Goal: Task Accomplishment & Management: Manage account settings

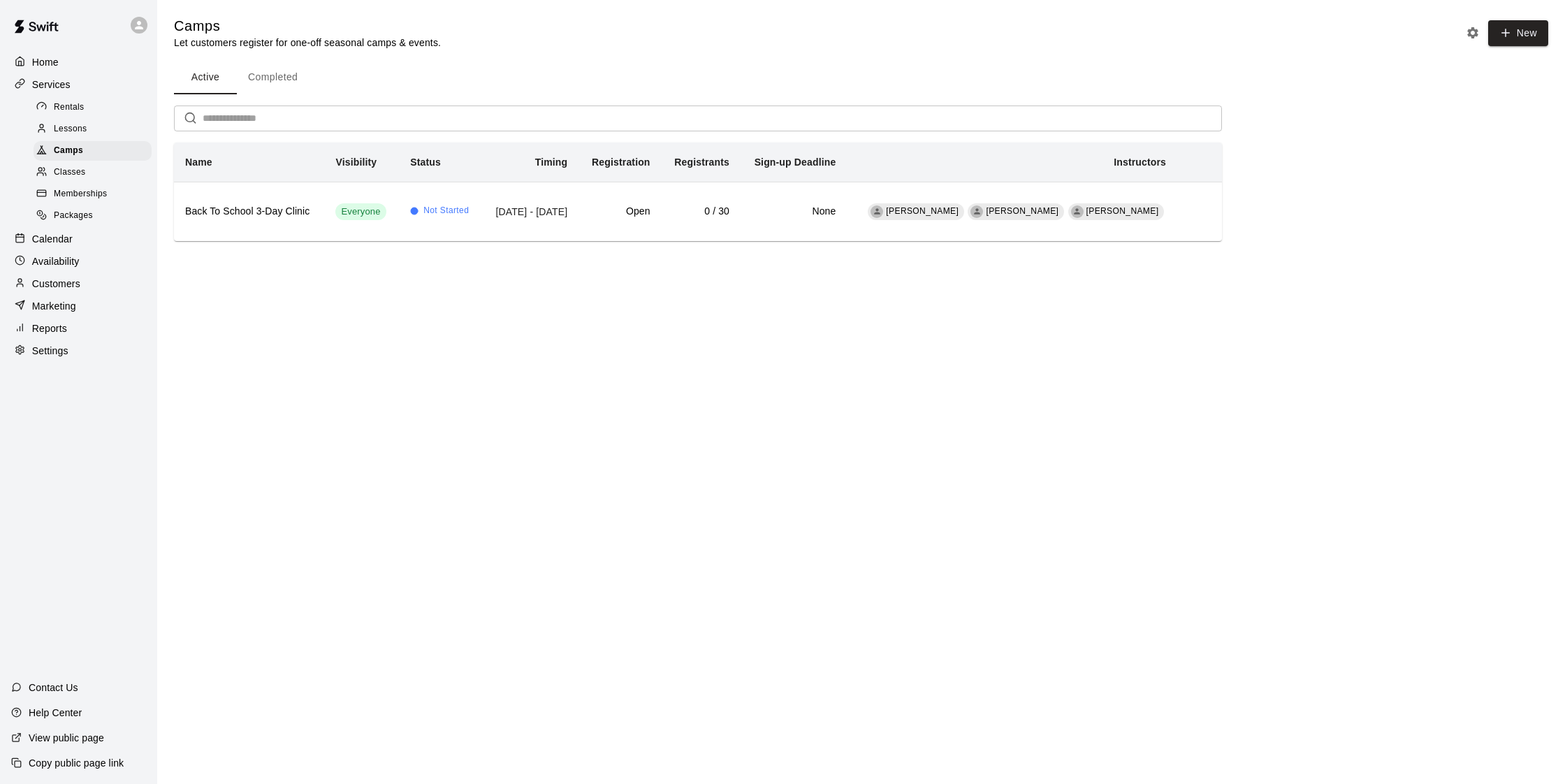
scroll to position [0, 1]
click at [78, 172] on span "Classes" at bounding box center [69, 172] width 31 height 14
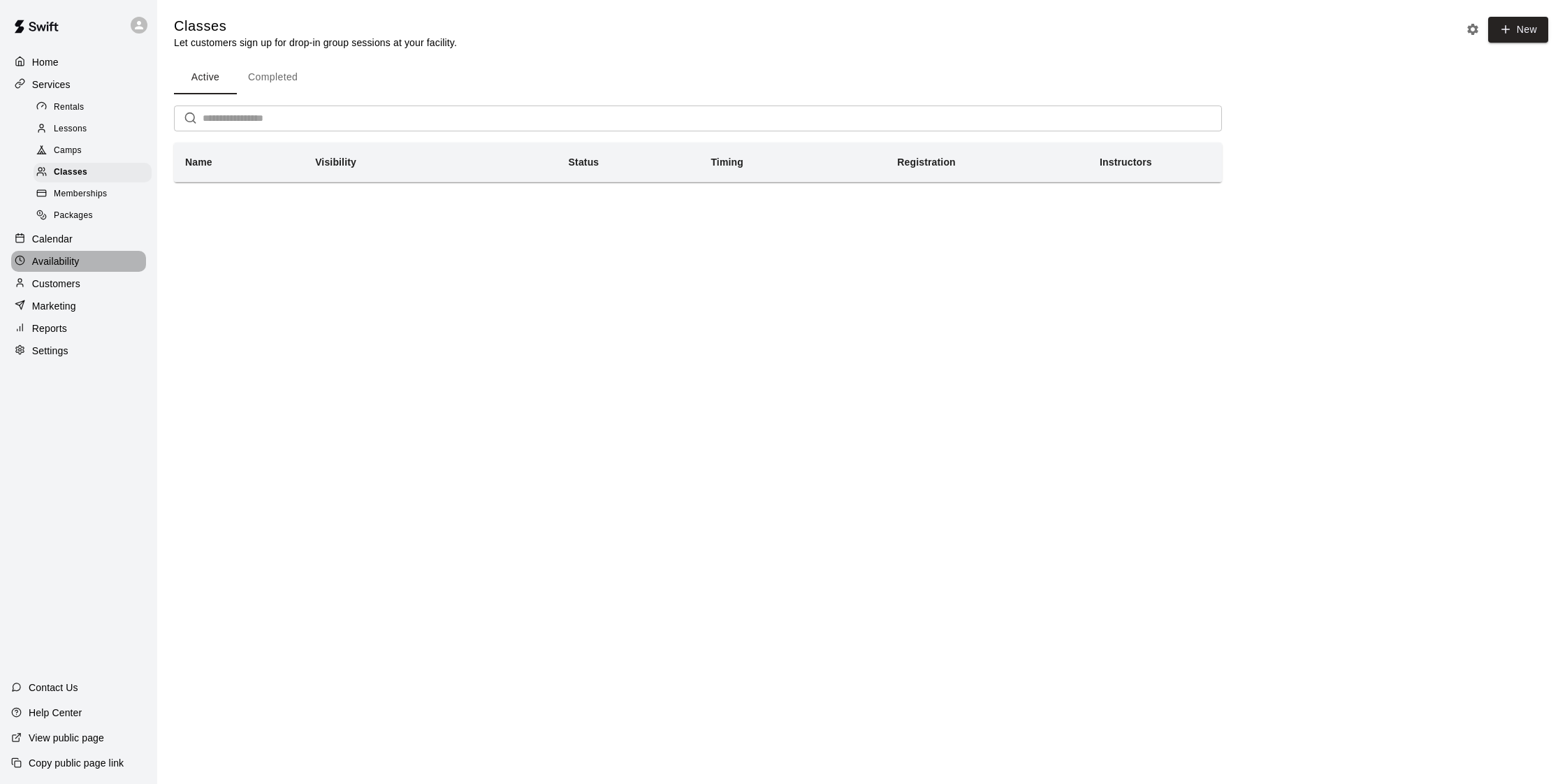
click at [65, 254] on p "Availability" at bounding box center [55, 261] width 47 height 14
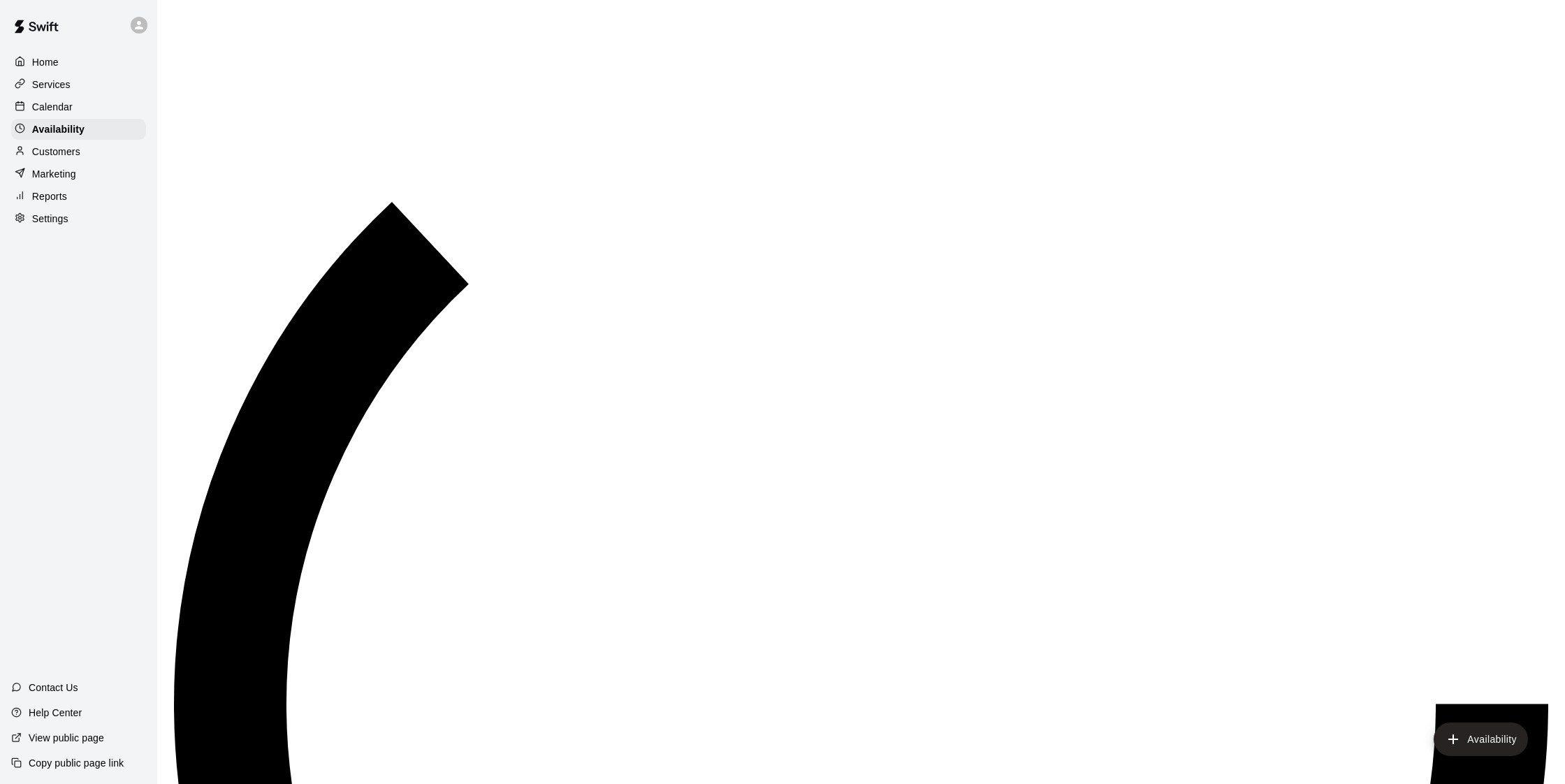
scroll to position [635, 0]
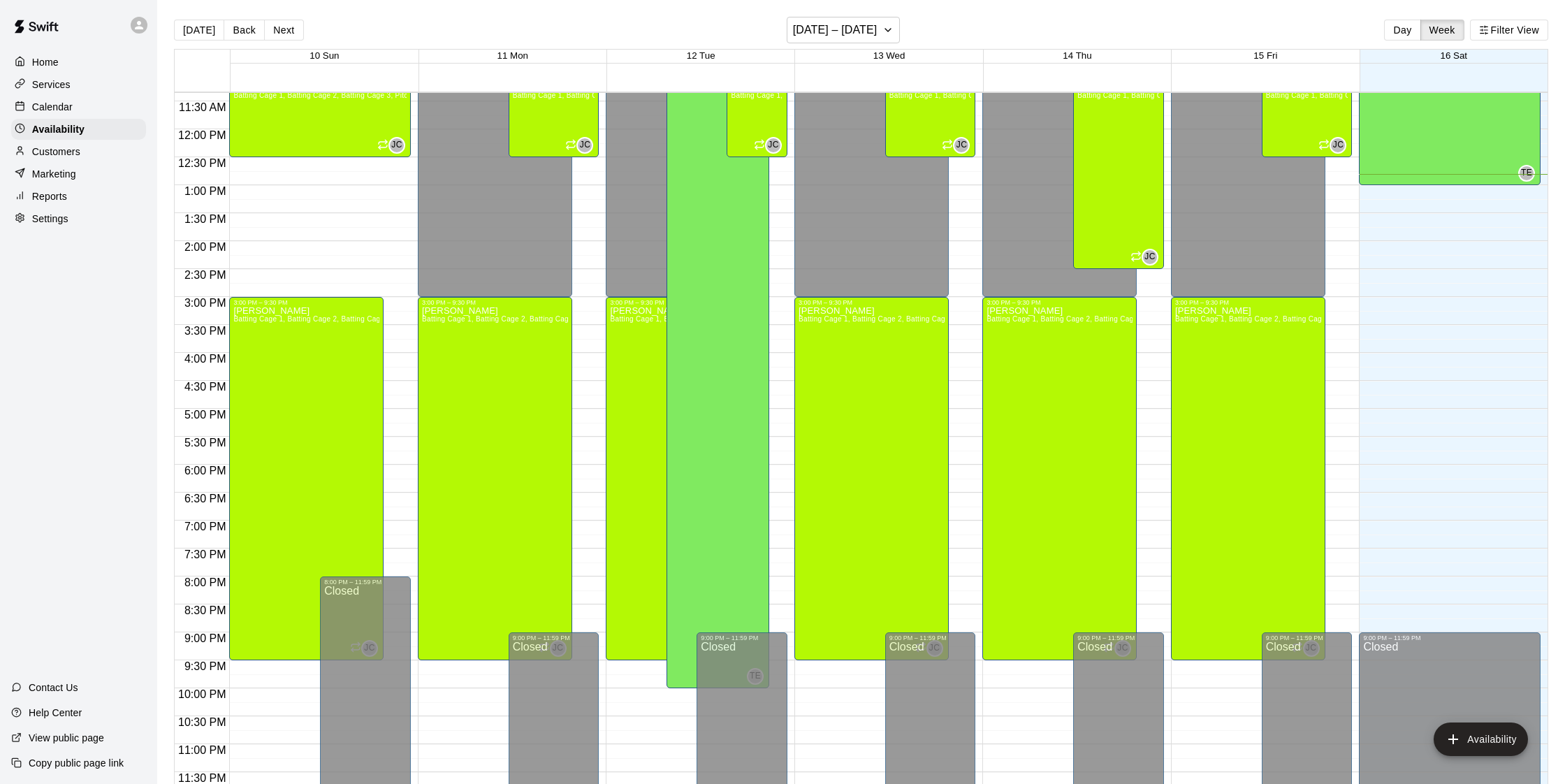
click at [74, 97] on div "Calendar" at bounding box center [79, 107] width 135 height 21
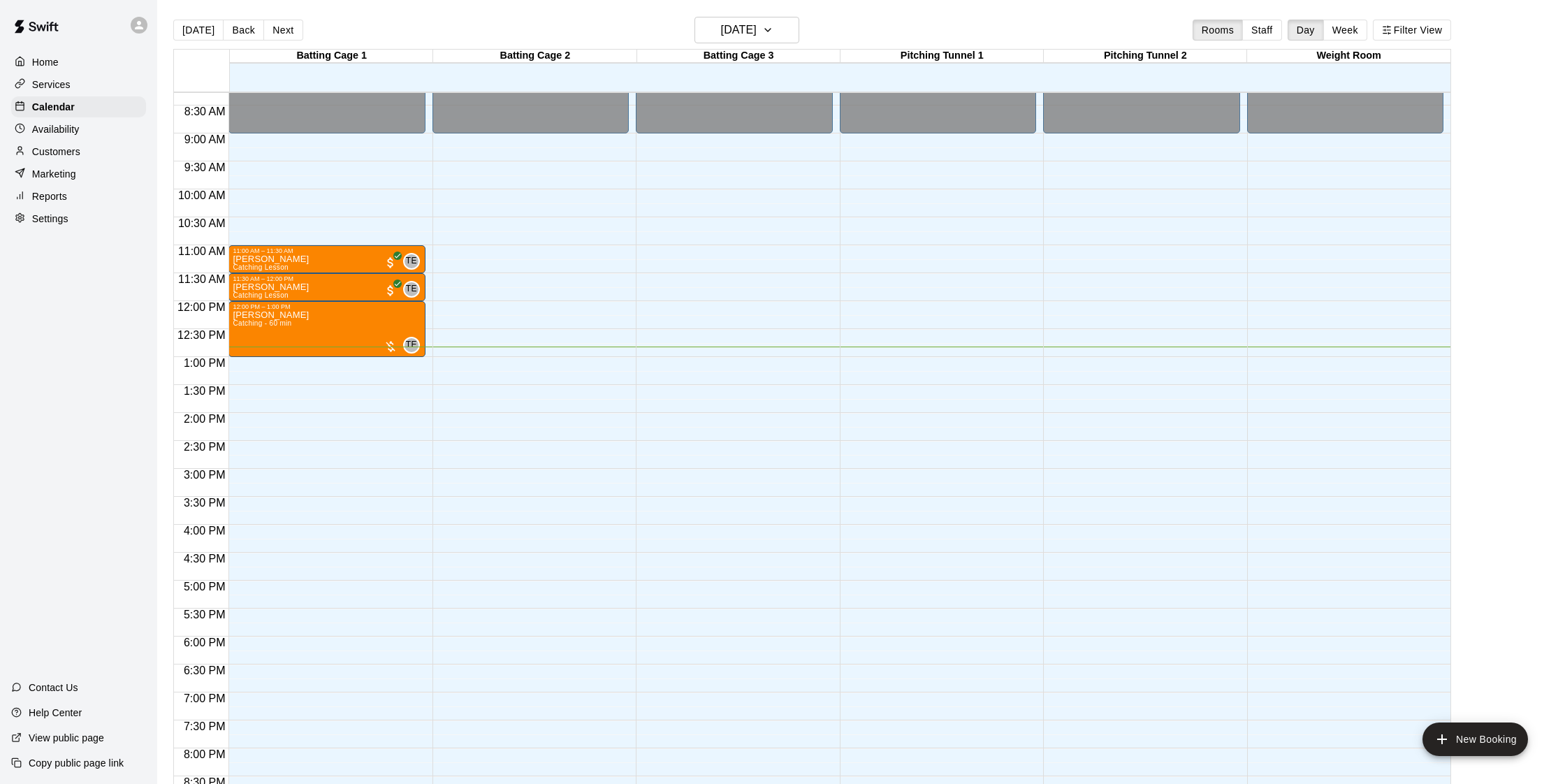
scroll to position [391, 0]
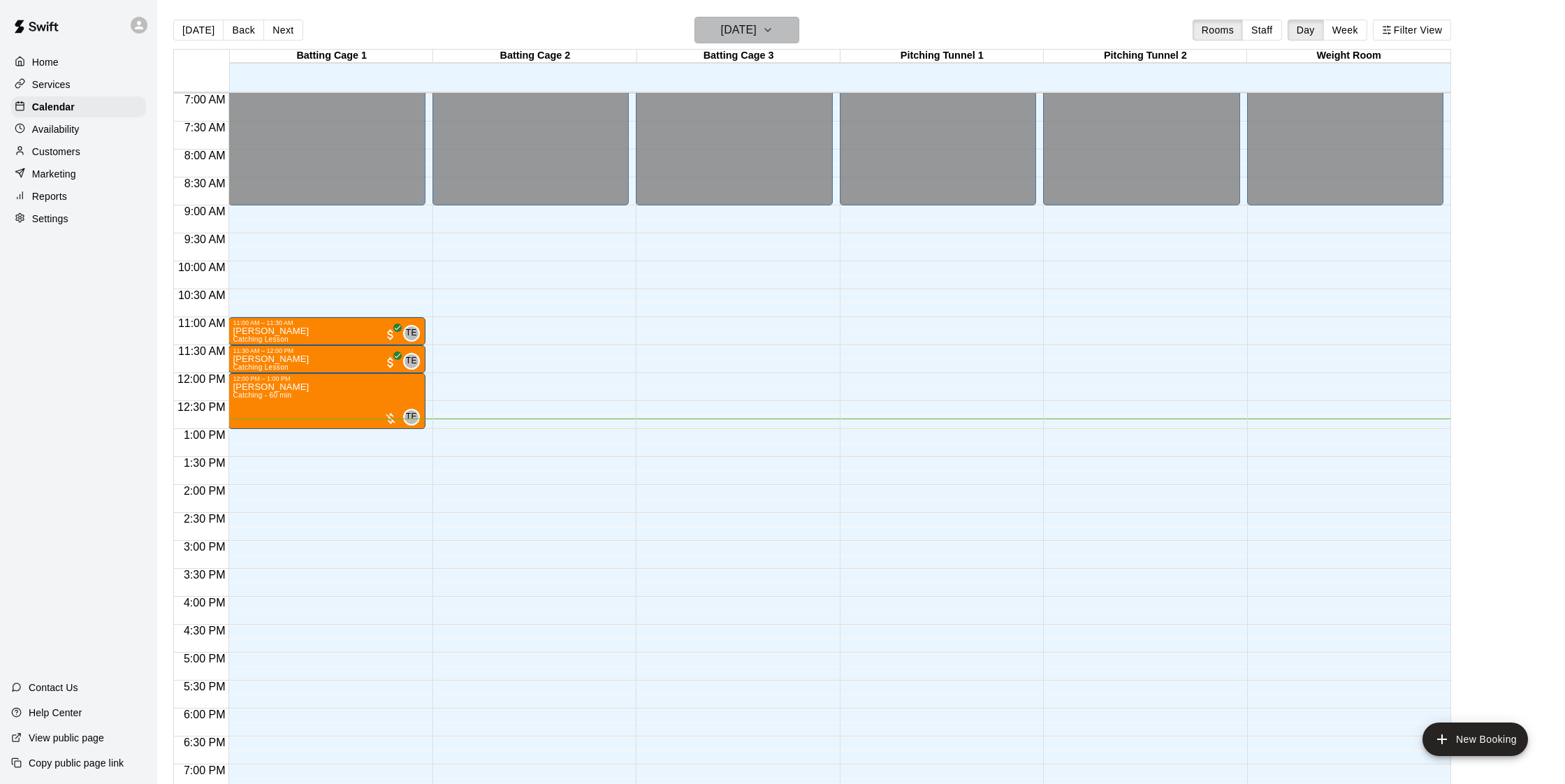
click at [774, 33] on icon "button" at bounding box center [767, 29] width 12 height 17
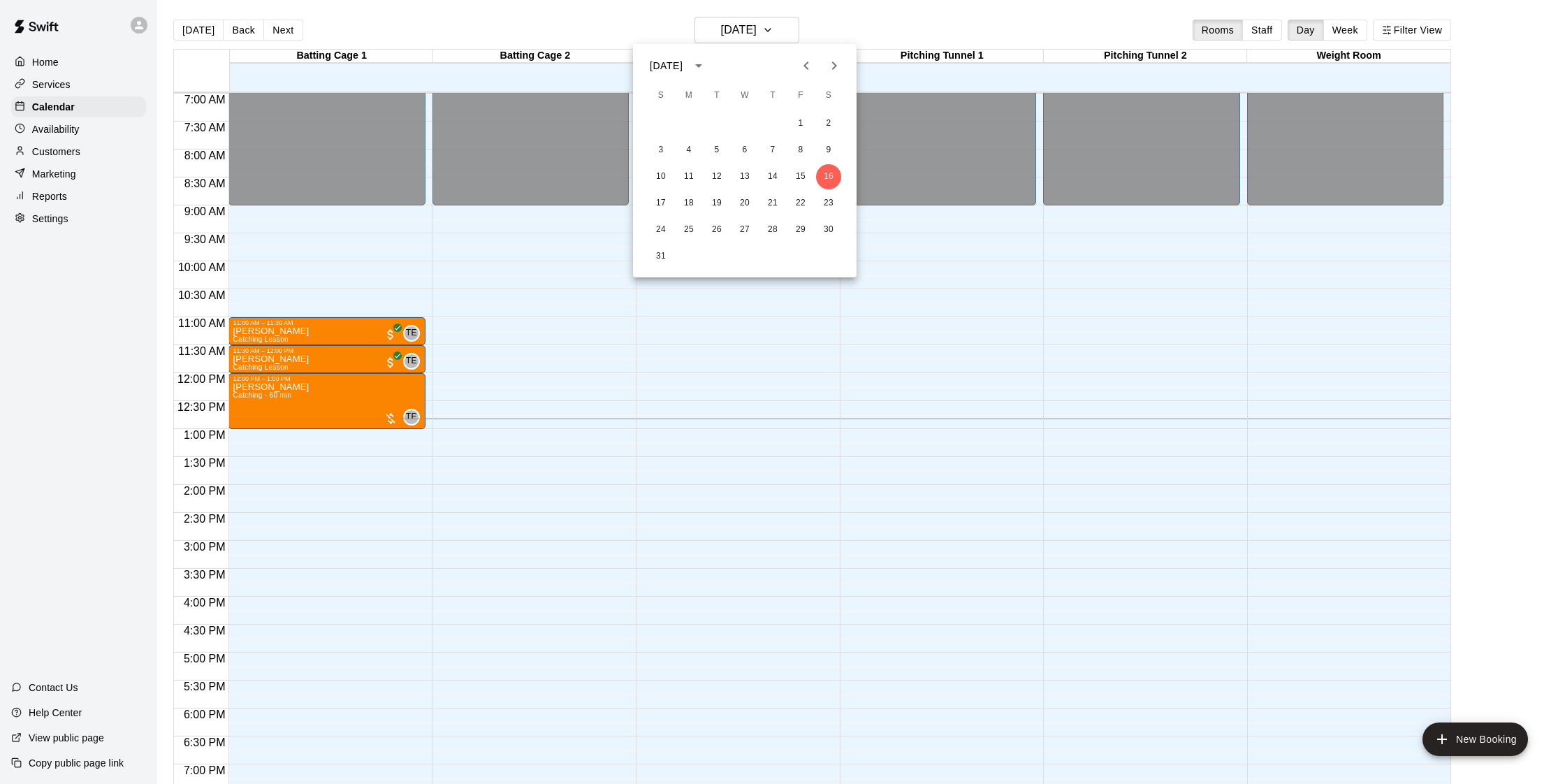
click at [789, 36] on div at bounding box center [782, 392] width 1565 height 784
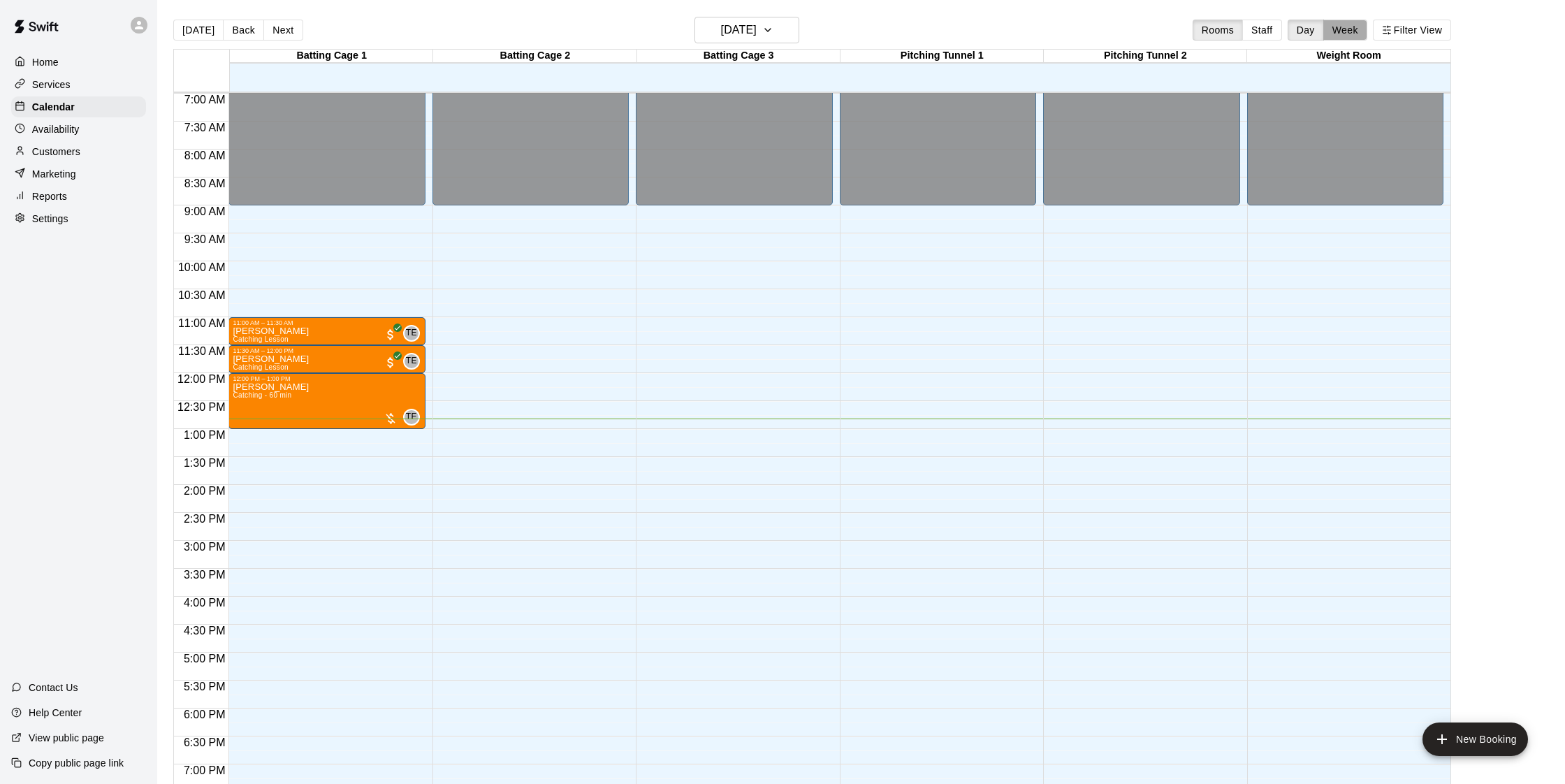
click at [1347, 28] on button "Week" at bounding box center [1346, 30] width 44 height 21
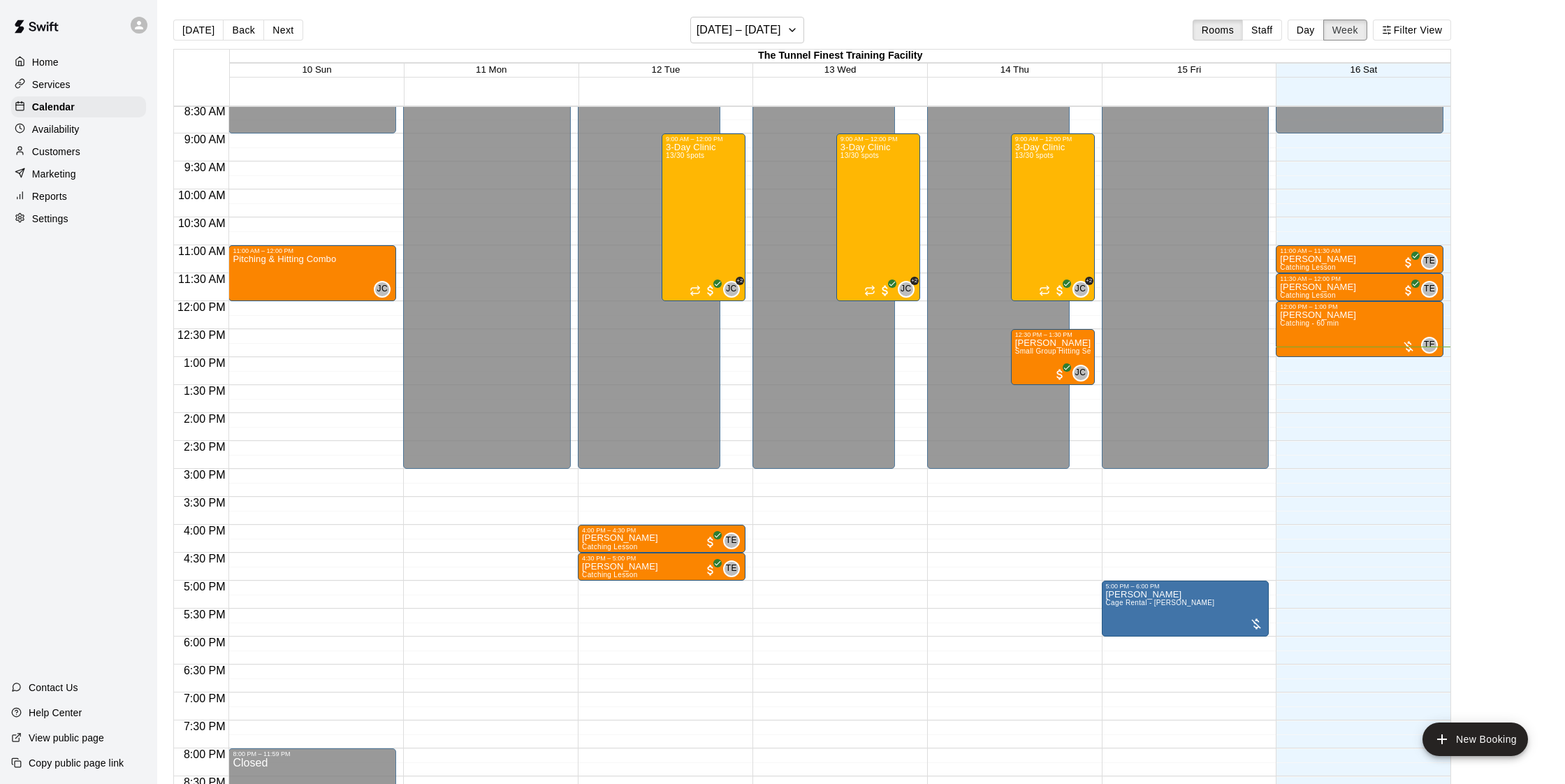
scroll to position [473, 0]
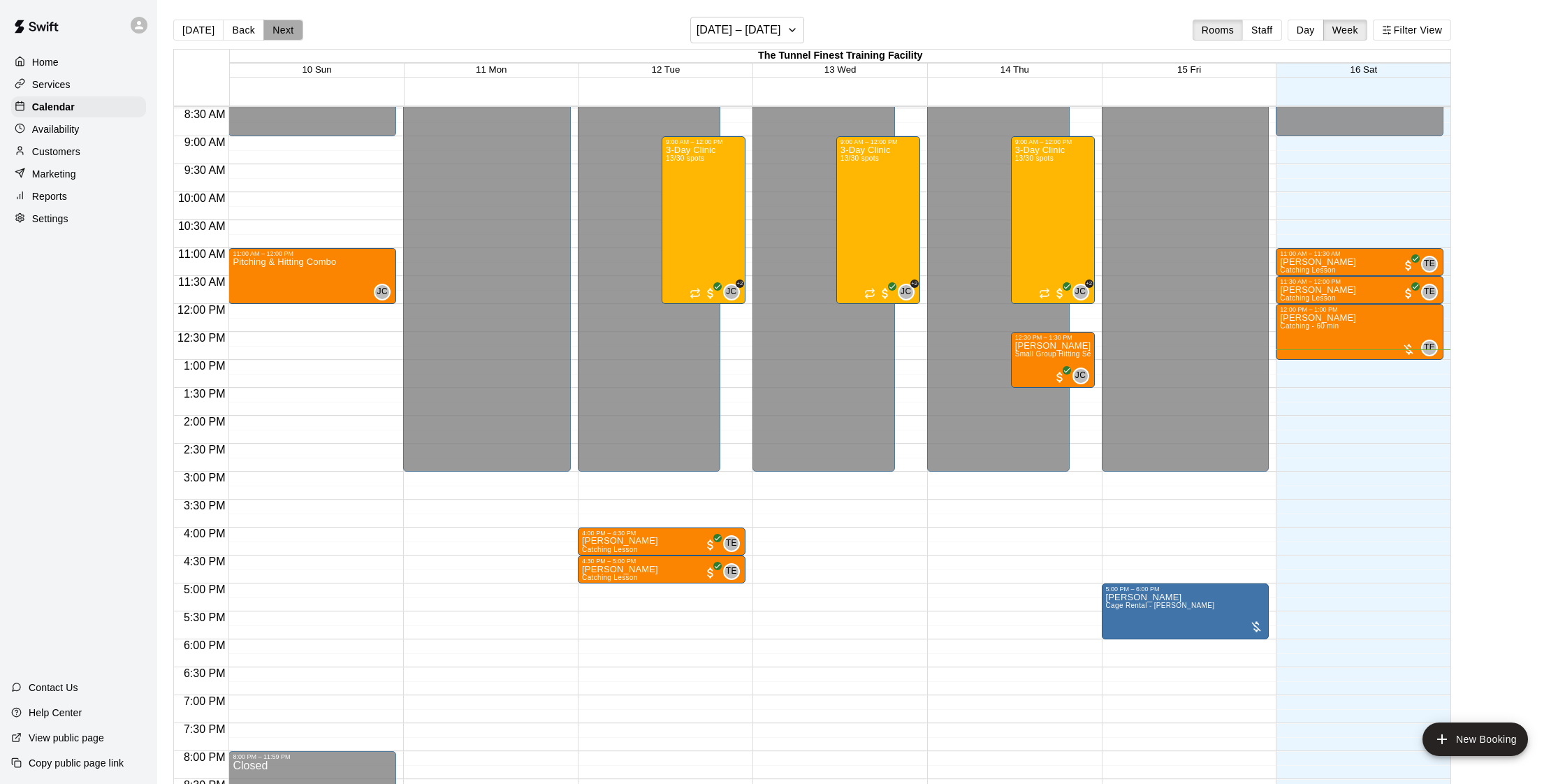
click at [291, 33] on button "Next" at bounding box center [283, 30] width 39 height 21
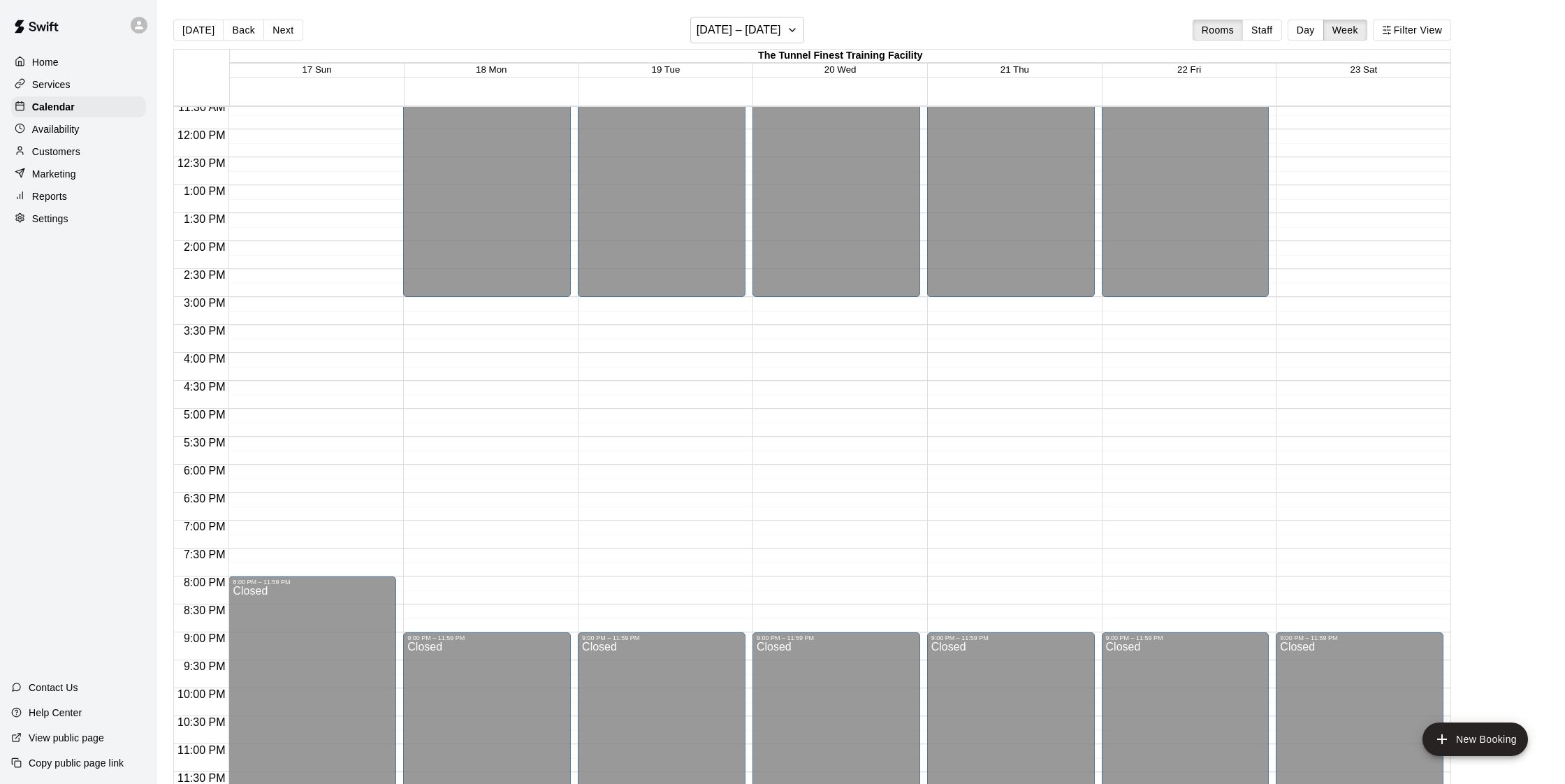
scroll to position [649, 0]
click at [75, 138] on div "Availability" at bounding box center [79, 130] width 135 height 21
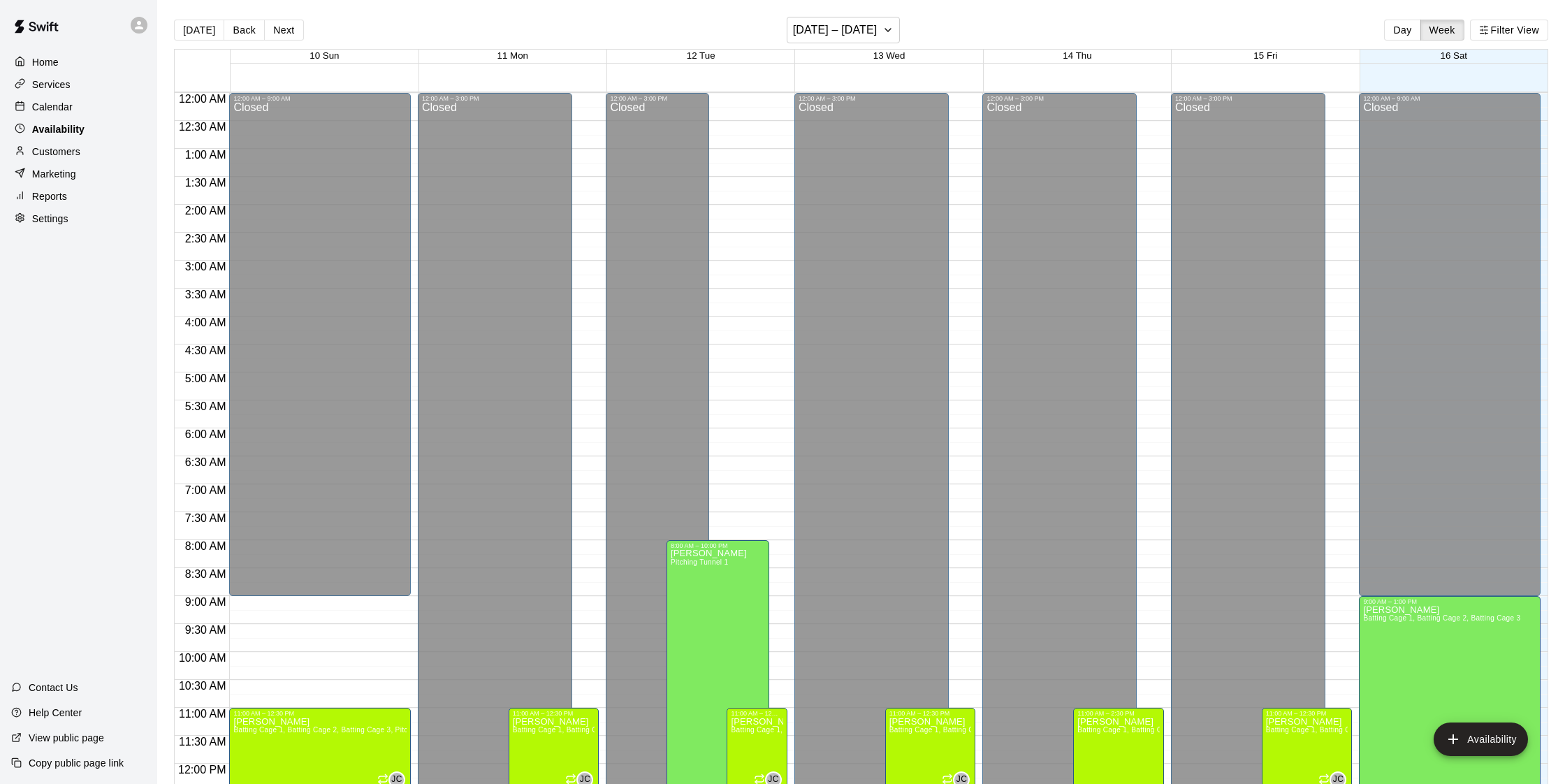
scroll to position [635, 0]
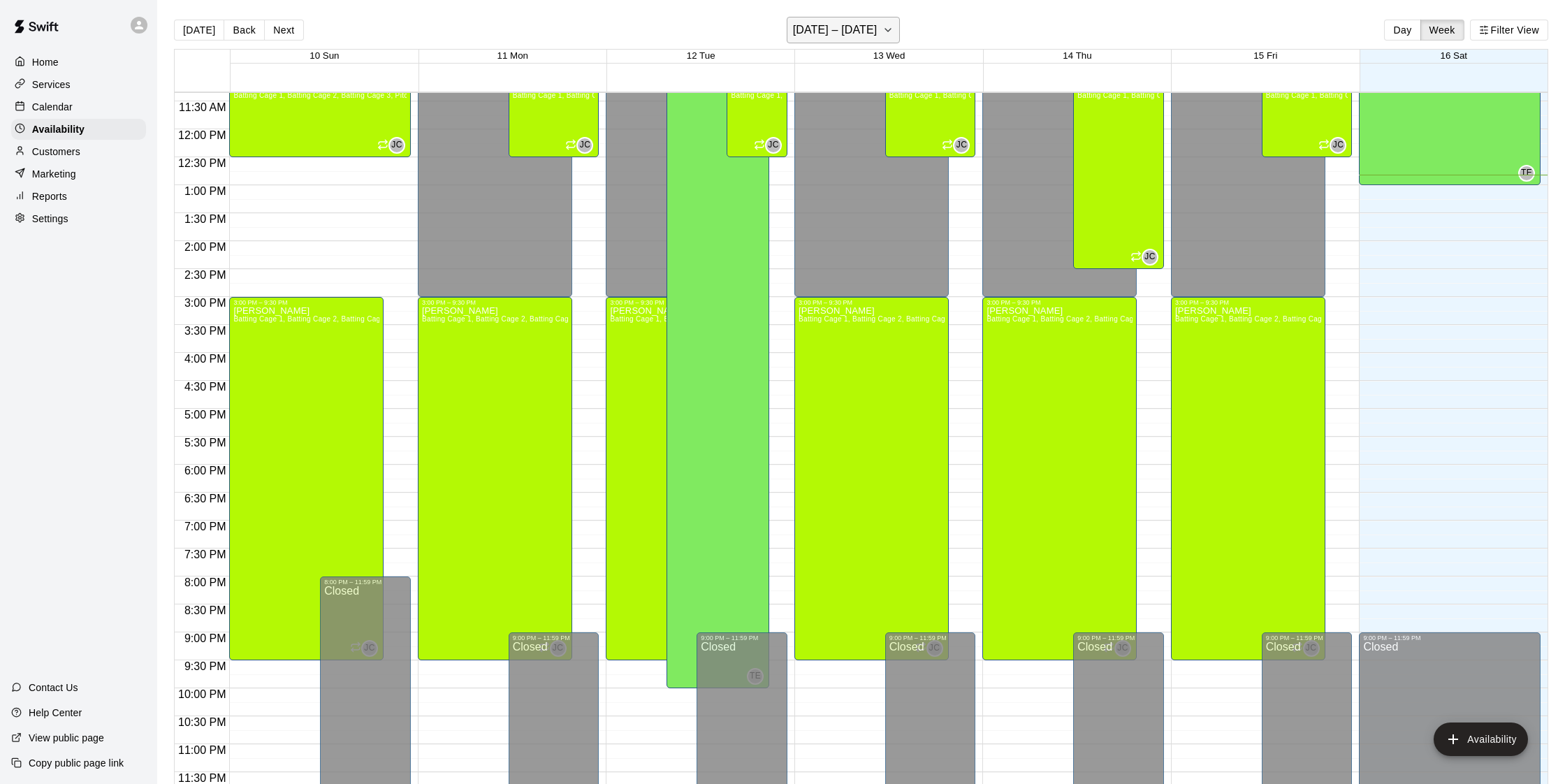
click at [884, 28] on icon "button" at bounding box center [888, 29] width 12 height 17
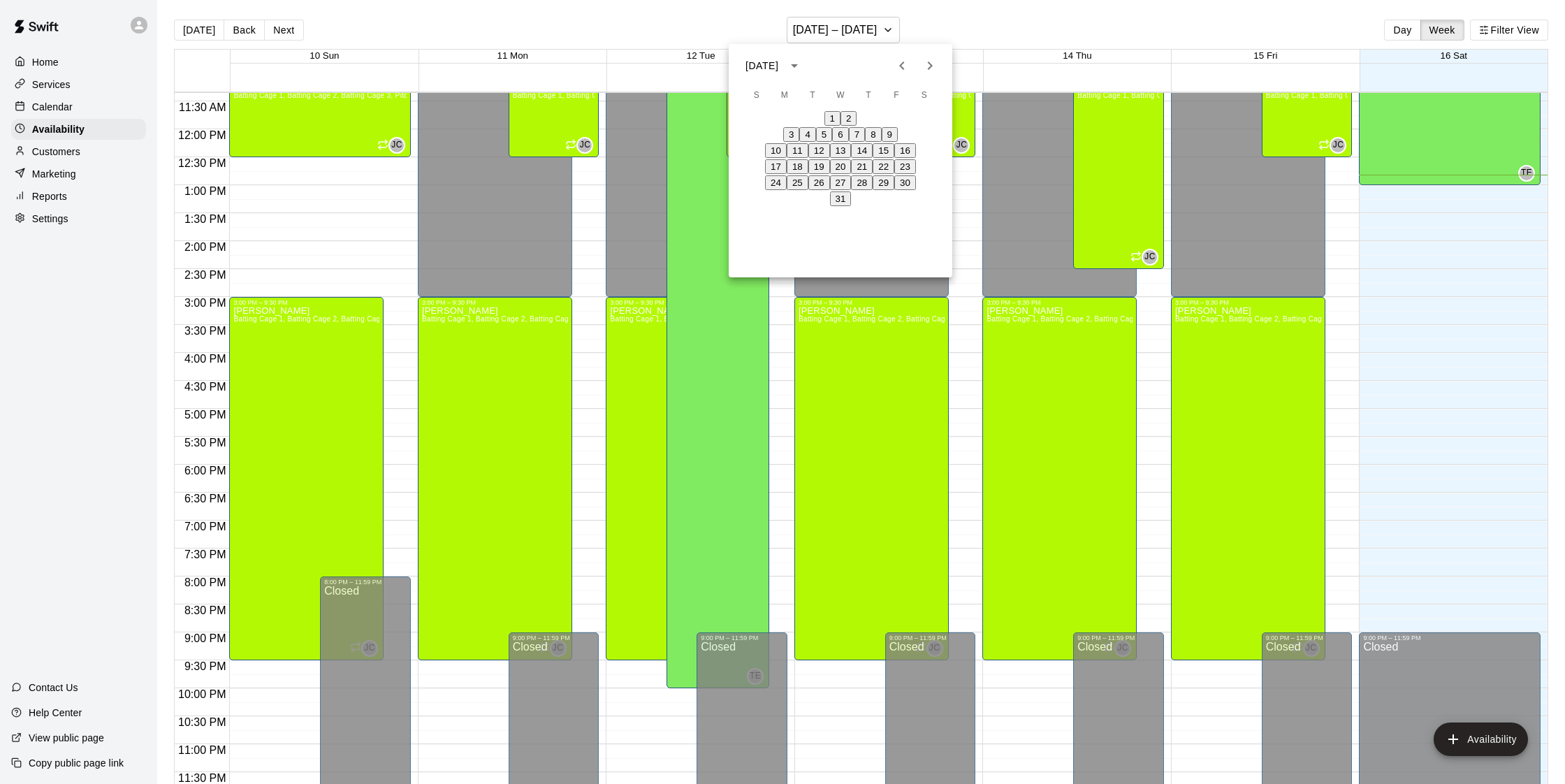
click at [771, 174] on button "17" at bounding box center [775, 166] width 21 height 15
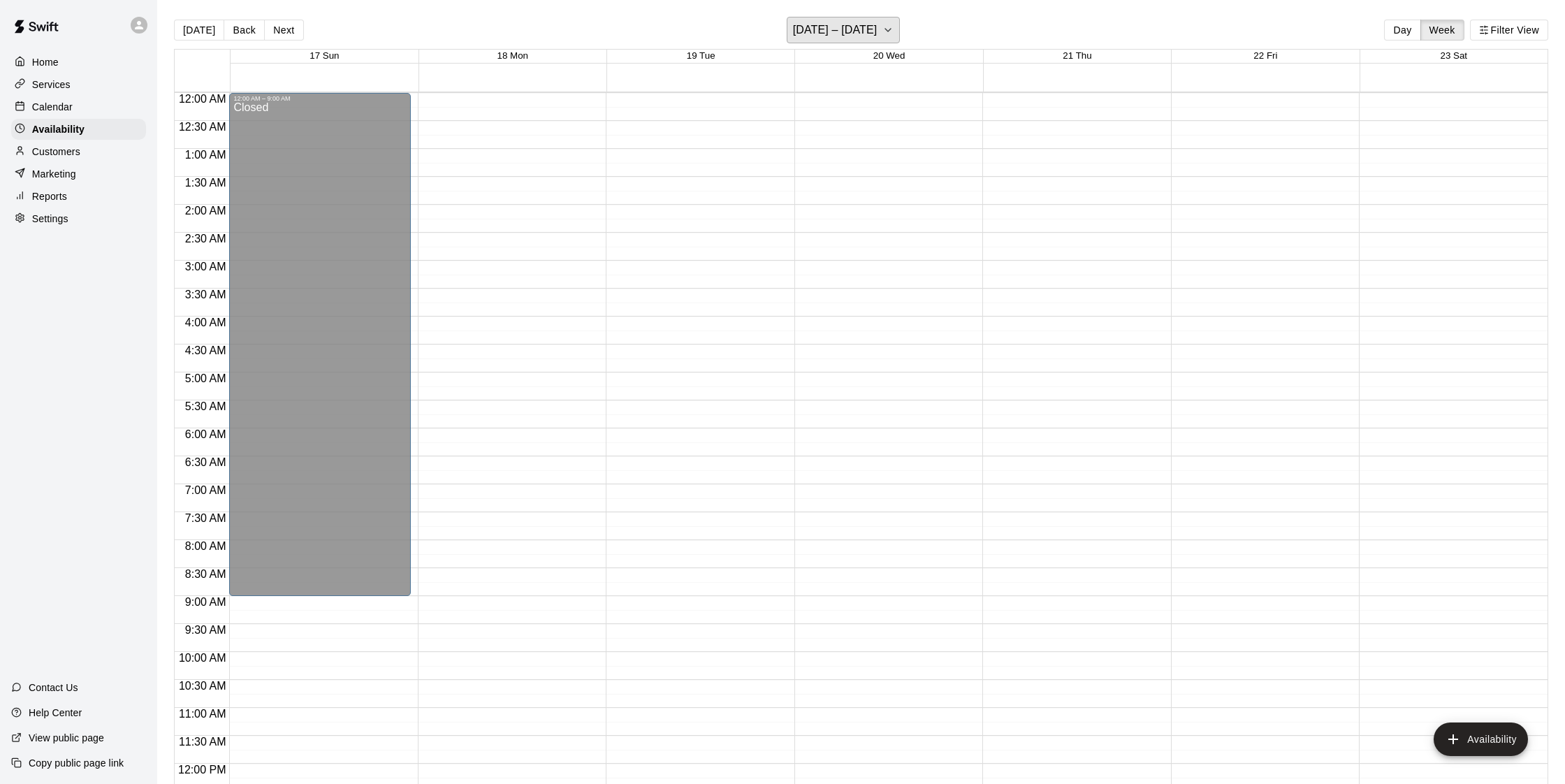
scroll to position [0, 0]
click at [297, 27] on button "Next" at bounding box center [283, 30] width 39 height 21
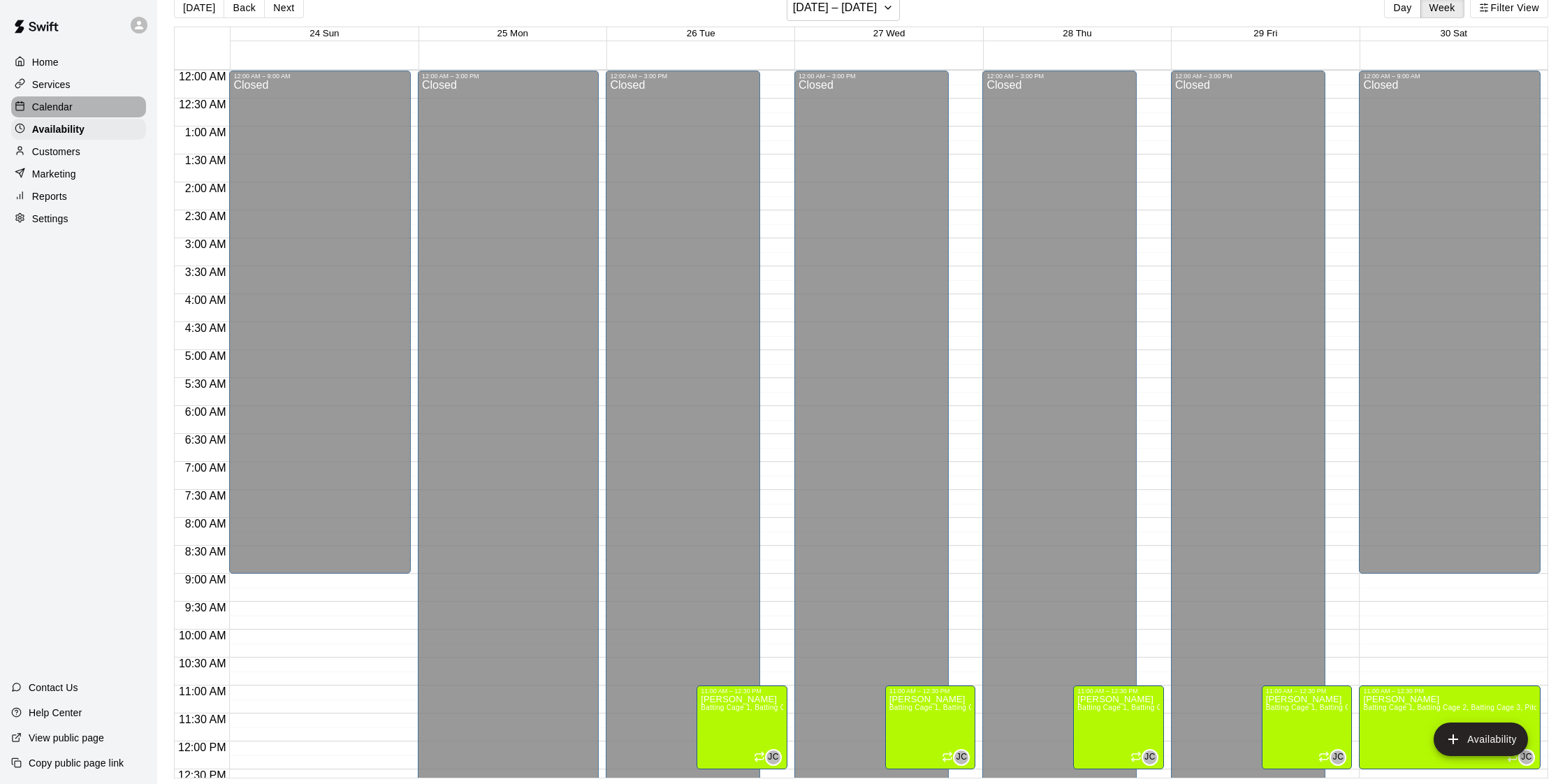
click at [56, 115] on div "Calendar" at bounding box center [79, 107] width 135 height 21
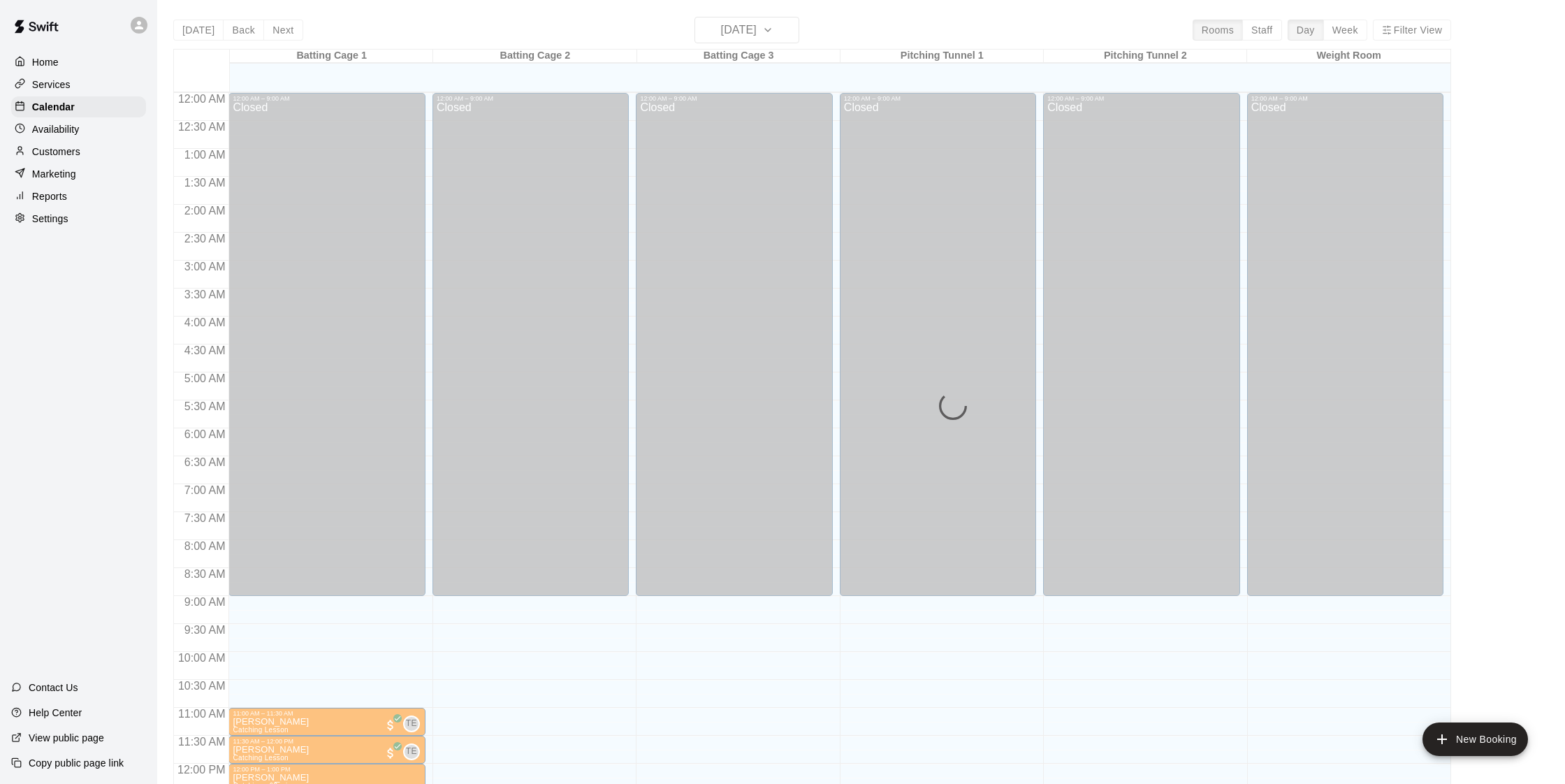
scroll to position [593, 0]
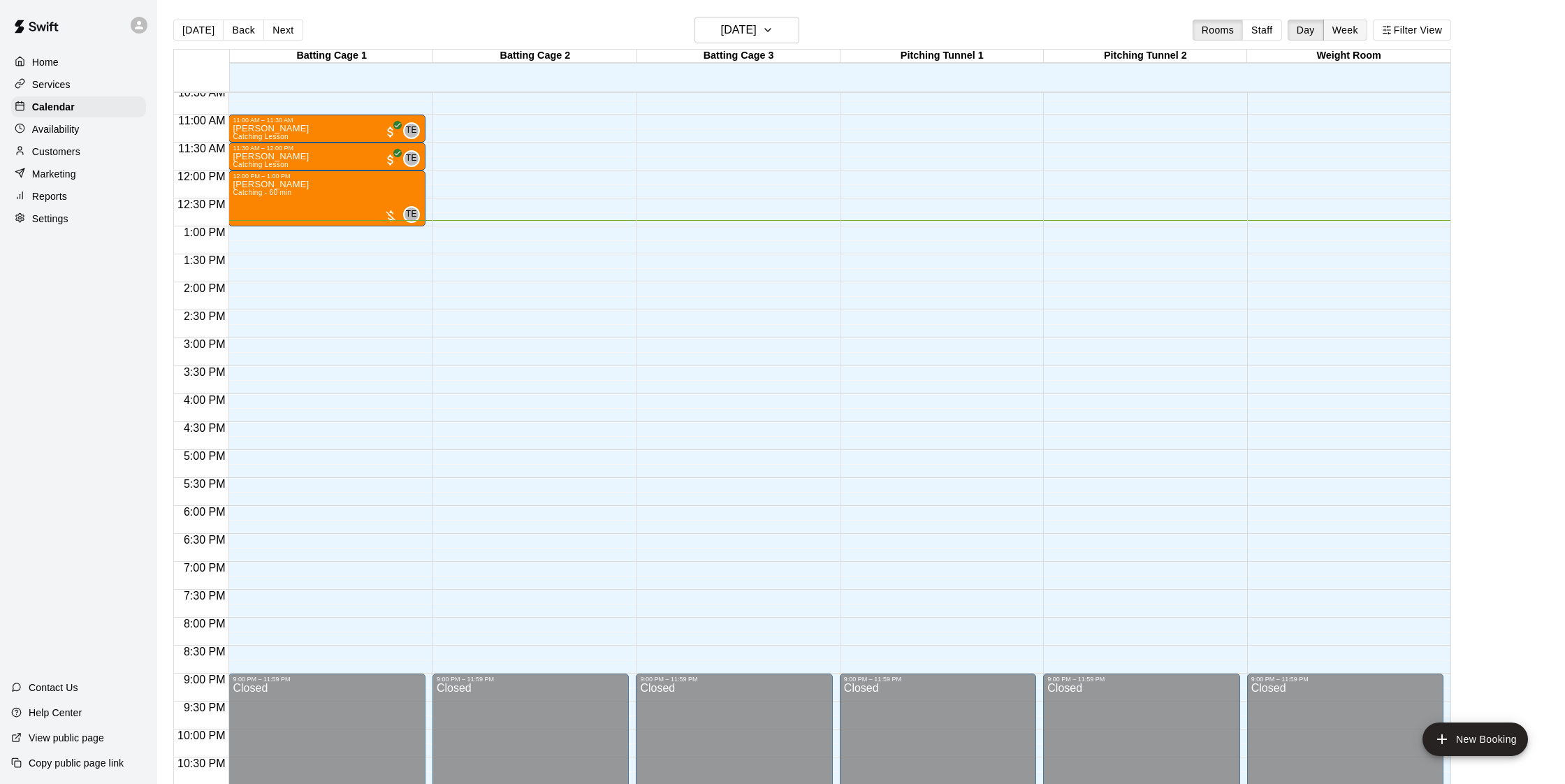
click at [1331, 31] on button "Week" at bounding box center [1346, 30] width 44 height 21
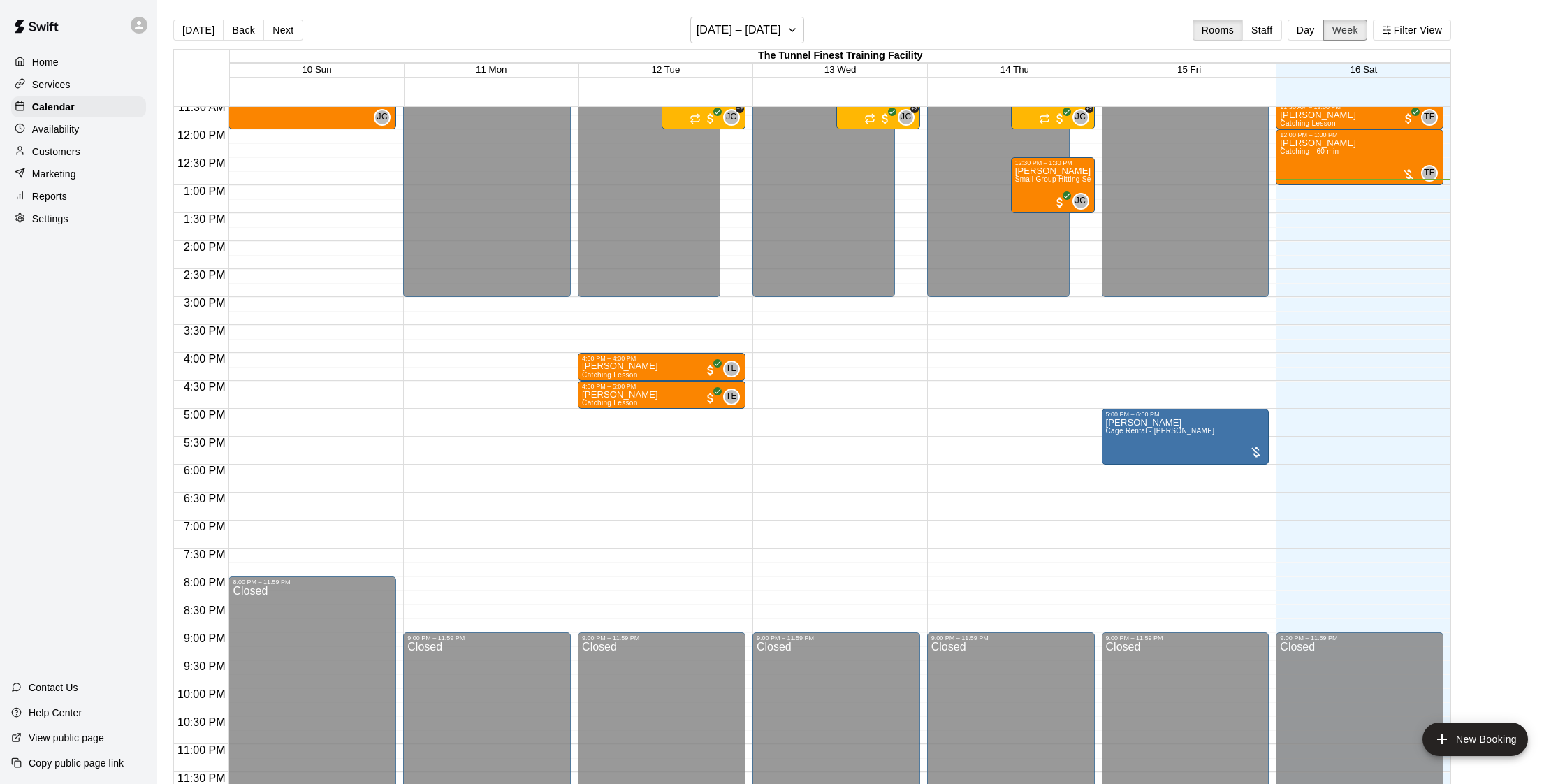
scroll to position [1, 0]
click at [790, 34] on icon "button" at bounding box center [792, 29] width 12 height 17
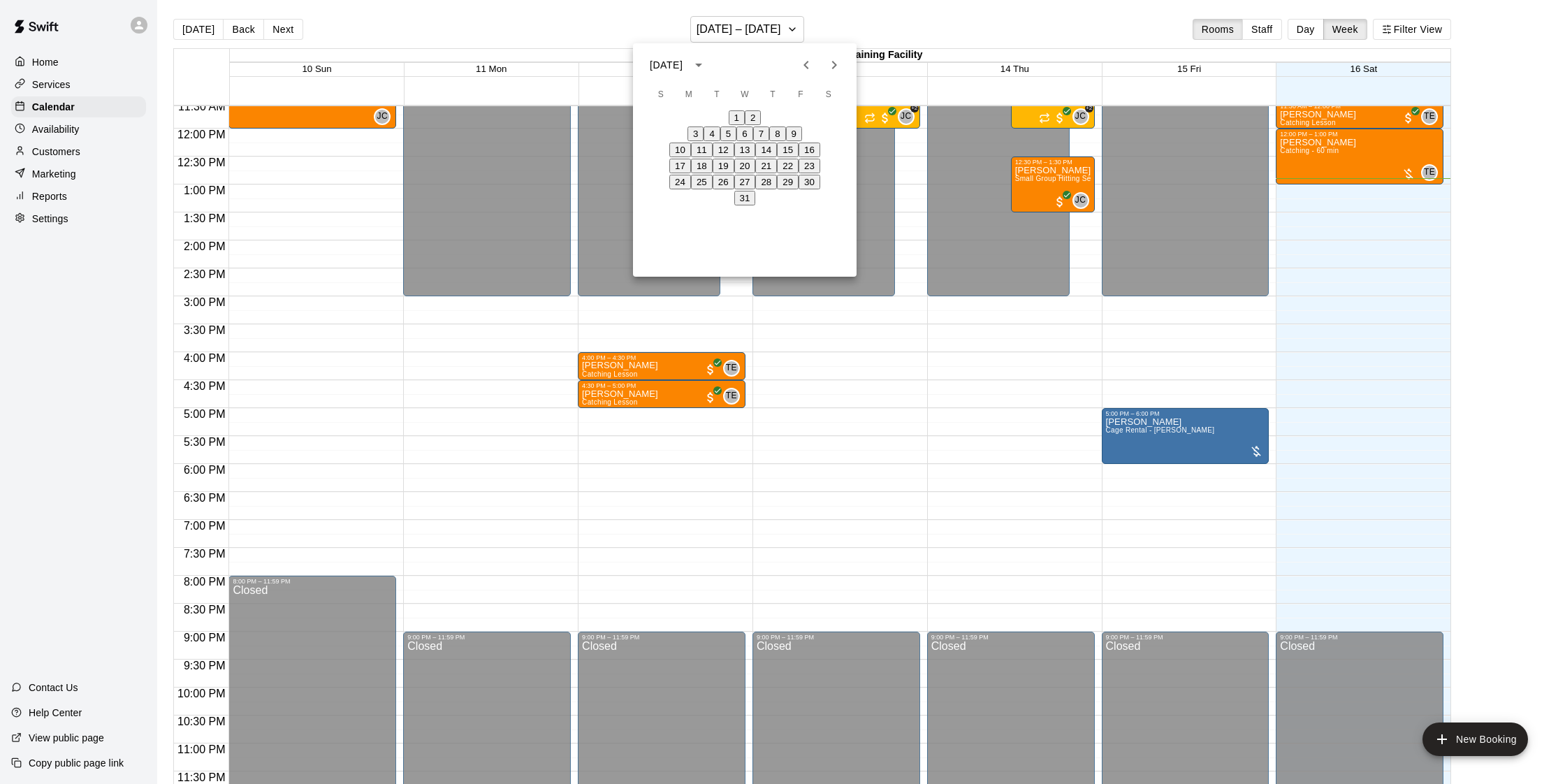
click at [670, 173] on button "17" at bounding box center [680, 166] width 21 height 15
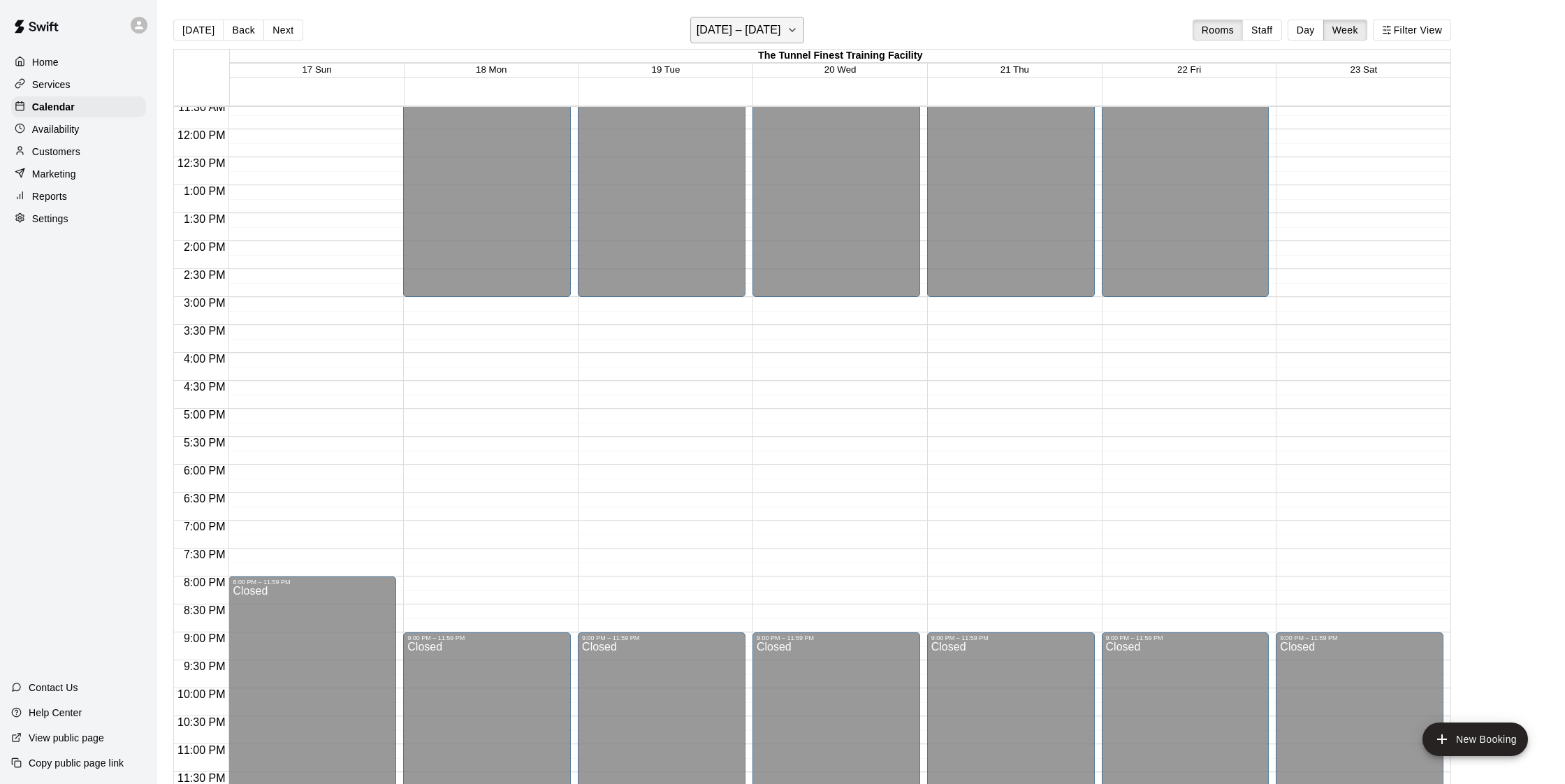
scroll to position [649, 0]
click at [787, 25] on icon "button" at bounding box center [792, 29] width 12 height 17
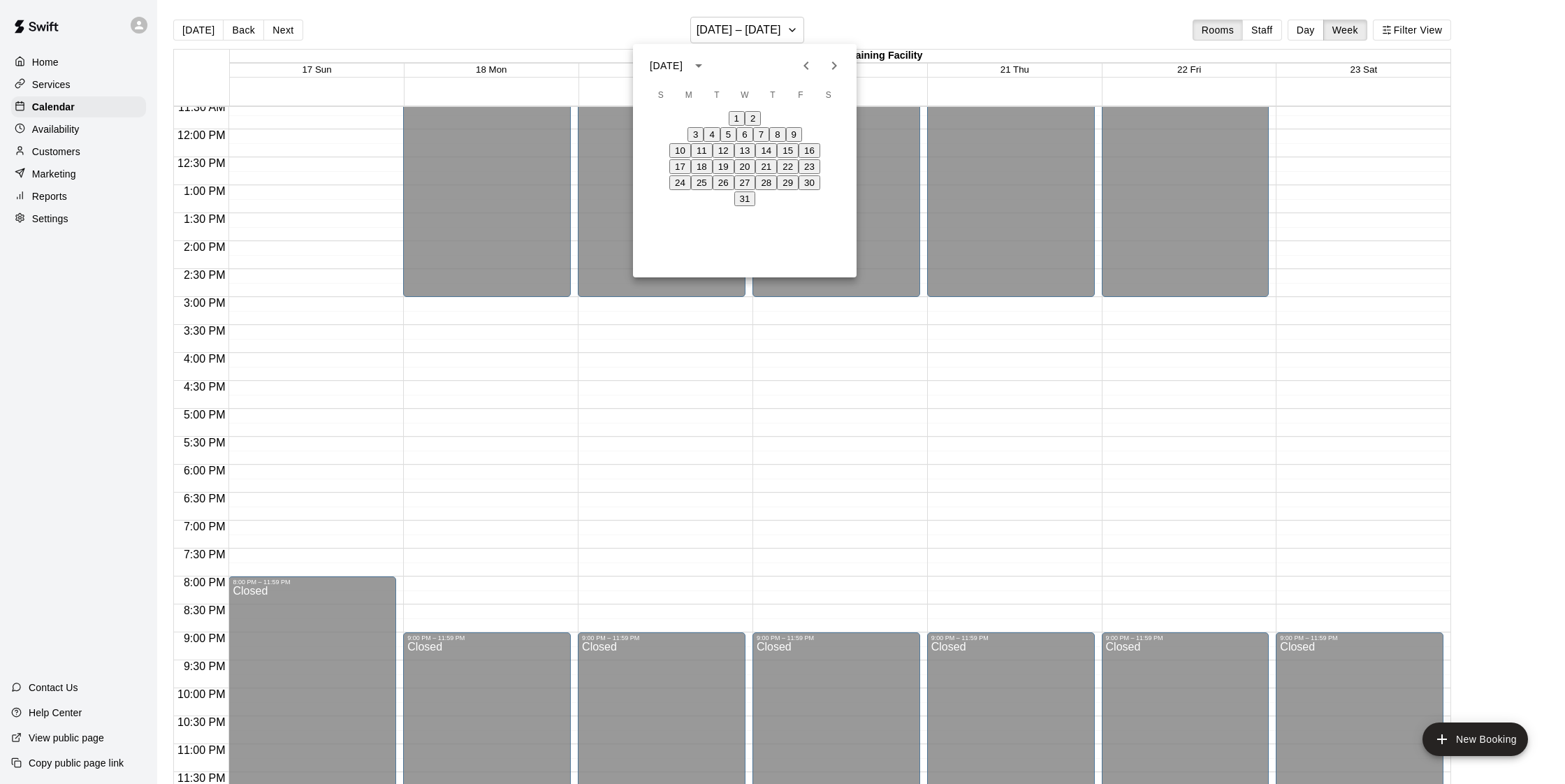
click at [670, 190] on button "24" at bounding box center [680, 182] width 21 height 15
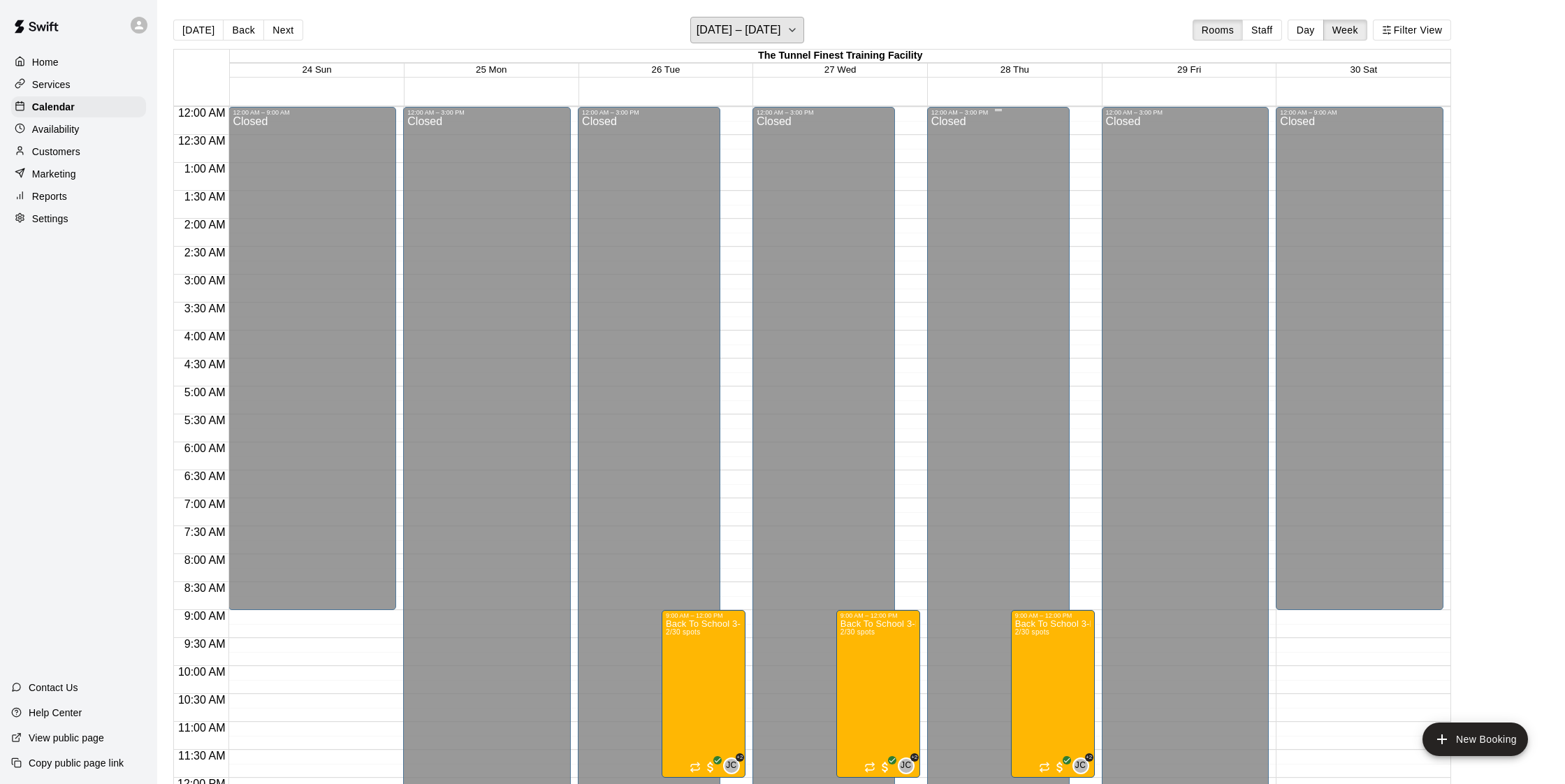
scroll to position [0, 0]
click at [83, 132] on div "Availability" at bounding box center [79, 130] width 135 height 21
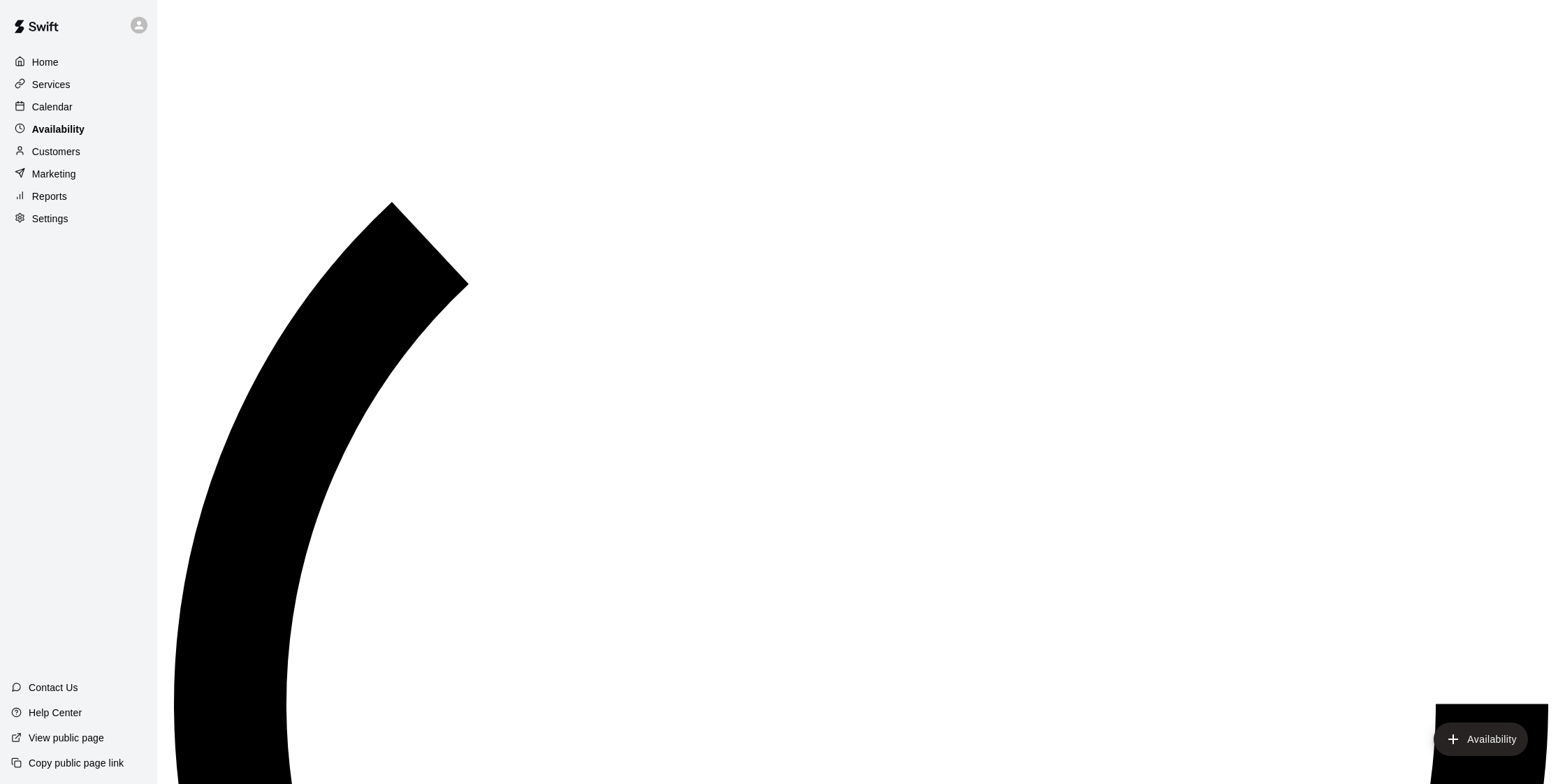
scroll to position [635, 0]
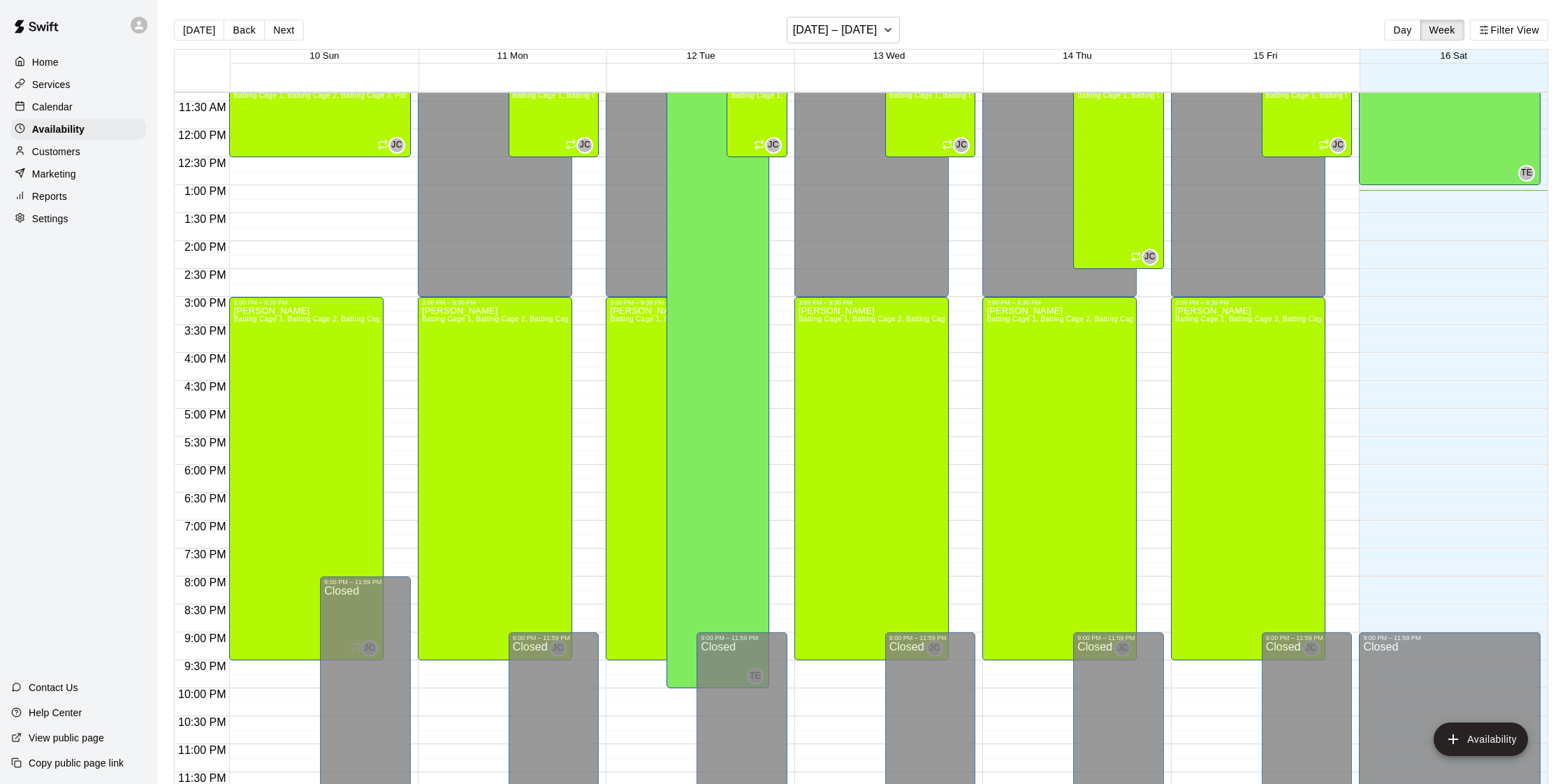
click at [56, 159] on div "Customers" at bounding box center [79, 152] width 135 height 21
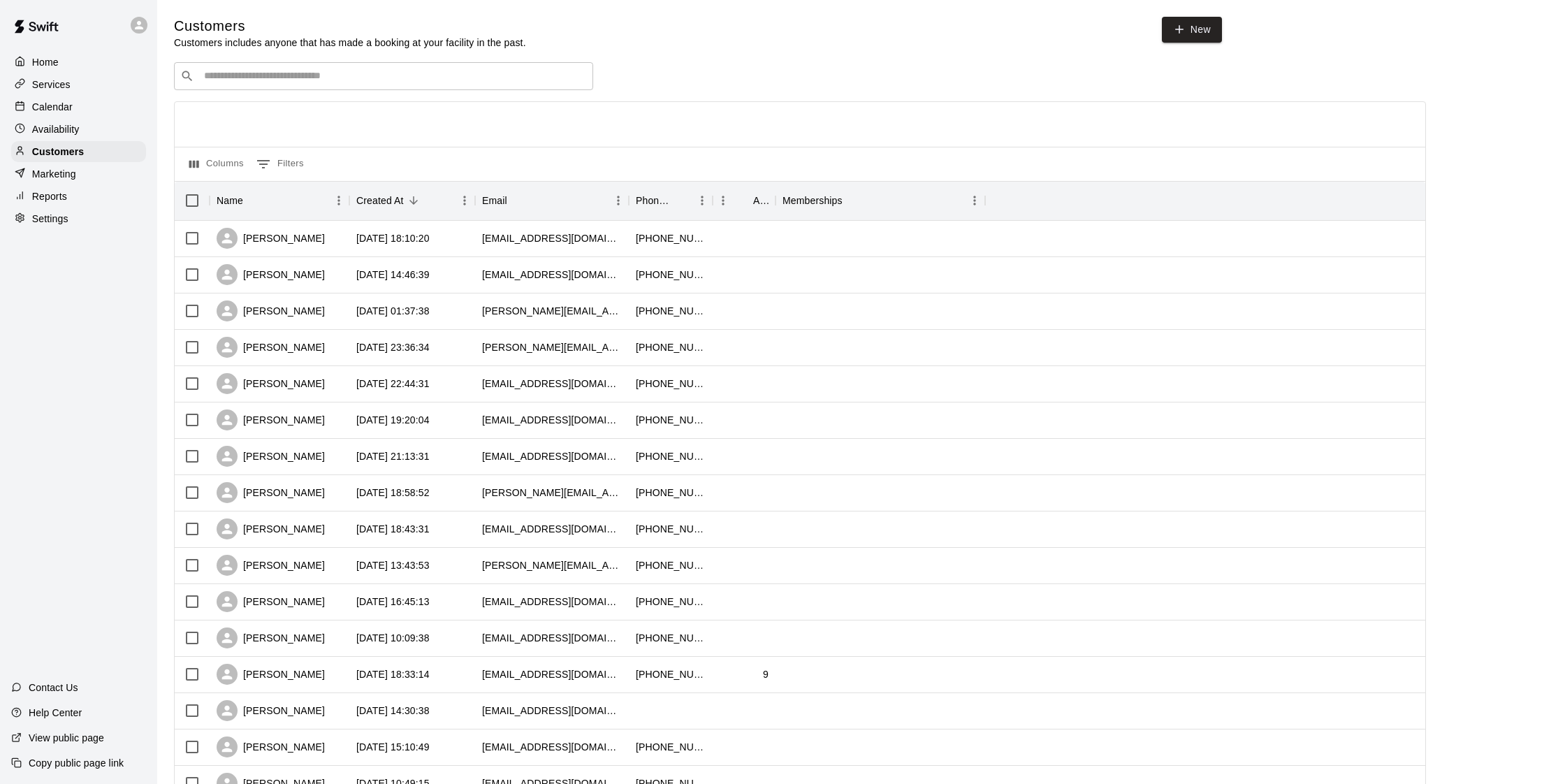
click at [58, 89] on p "Services" at bounding box center [51, 84] width 38 height 14
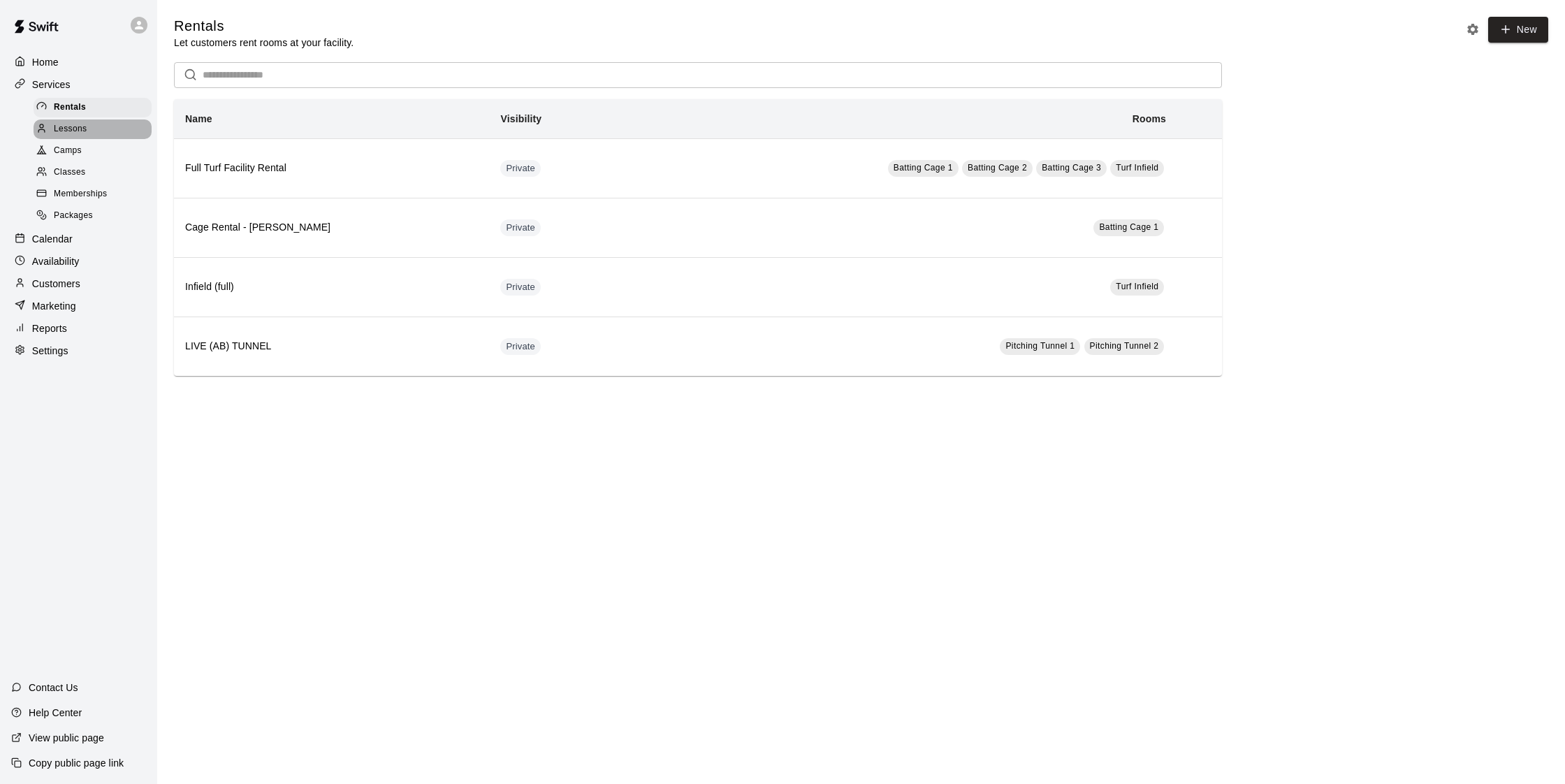
click at [107, 130] on div "Lessons" at bounding box center [92, 130] width 118 height 20
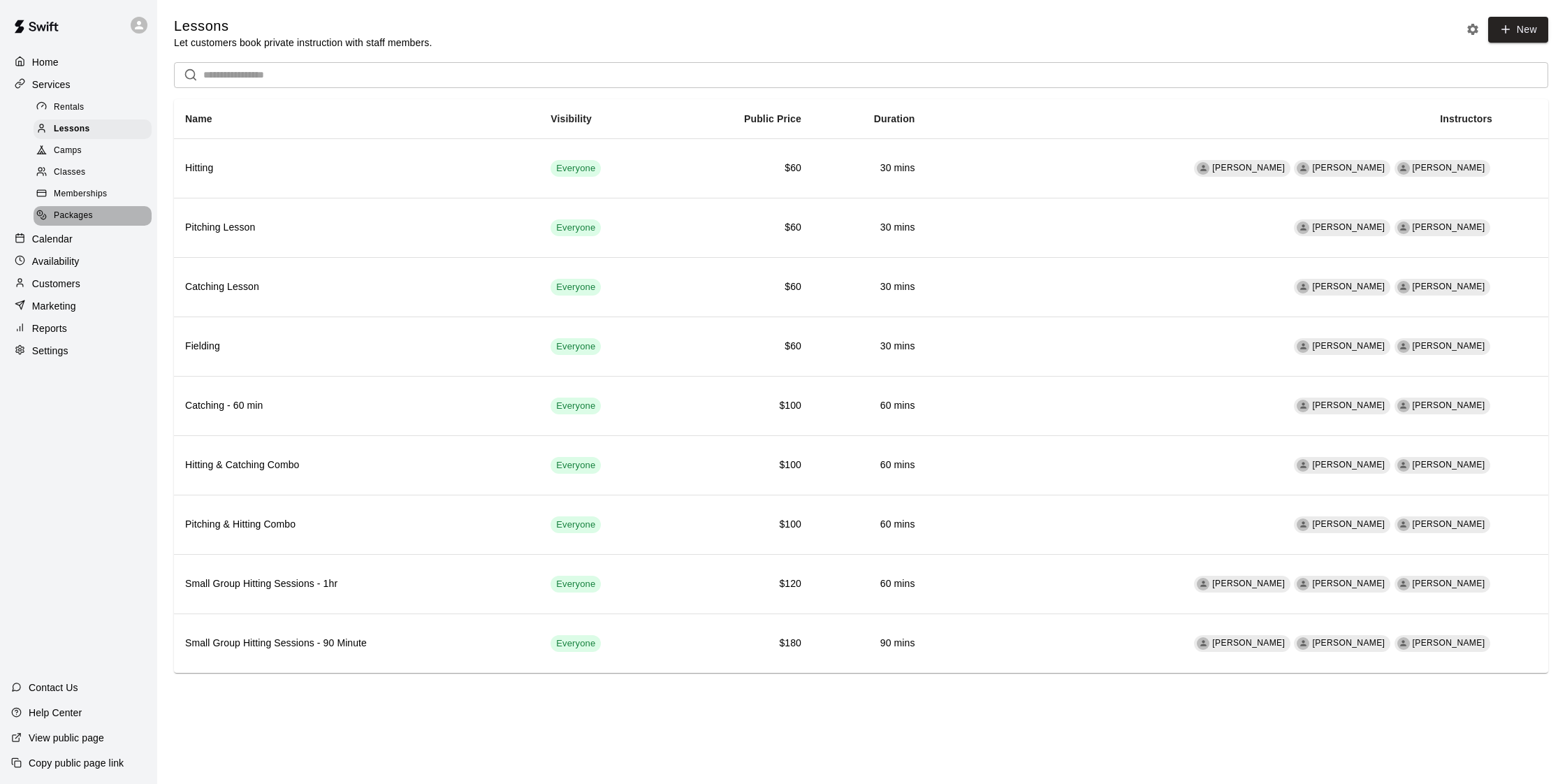
click at [90, 216] on span "Packages" at bounding box center [74, 216] width 39 height 14
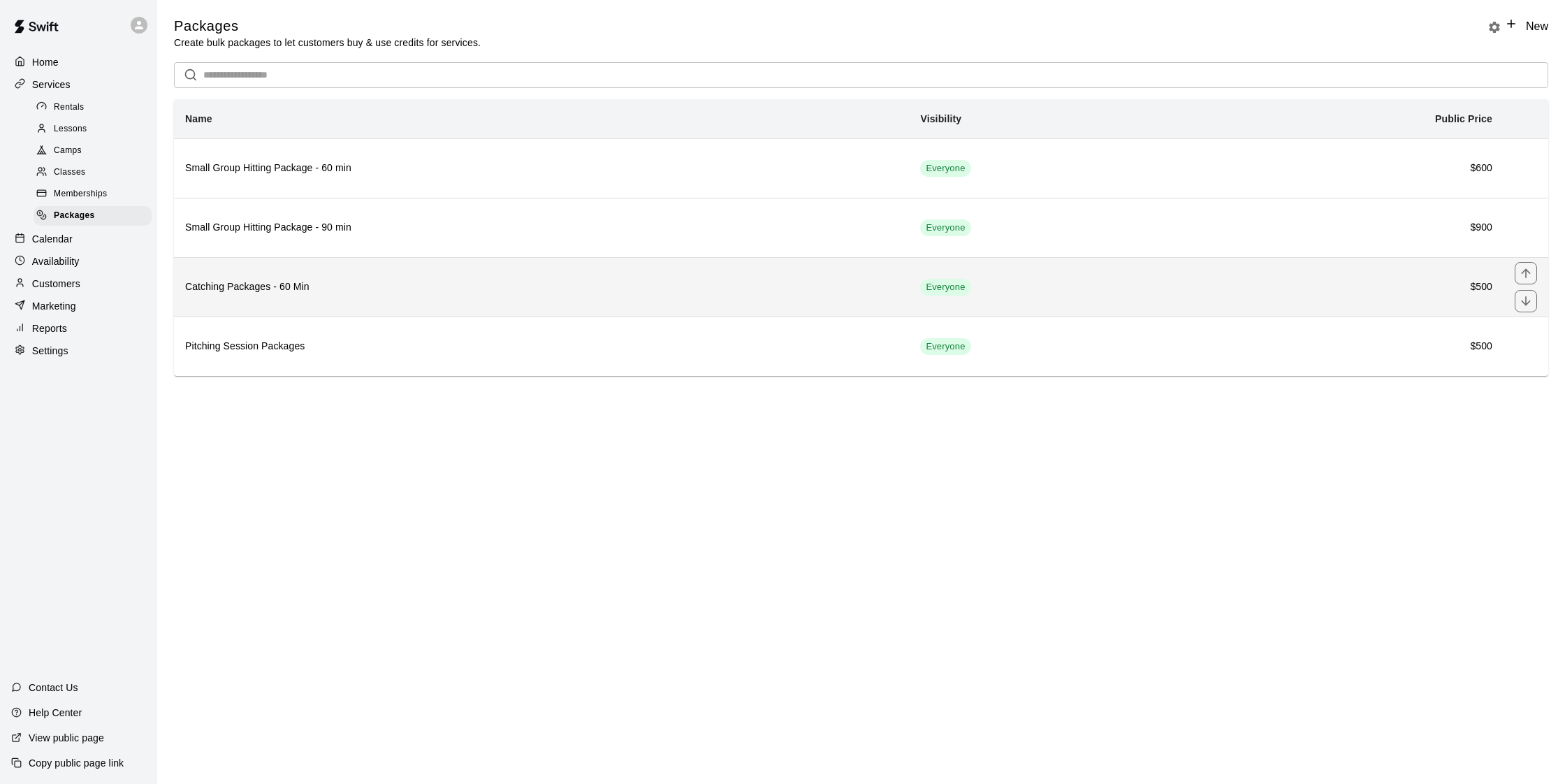
click at [1194, 303] on td "$500" at bounding box center [1348, 286] width 310 height 59
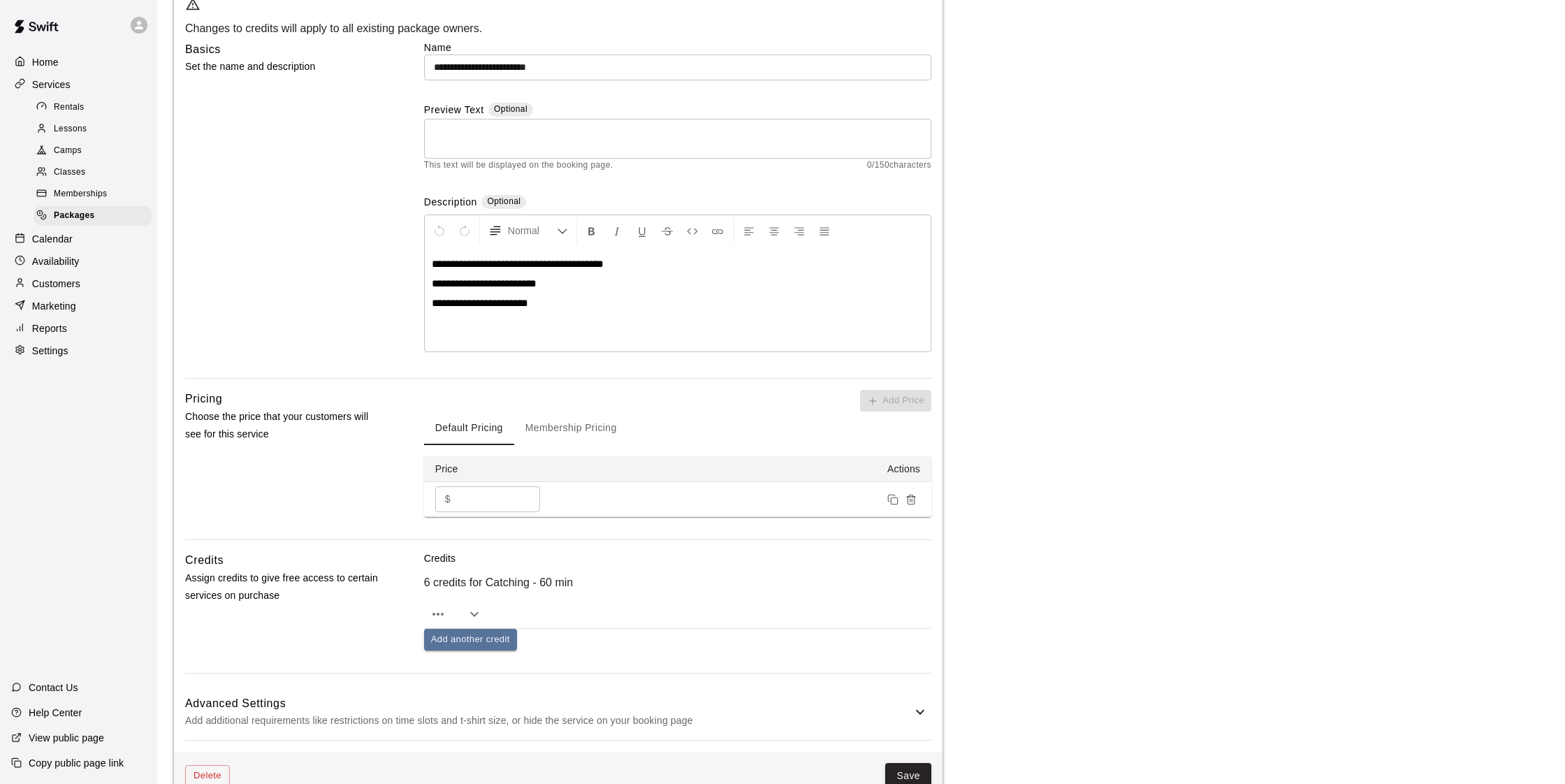
scroll to position [158, 0]
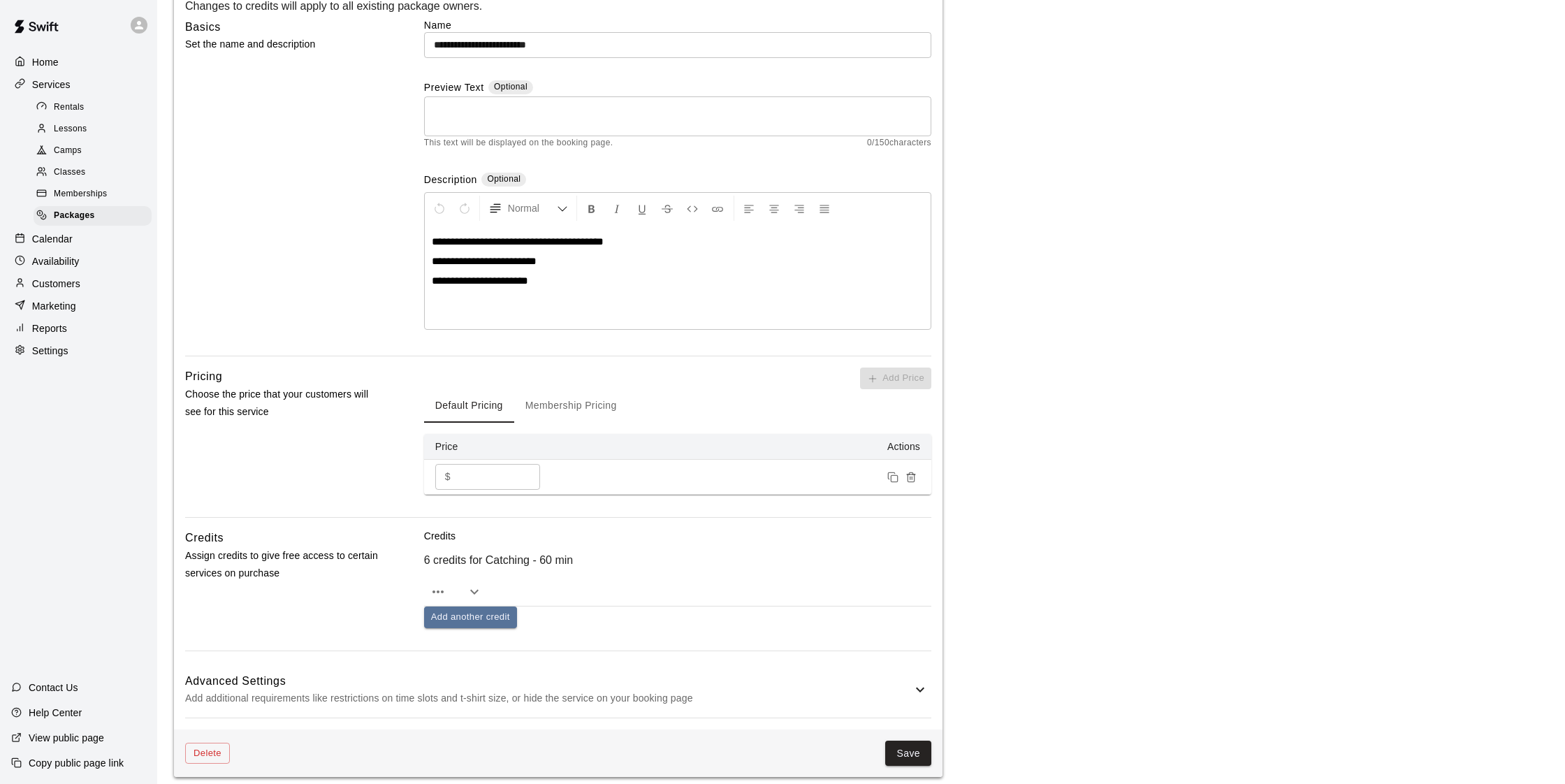
click at [1425, 343] on main "**********" at bounding box center [861, 318] width 1374 height 918
click at [72, 242] on div "Calendar" at bounding box center [79, 239] width 135 height 21
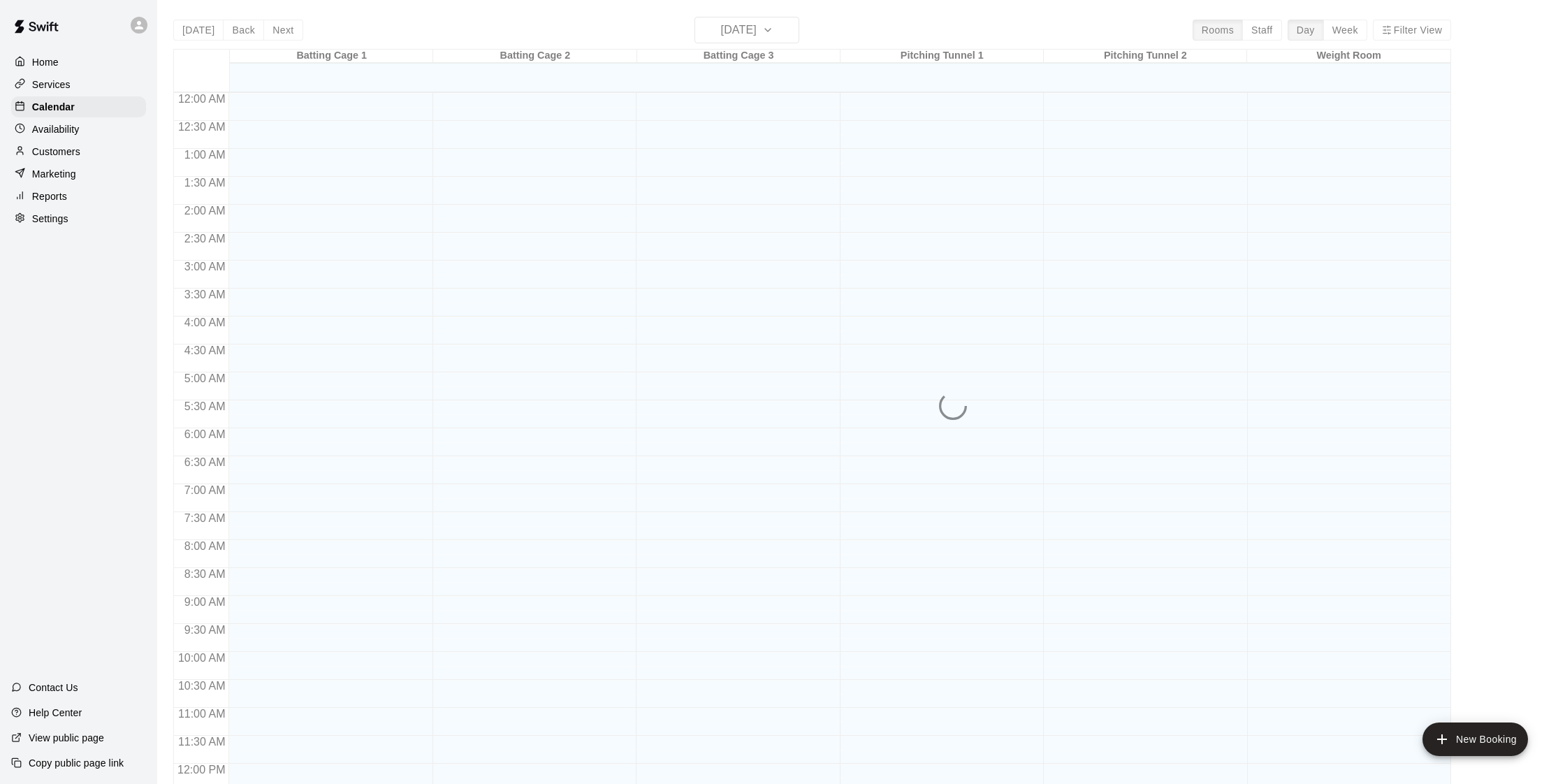
scroll to position [593, 0]
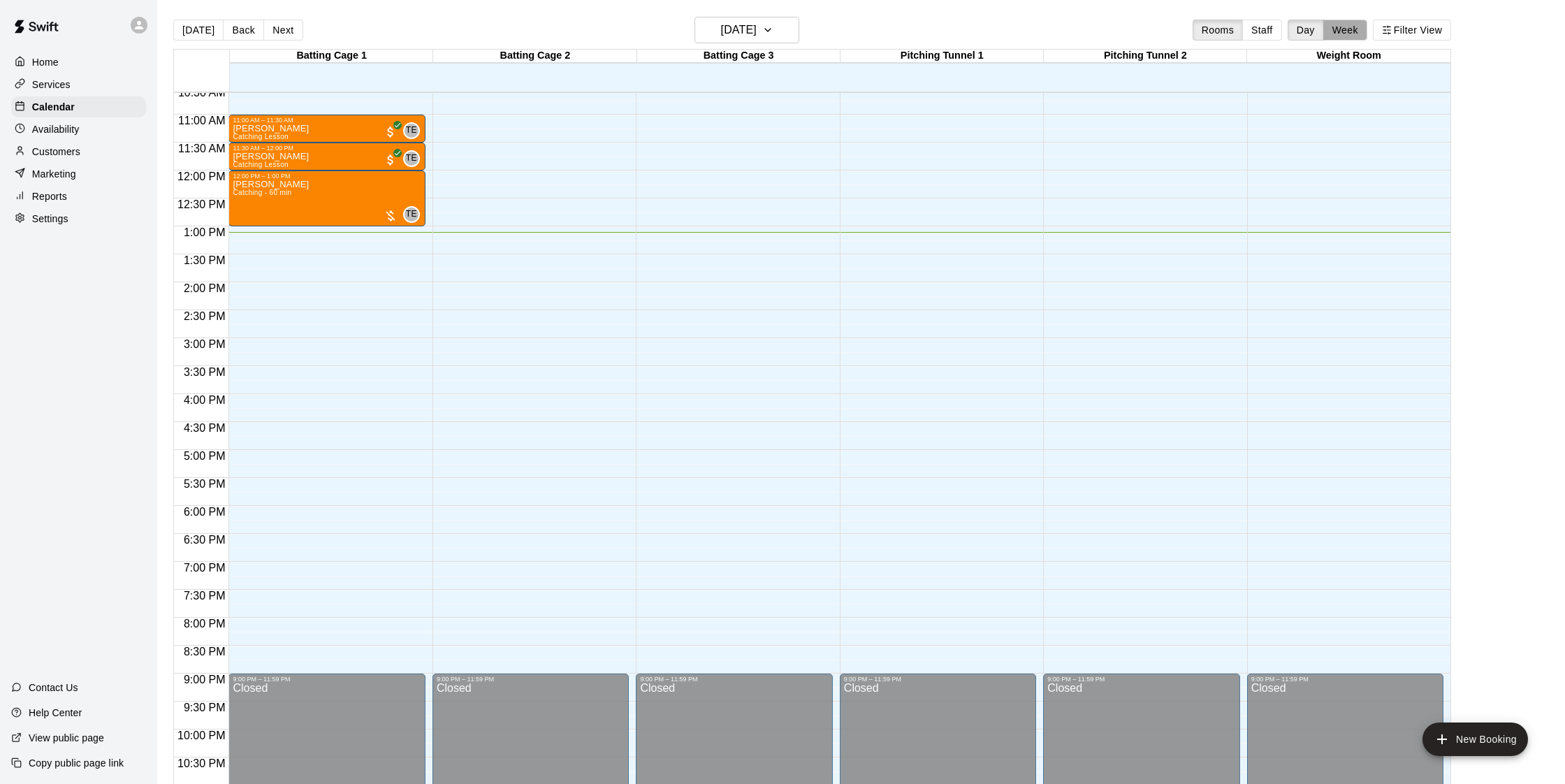
click at [1344, 35] on button "Week" at bounding box center [1346, 30] width 44 height 21
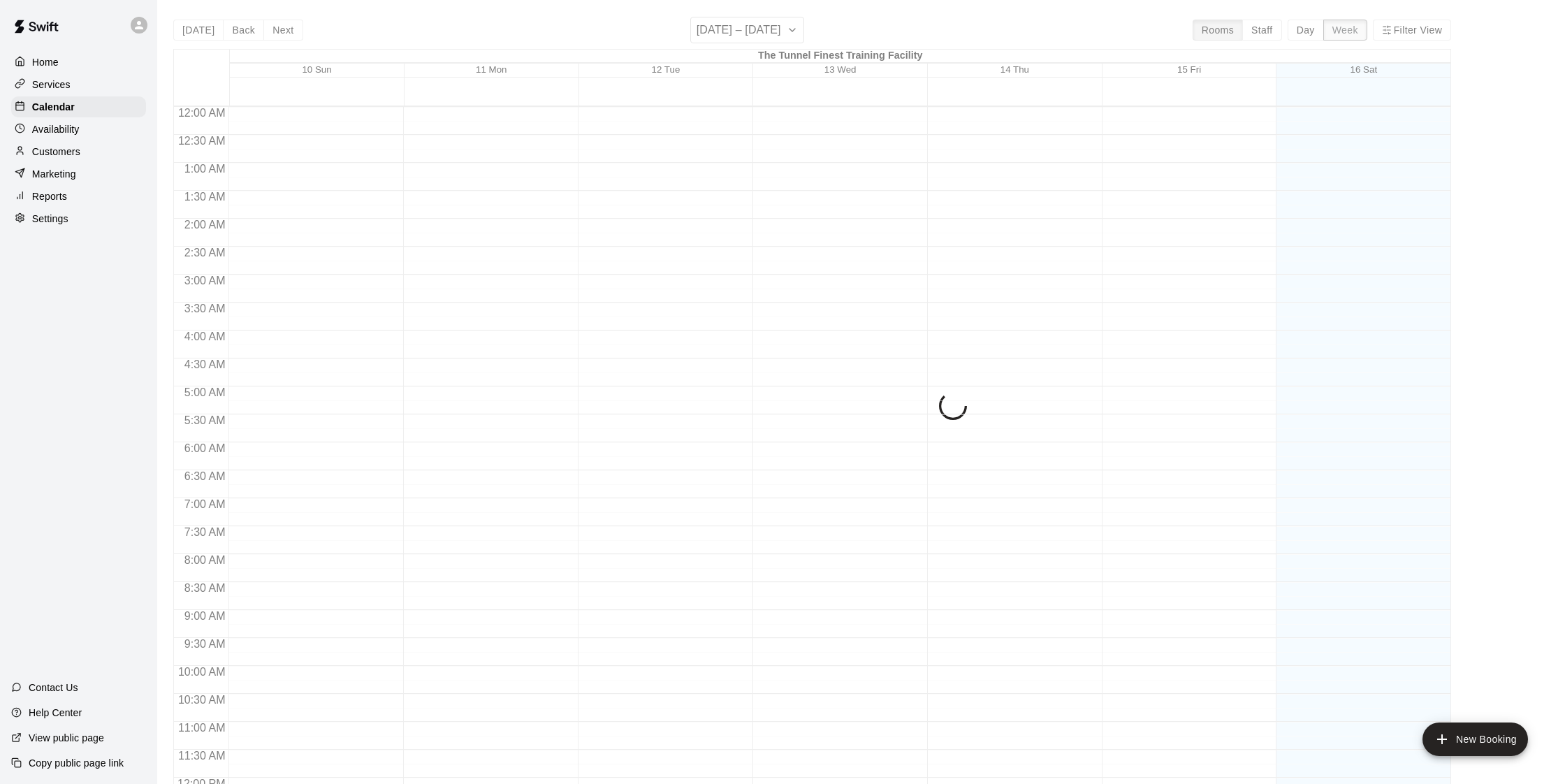
scroll to position [649, 0]
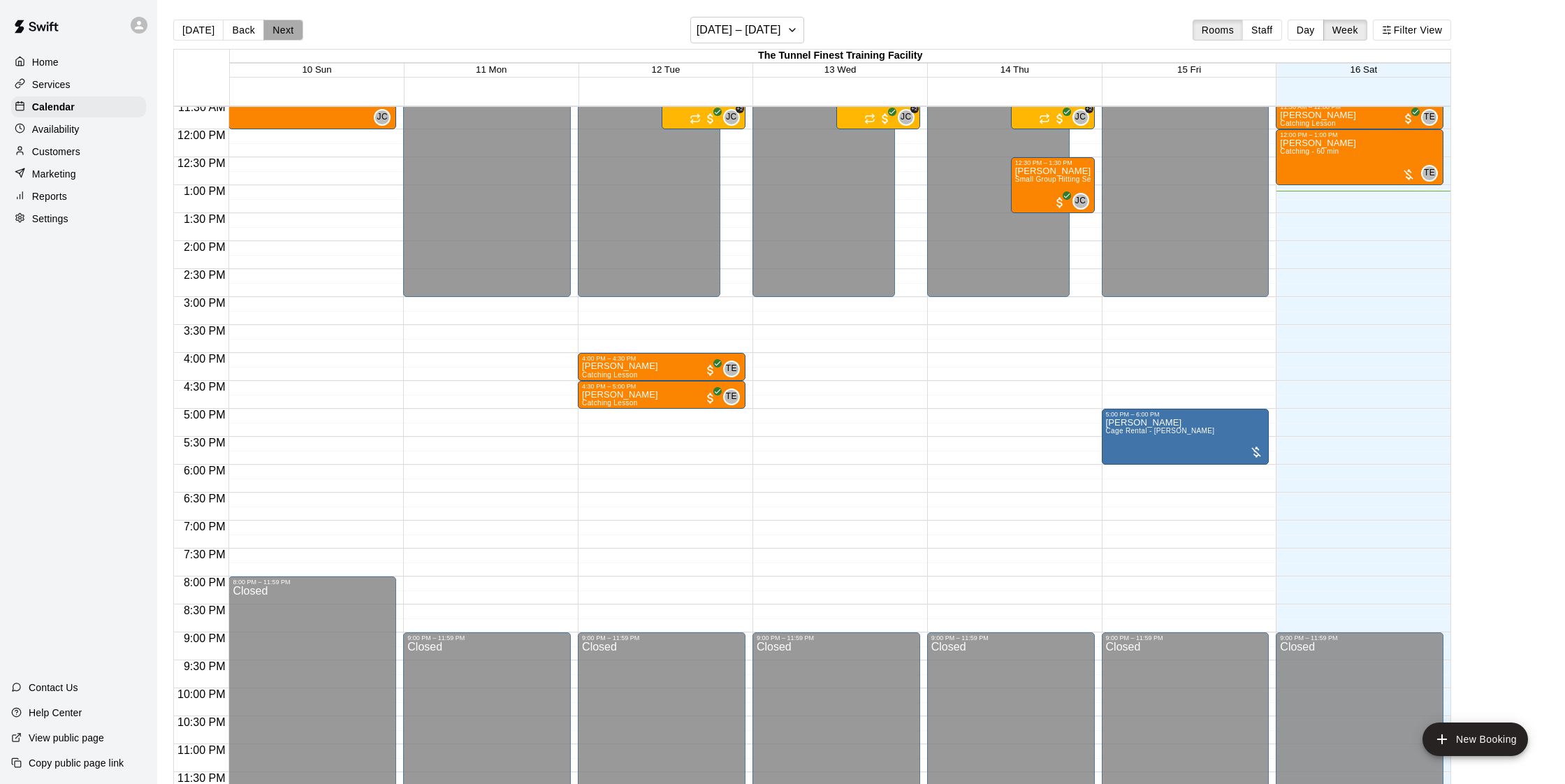
click at [283, 30] on button "Next" at bounding box center [283, 30] width 39 height 21
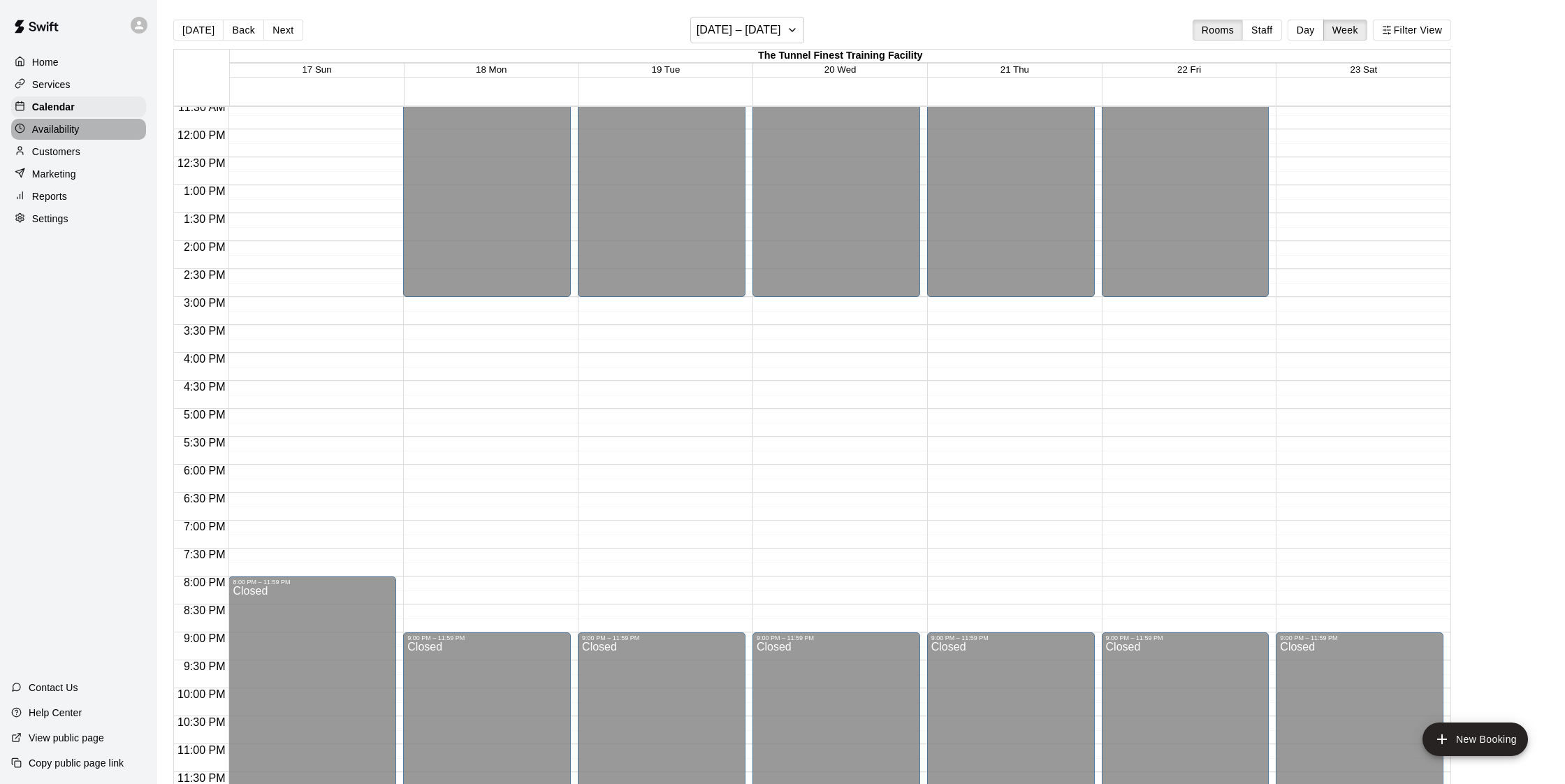
drag, startPoint x: 76, startPoint y: 131, endPoint x: 132, endPoint y: 144, distance: 57.5
click at [76, 131] on p "Availability" at bounding box center [55, 130] width 47 height 14
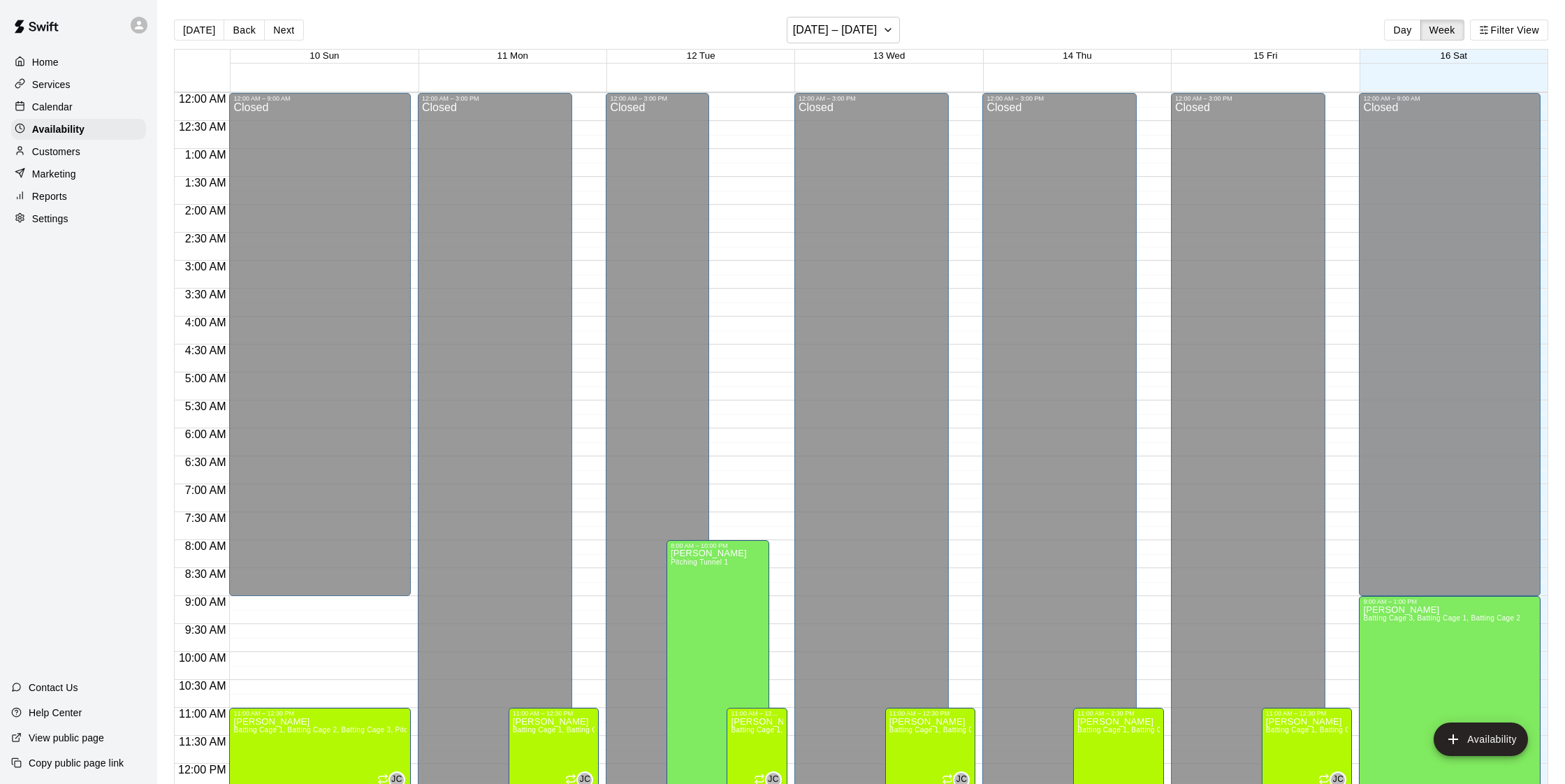
scroll to position [635, 0]
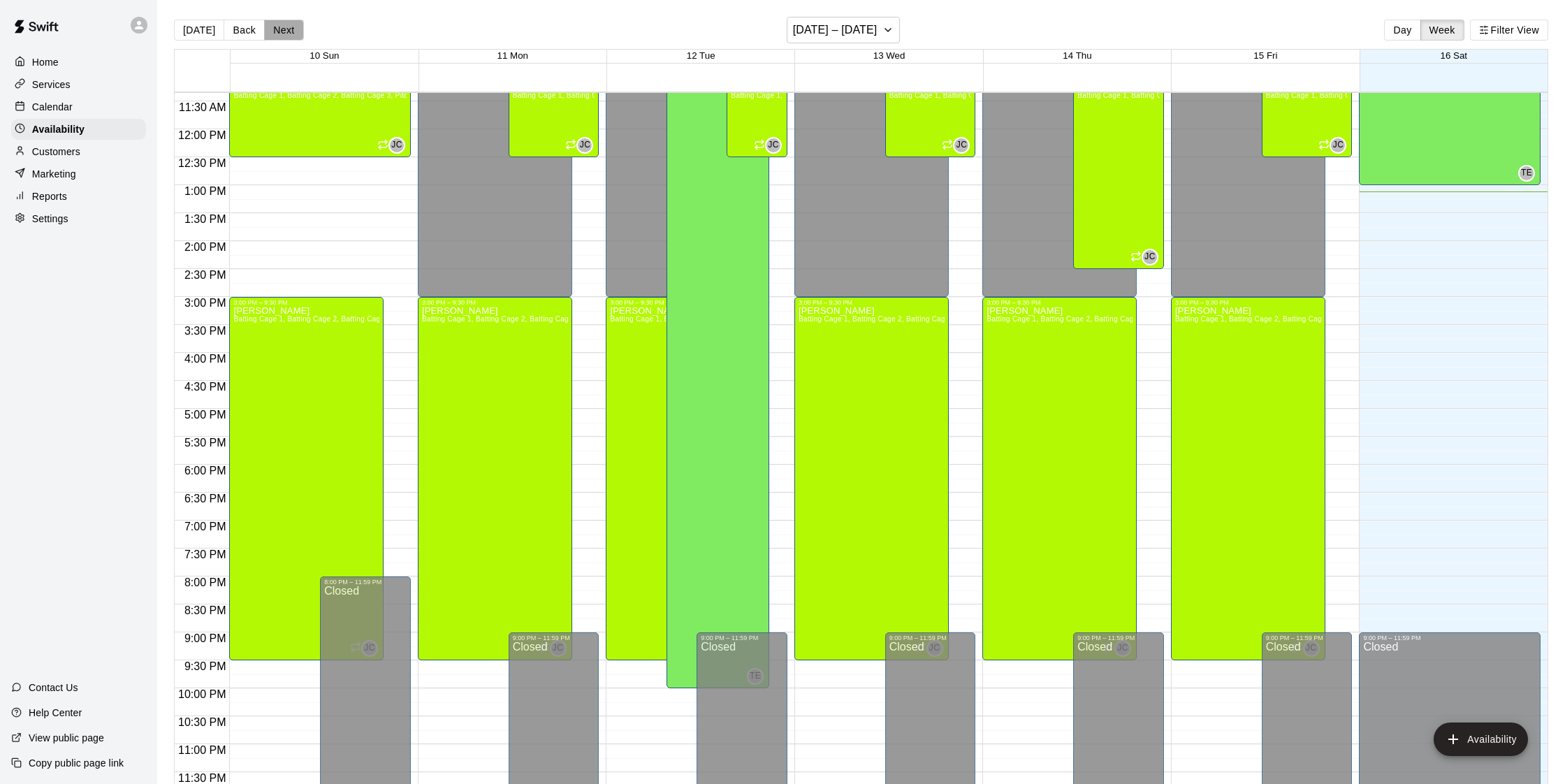
click at [276, 37] on button "Next" at bounding box center [283, 30] width 39 height 21
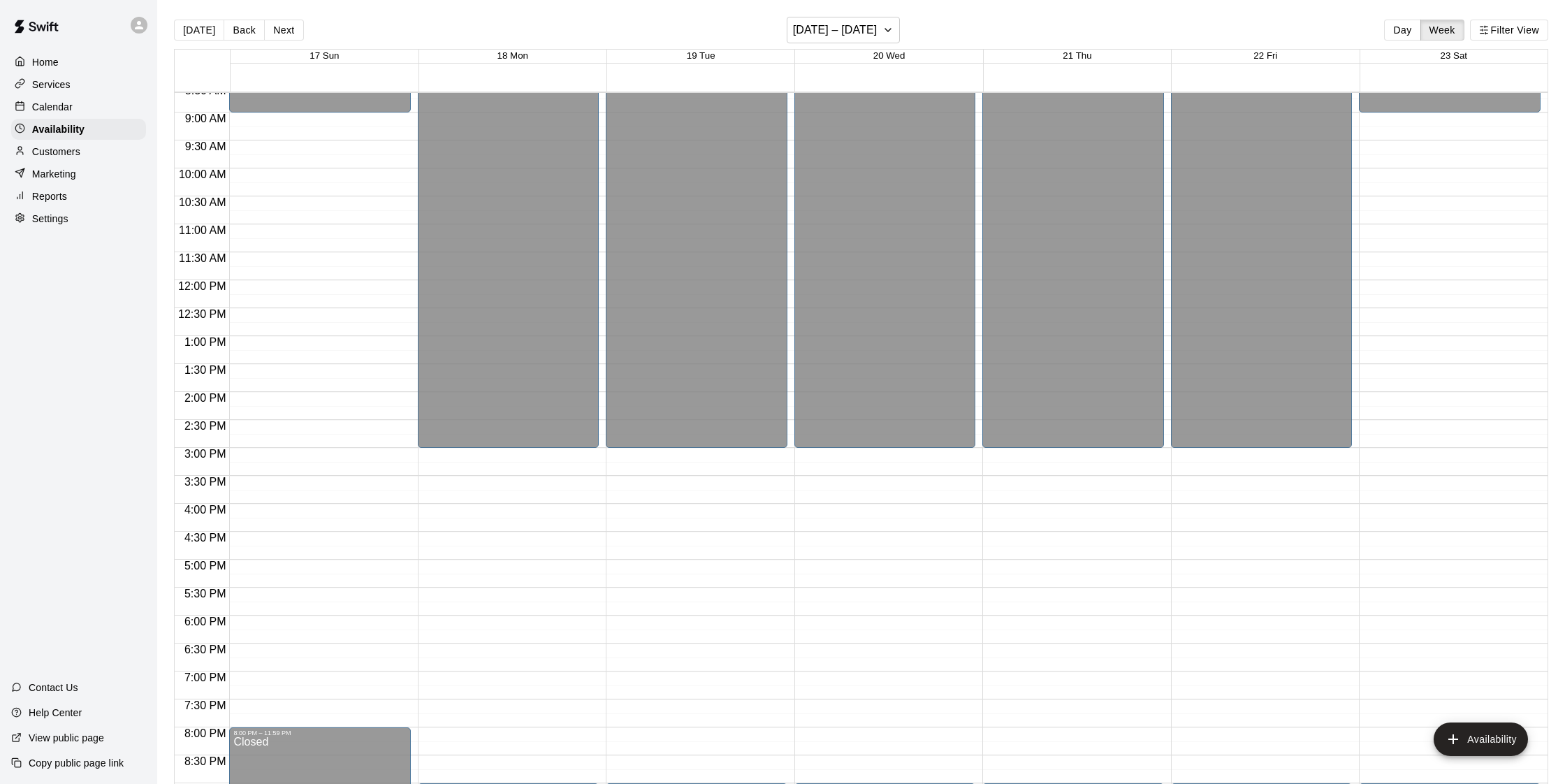
scroll to position [580, 0]
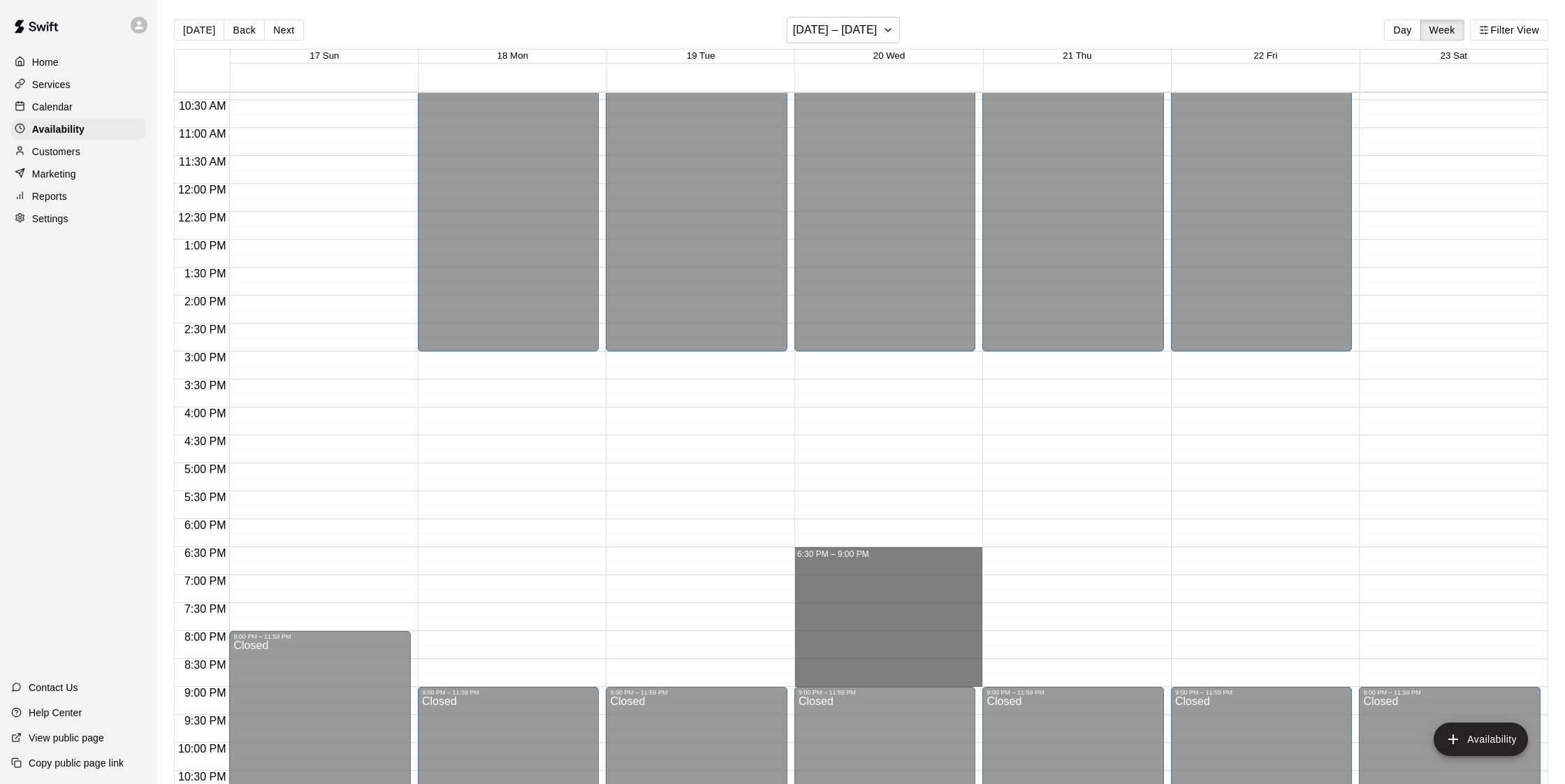
drag, startPoint x: 871, startPoint y: 557, endPoint x: 863, endPoint y: 674, distance: 117.3
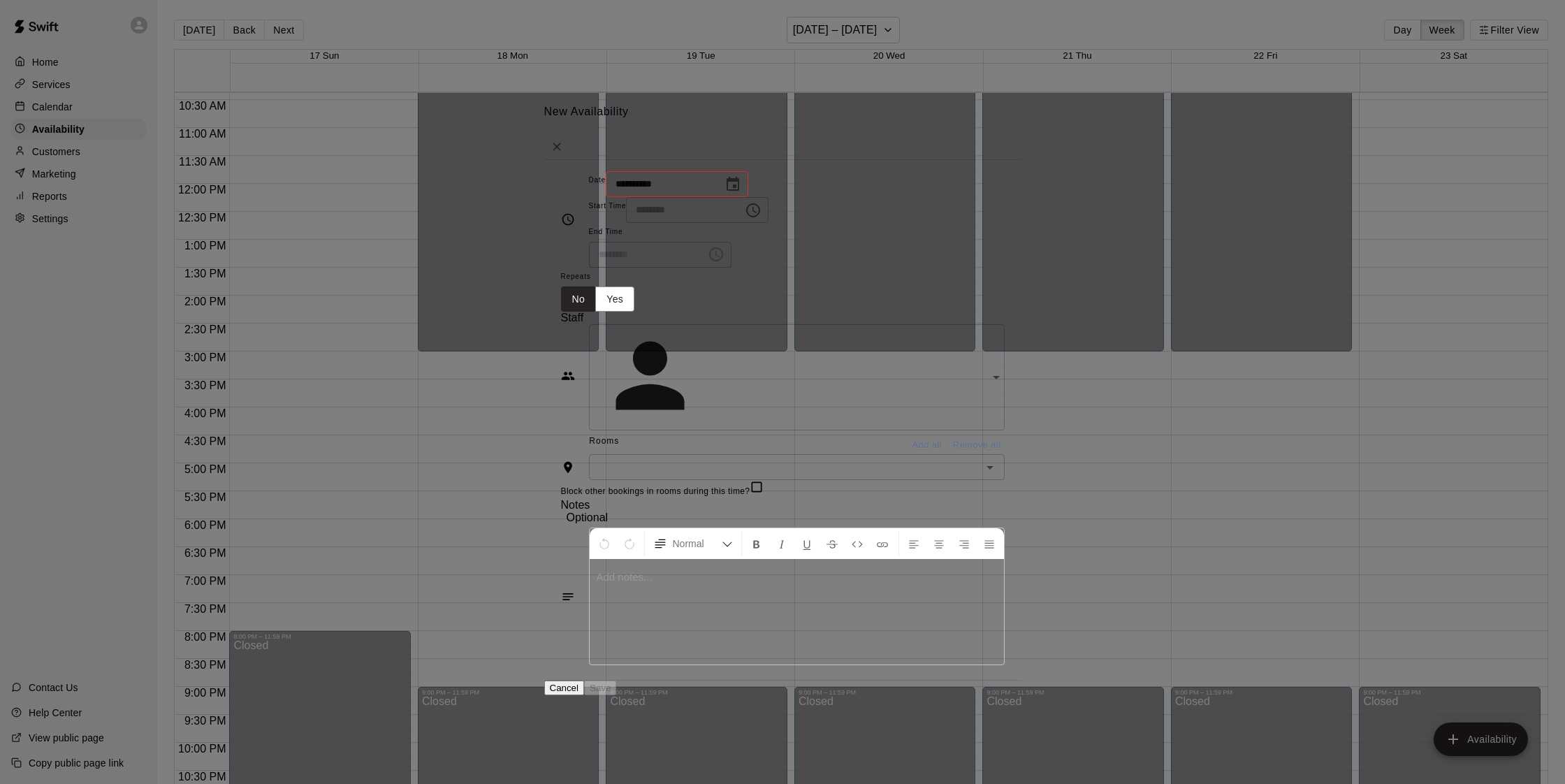
type input "**********"
type input "********"
click at [680, 313] on span "Staff" at bounding box center [783, 318] width 444 height 12
click at [790, 341] on div "**********" at bounding box center [797, 377] width 416 height 107
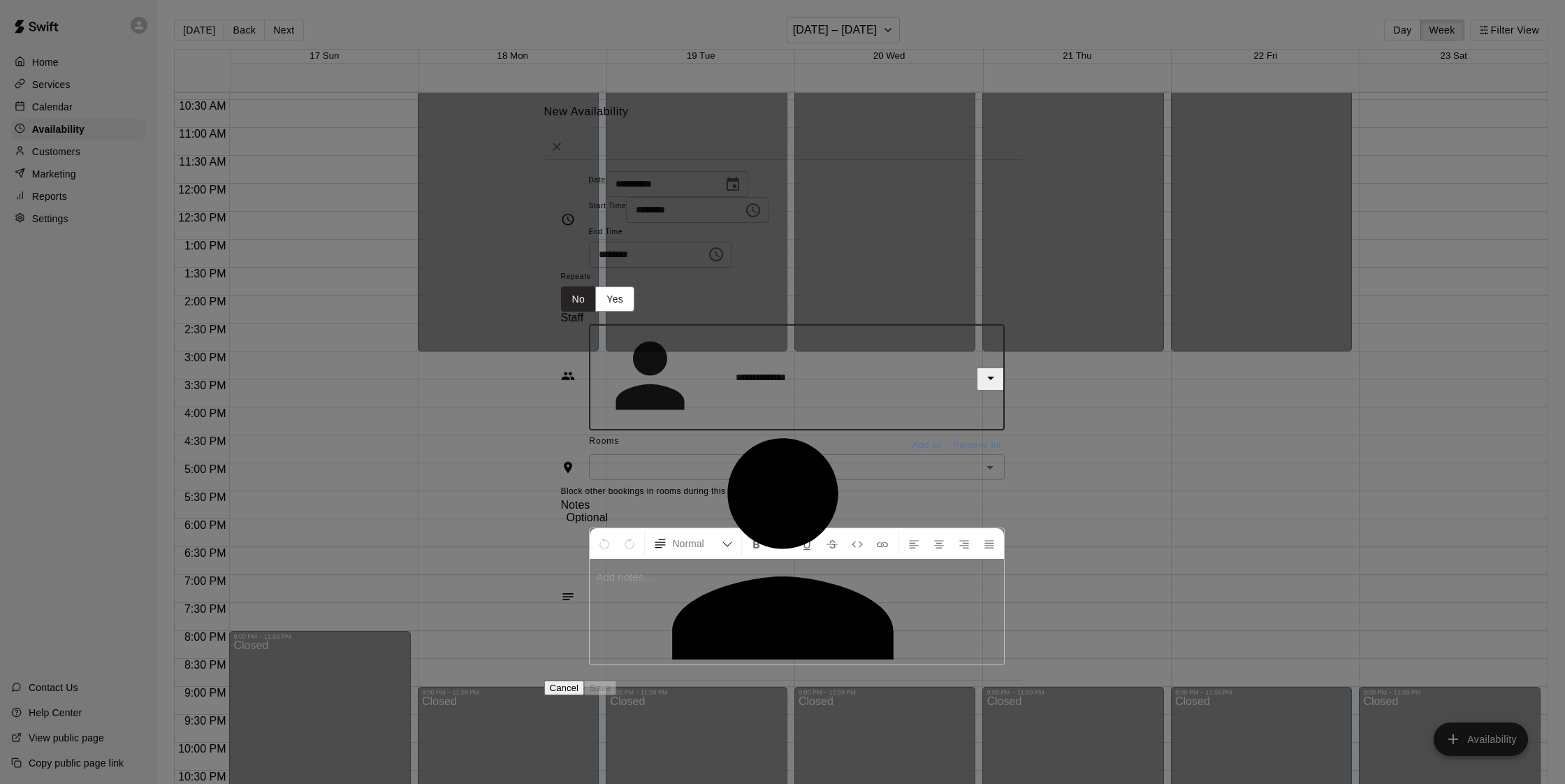
type input "**********"
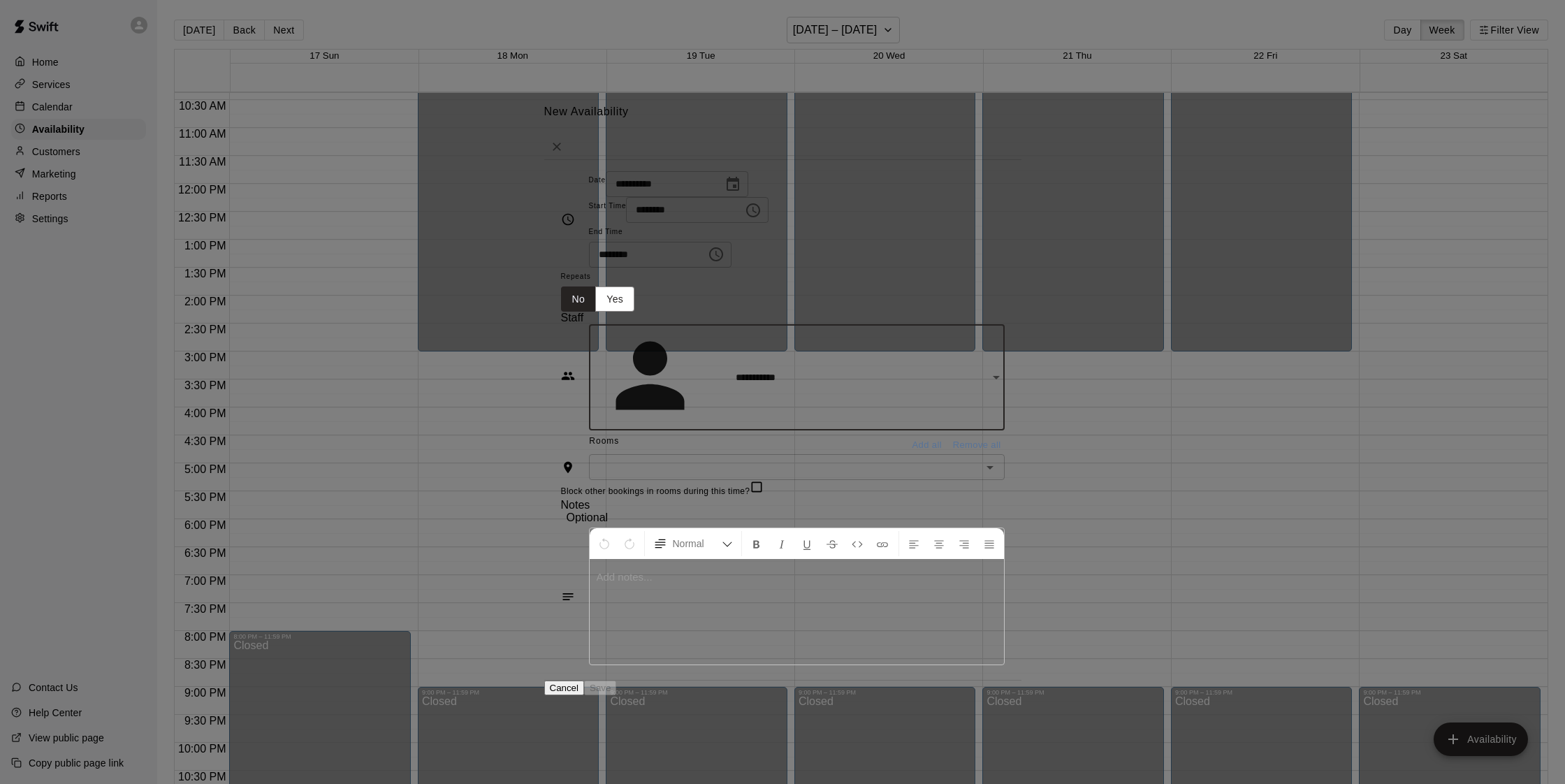
click at [1005, 454] on div "​" at bounding box center [797, 466] width 416 height 26
click at [941, 434] on button "Add all" at bounding box center [927, 445] width 44 height 21
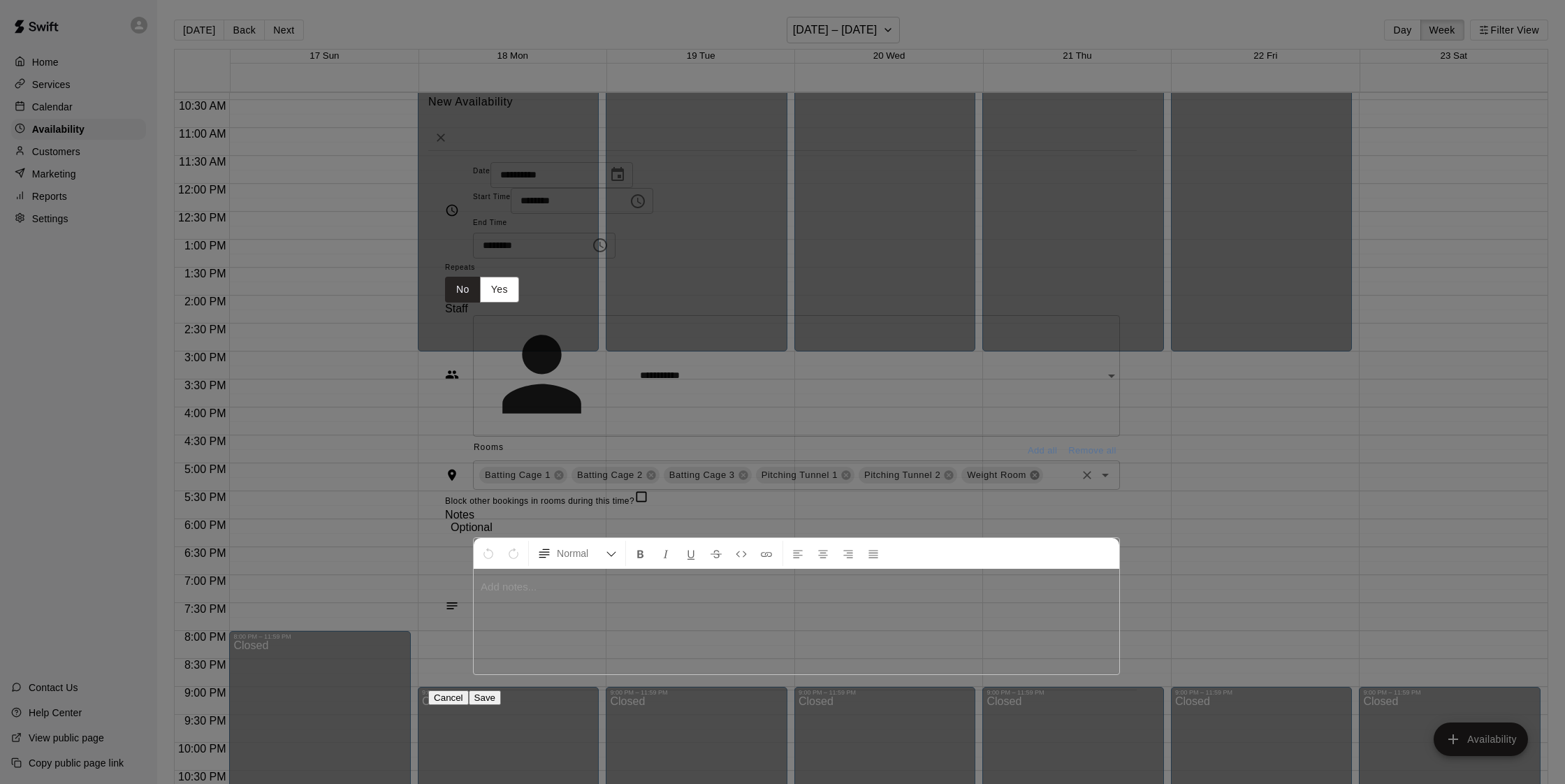
click at [1029, 470] on icon at bounding box center [1034, 474] width 9 height 9
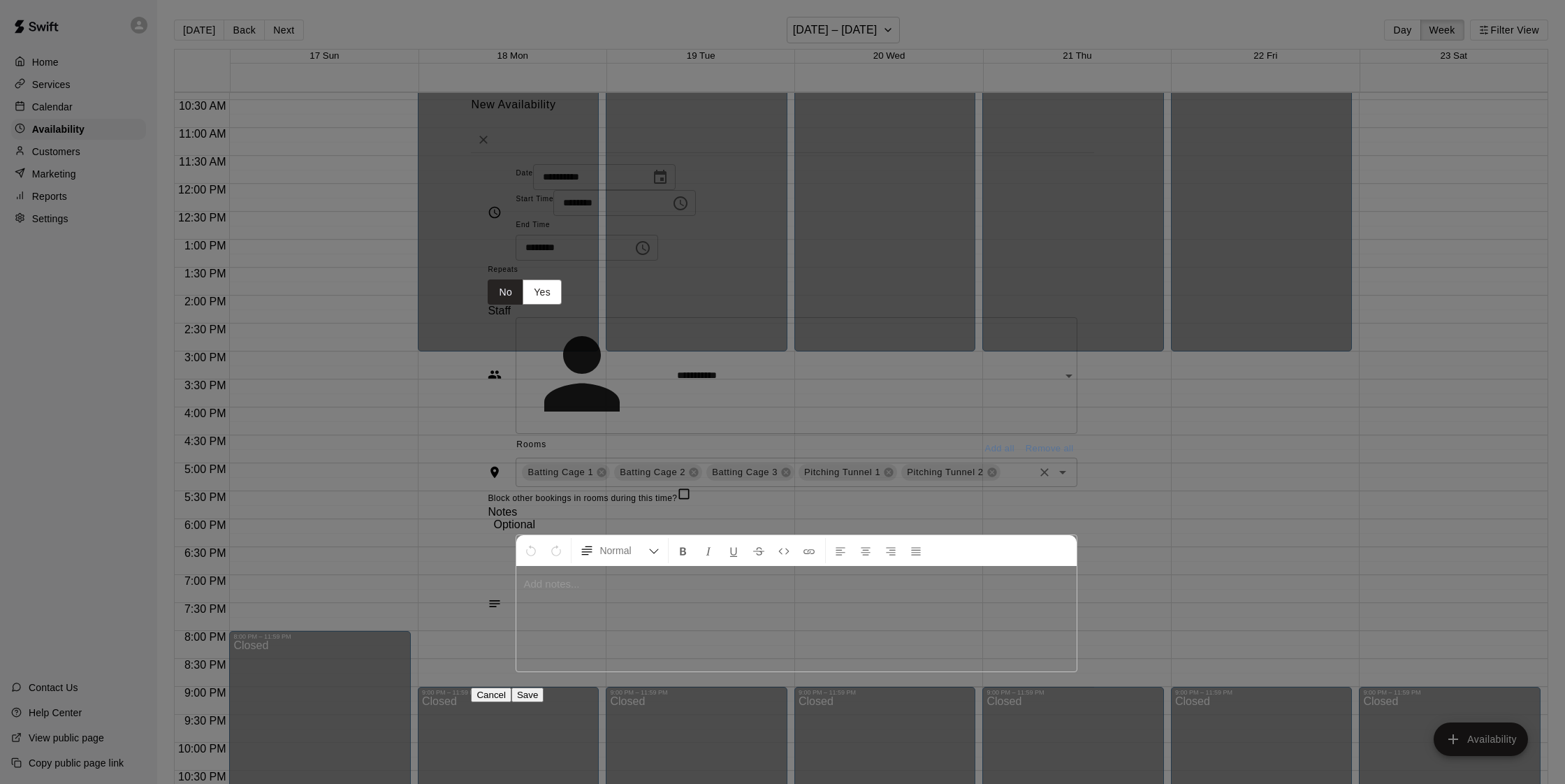
drag, startPoint x: 886, startPoint y: 400, endPoint x: 925, endPoint y: 399, distance: 39.0
click at [888, 468] on icon at bounding box center [889, 472] width 9 height 9
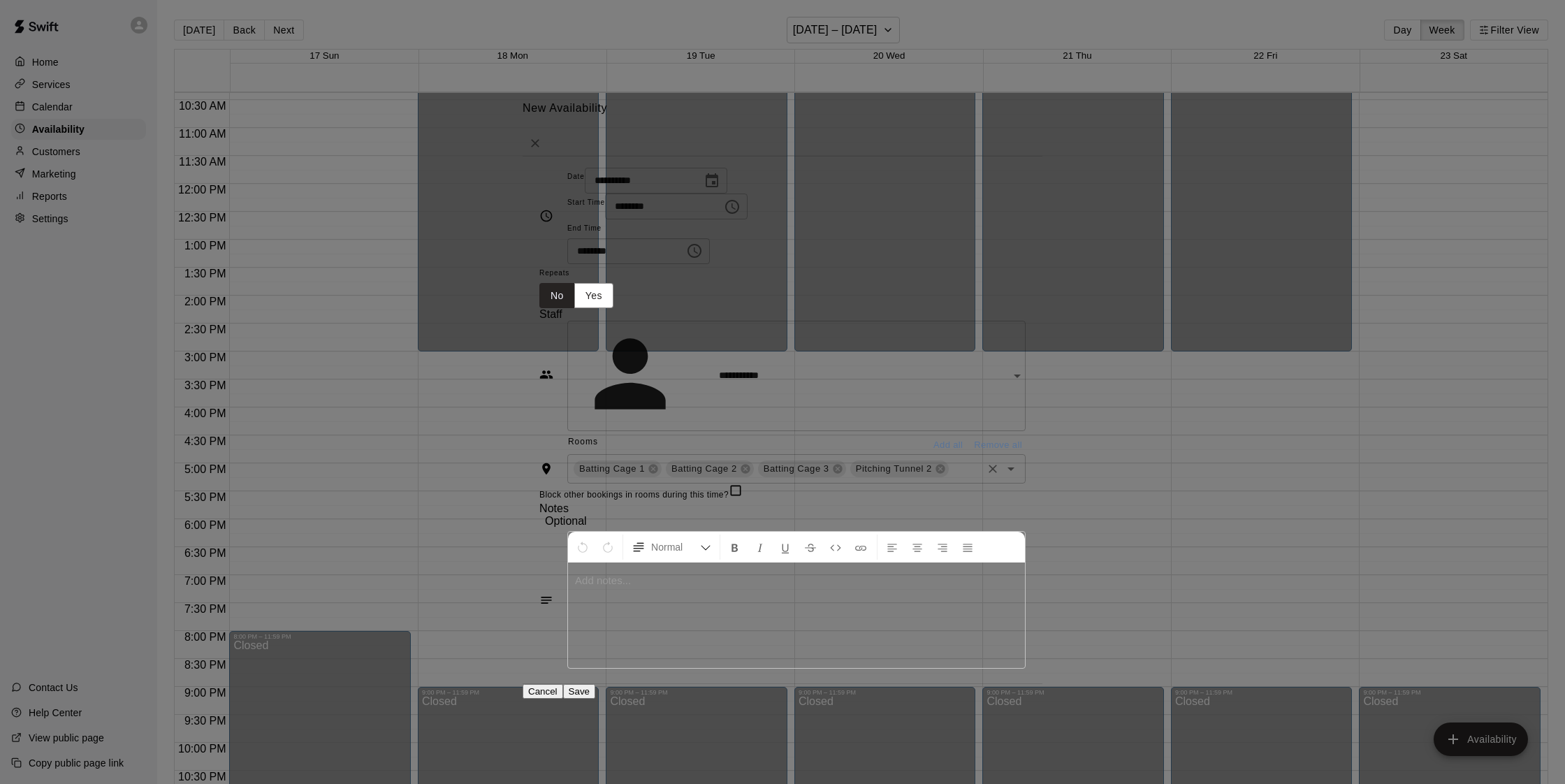
drag, startPoint x: 931, startPoint y: 400, endPoint x: 936, endPoint y: 412, distance: 13.0
click at [935, 464] on icon at bounding box center [940, 469] width 9 height 9
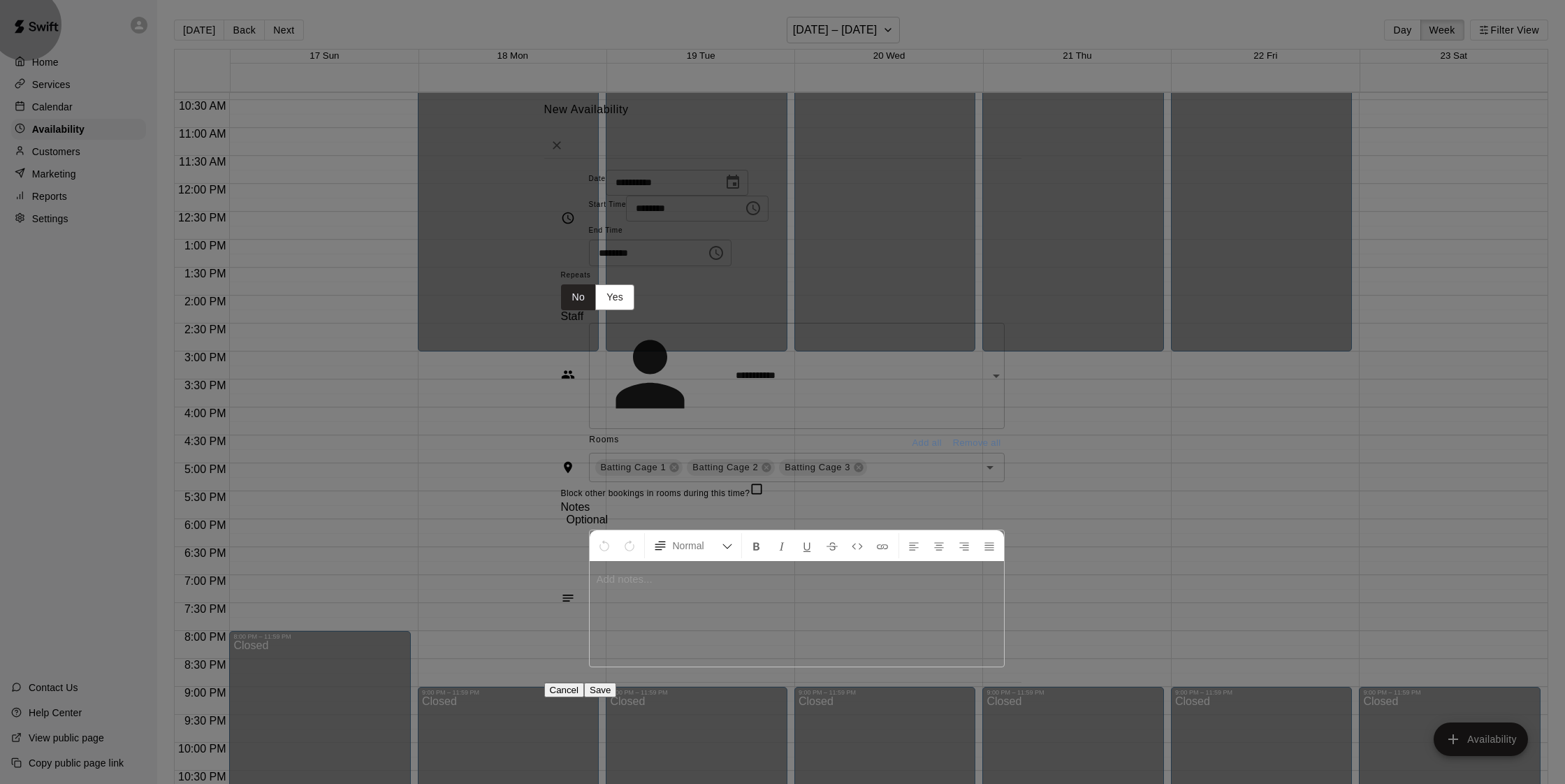
click at [616, 683] on button "Save" at bounding box center [600, 690] width 32 height 15
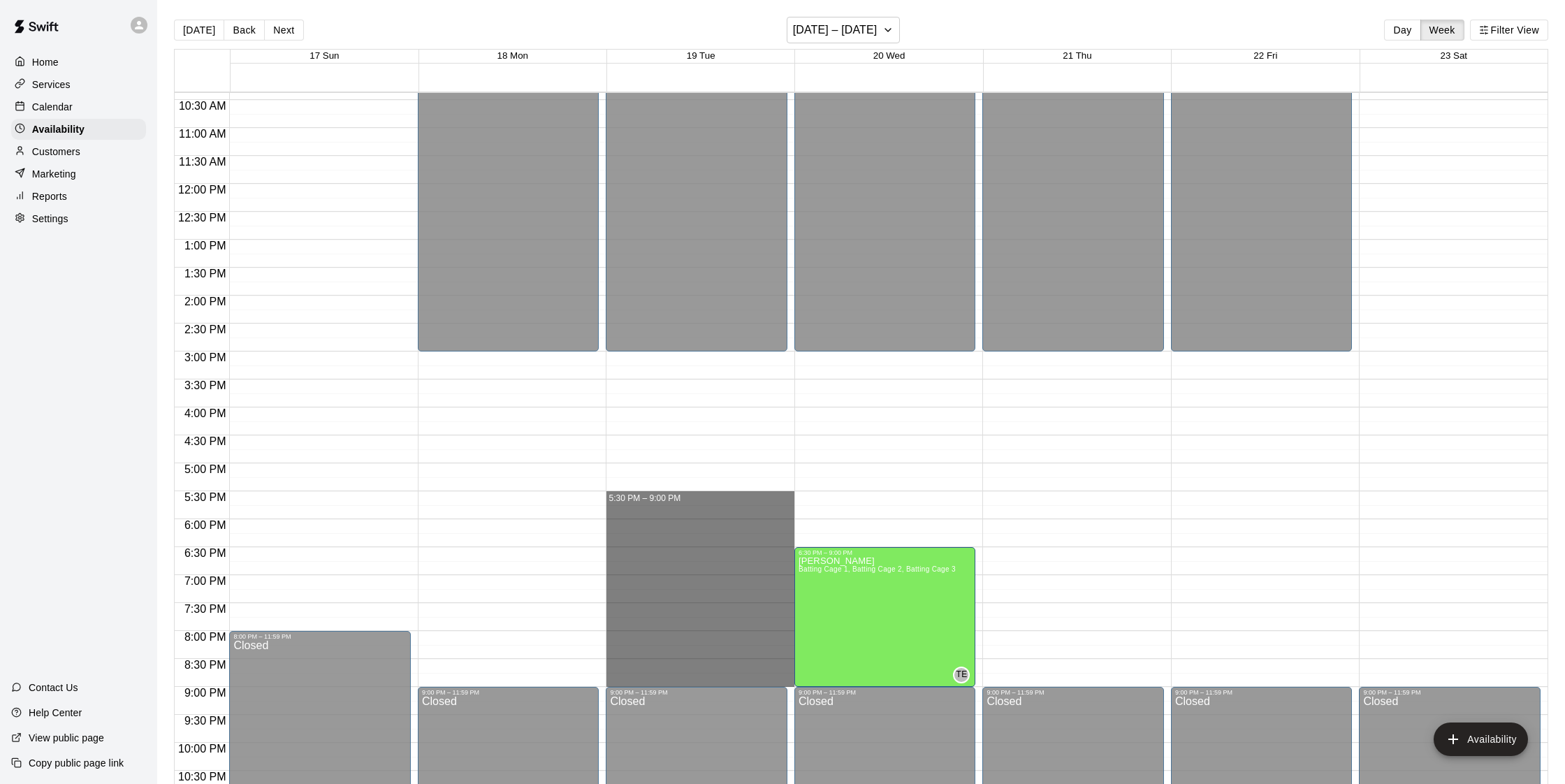
drag, startPoint x: 639, startPoint y: 503, endPoint x: 613, endPoint y: 677, distance: 175.9
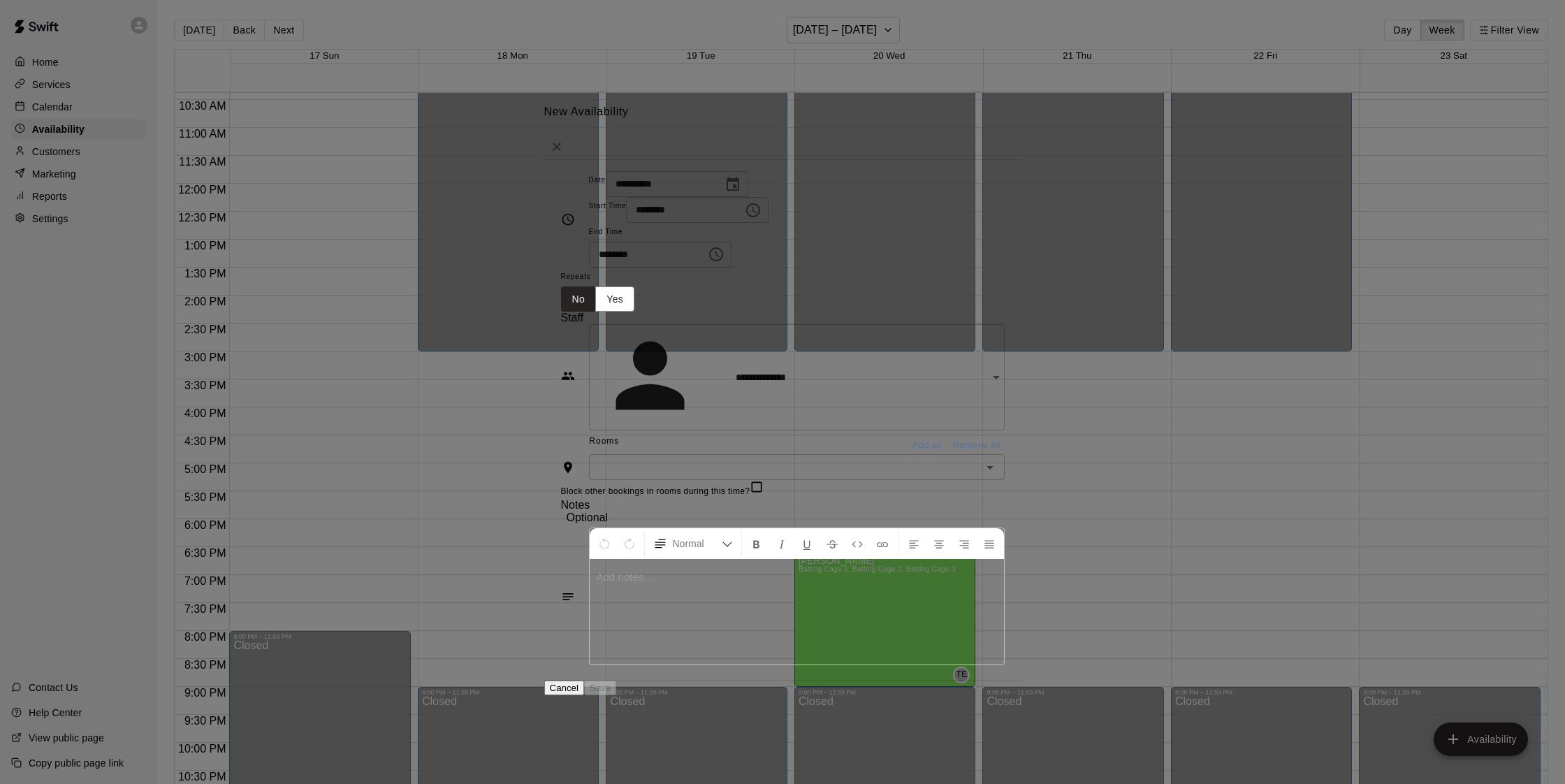
click at [998, 459] on icon "Open" at bounding box center [989, 467] width 17 height 17
click at [683, 431] on div "Rooms Add all Remove all" at bounding box center [783, 442] width 444 height 24
click at [949, 434] on button "Add all" at bounding box center [927, 445] width 44 height 21
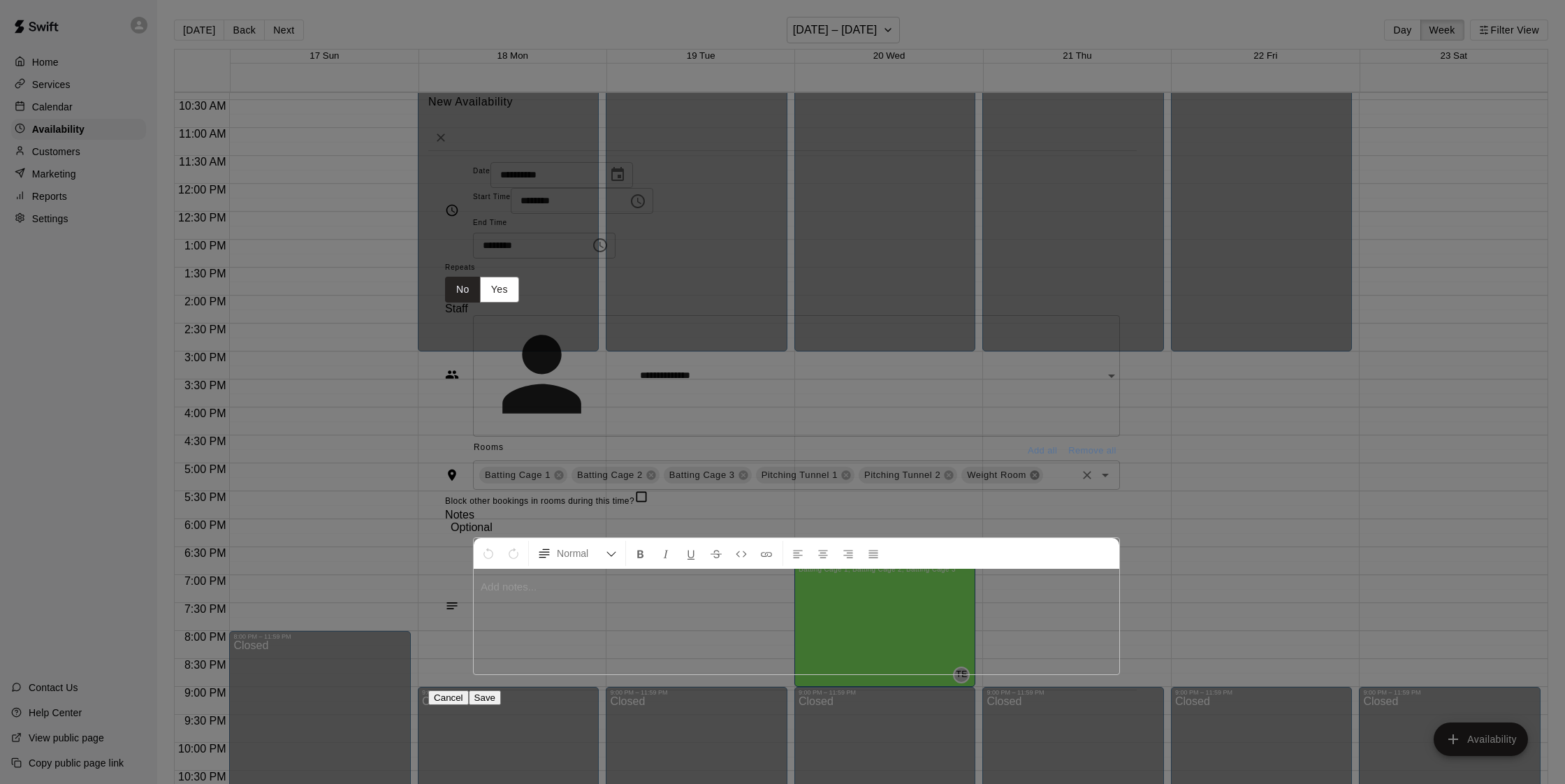
click at [1029, 470] on icon at bounding box center [1034, 474] width 9 height 9
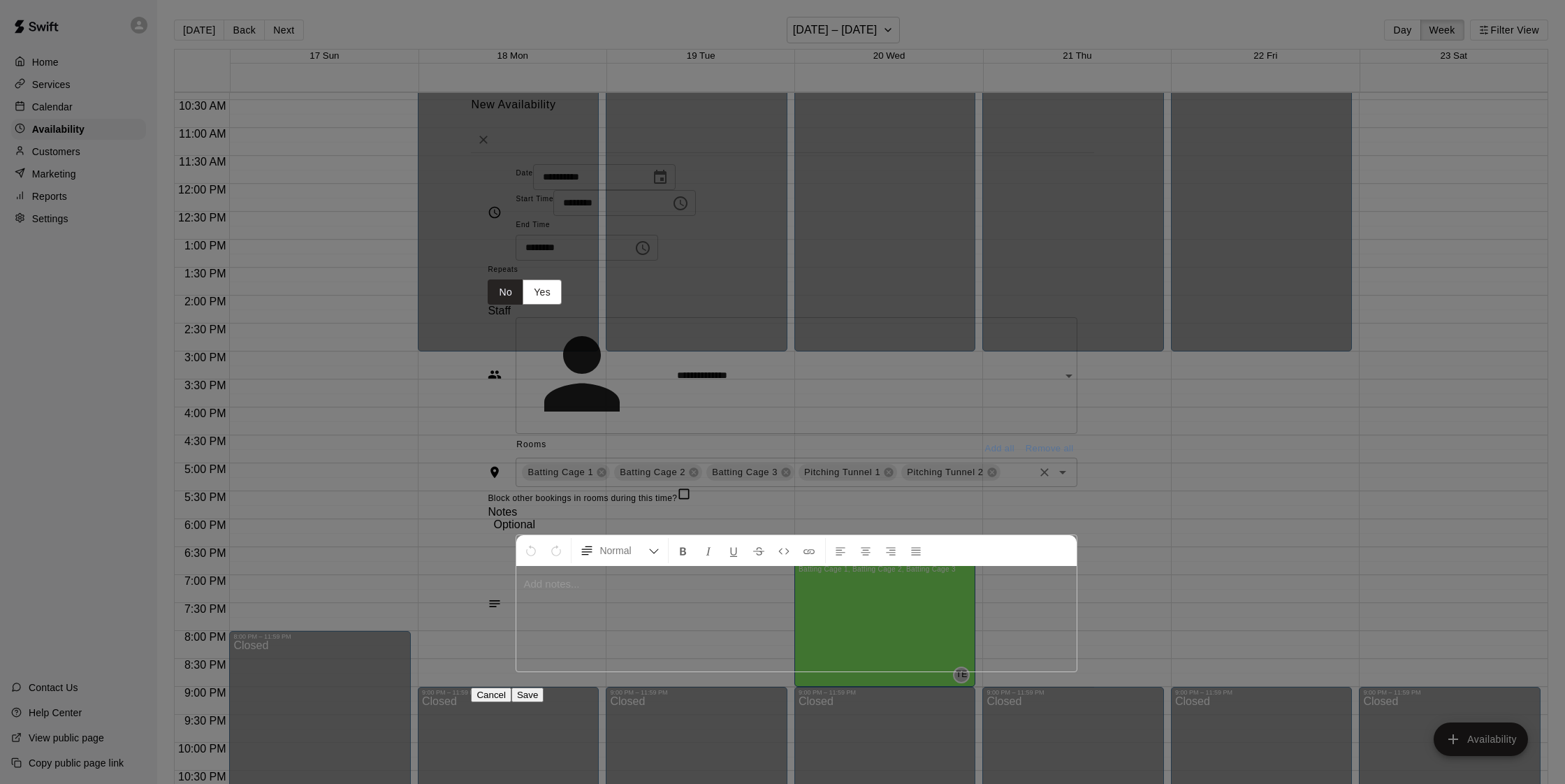
drag, startPoint x: 989, startPoint y: 400, endPoint x: 952, endPoint y: 400, distance: 37.0
click at [989, 468] on icon at bounding box center [991, 472] width 9 height 9
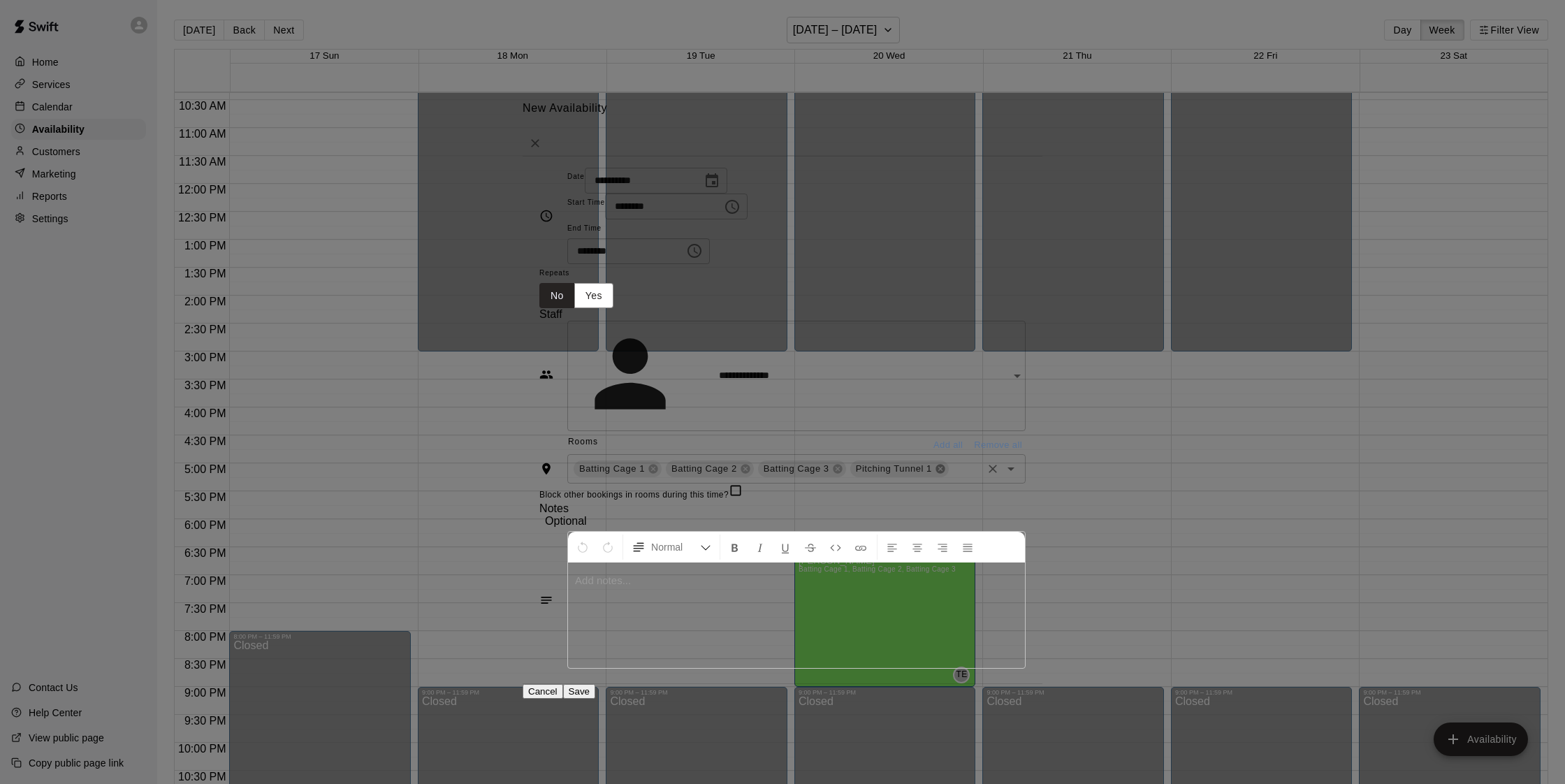
click at [937, 464] on icon at bounding box center [940, 469] width 9 height 9
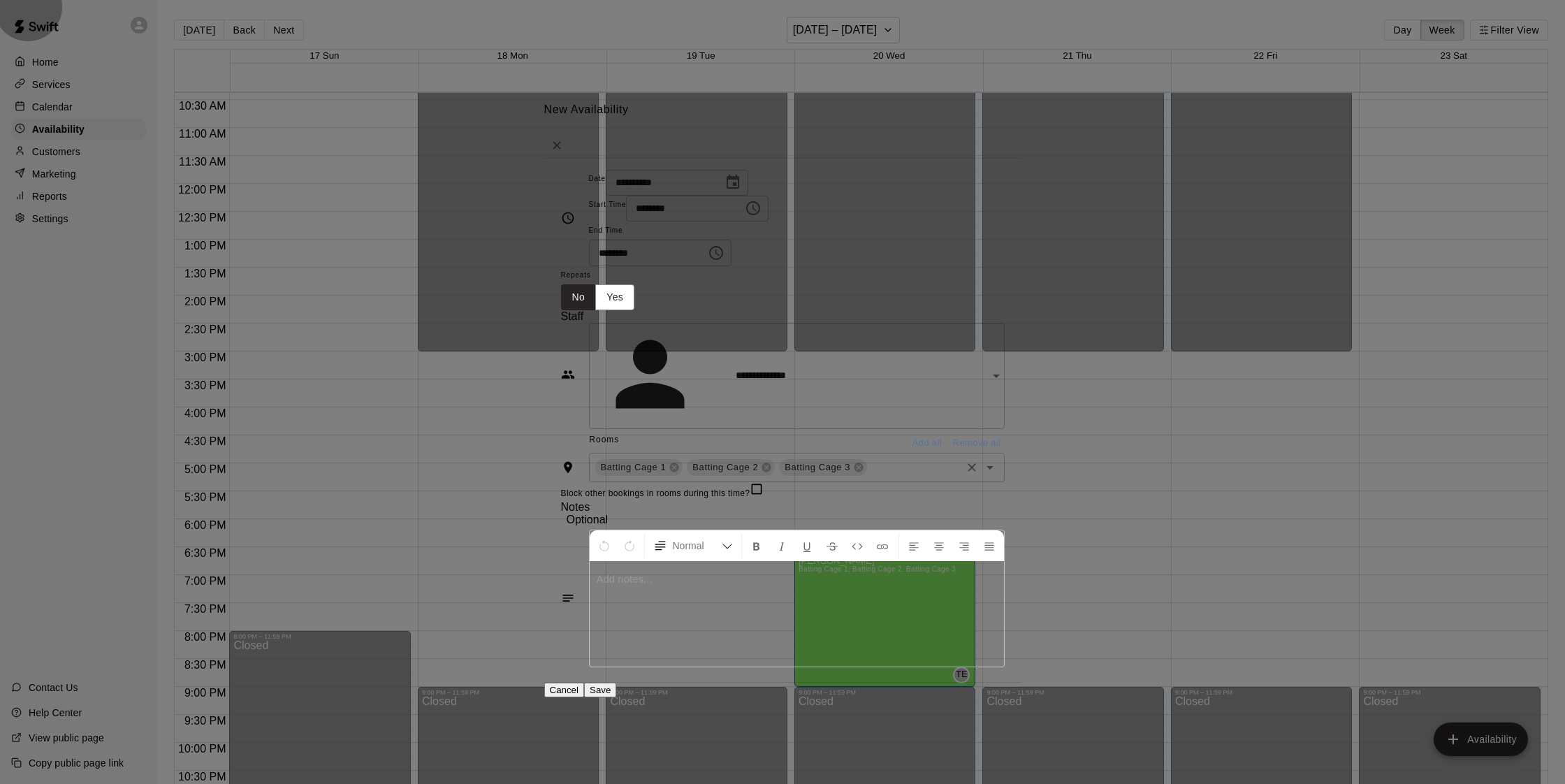
click at [616, 683] on button "Save" at bounding box center [600, 690] width 32 height 15
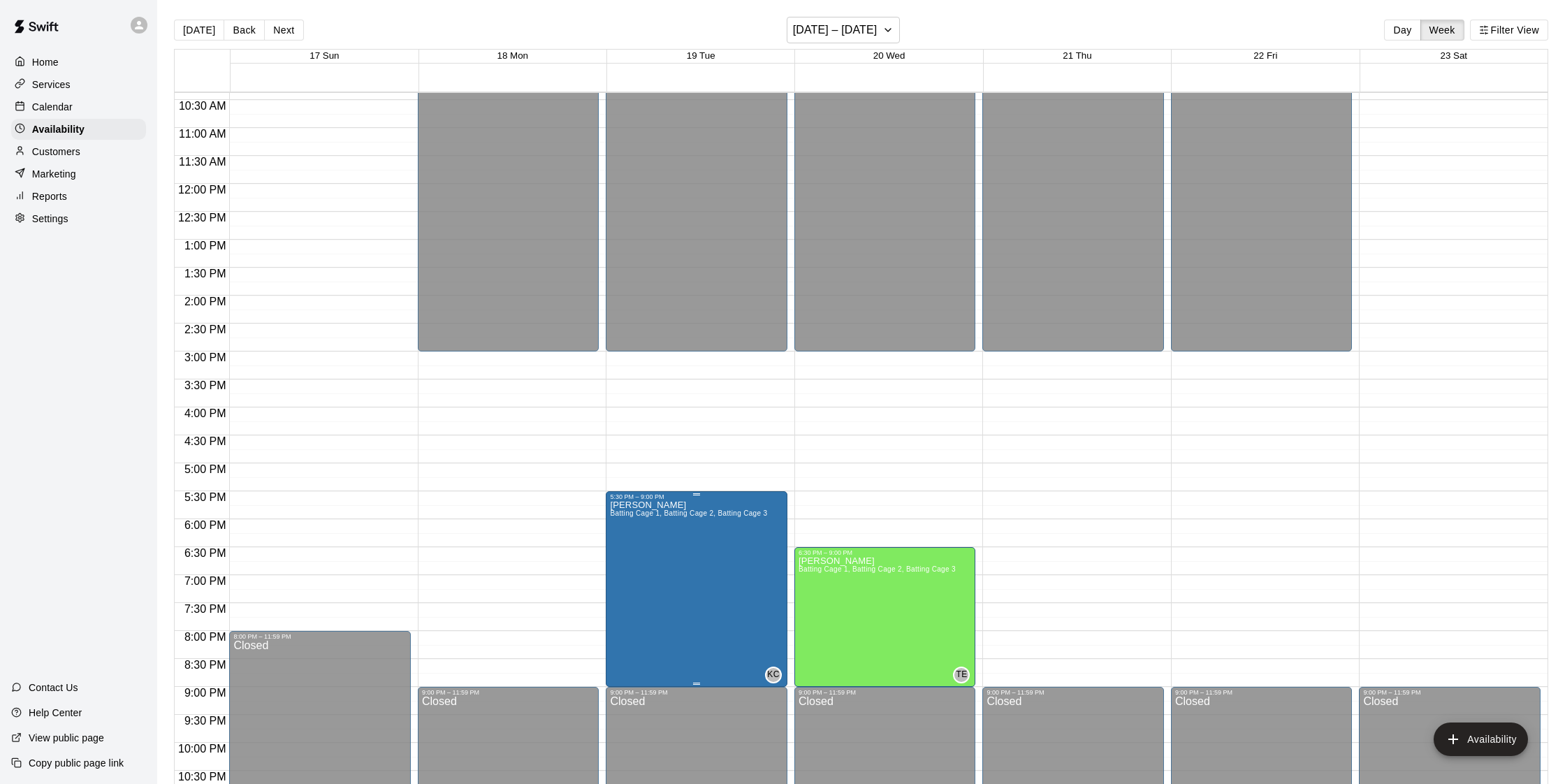
click at [623, 512] on icon "edit" at bounding box center [624, 515] width 17 height 17
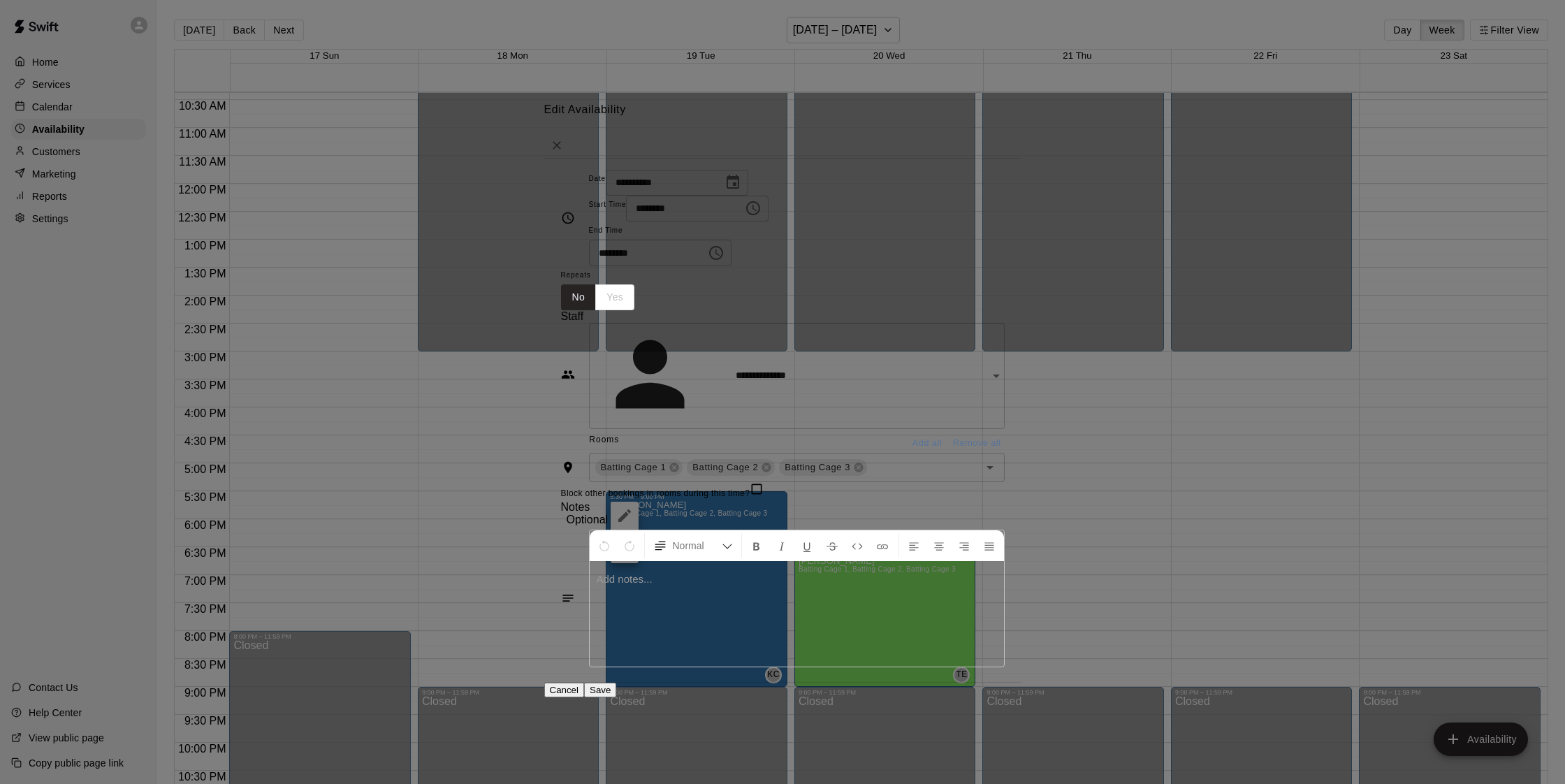
click at [1005, 368] on icon "Open" at bounding box center [996, 376] width 17 height 17
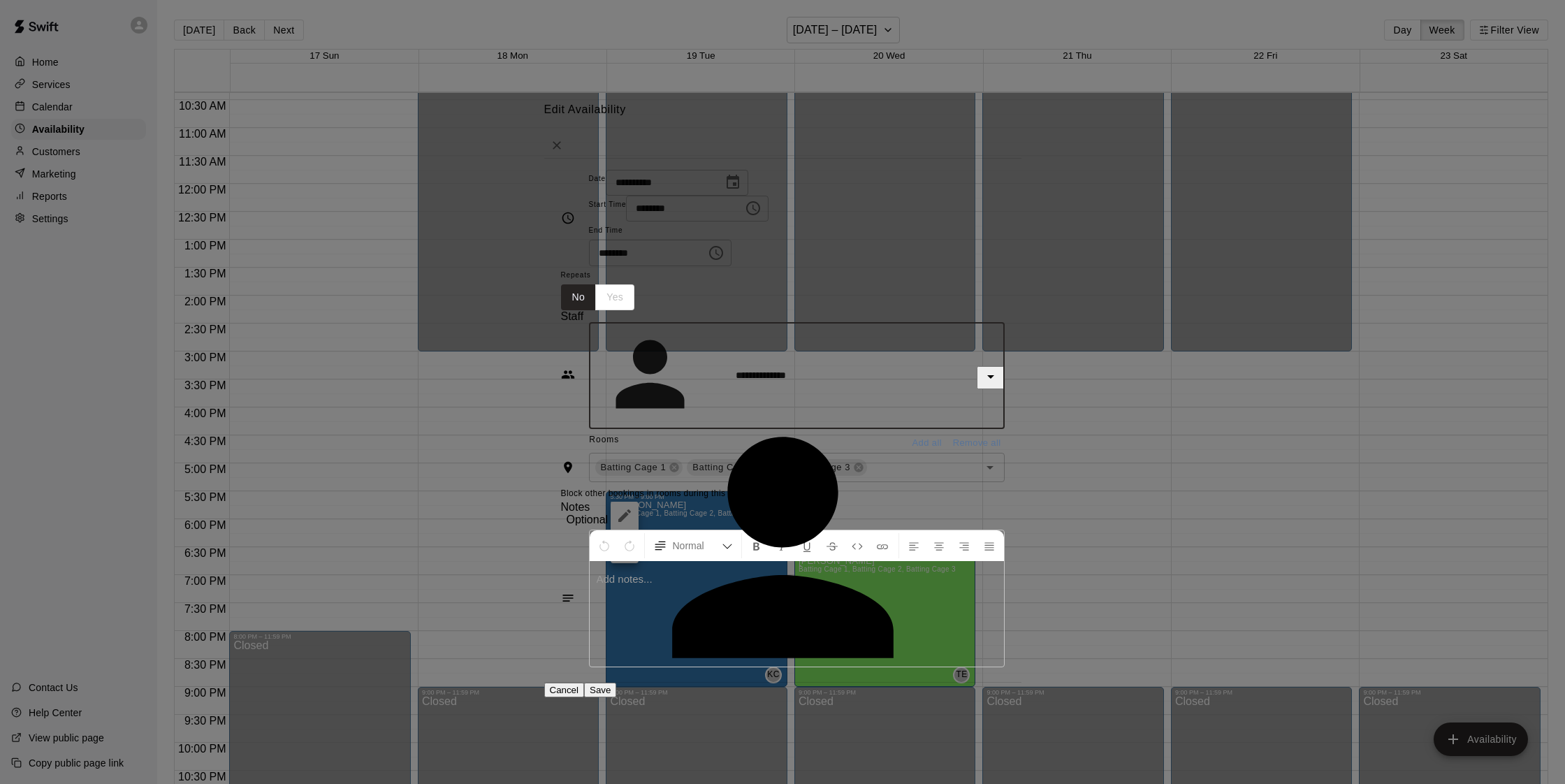
drag, startPoint x: 658, startPoint y: 466, endPoint x: 675, endPoint y: 463, distance: 17.3
type input "**********"
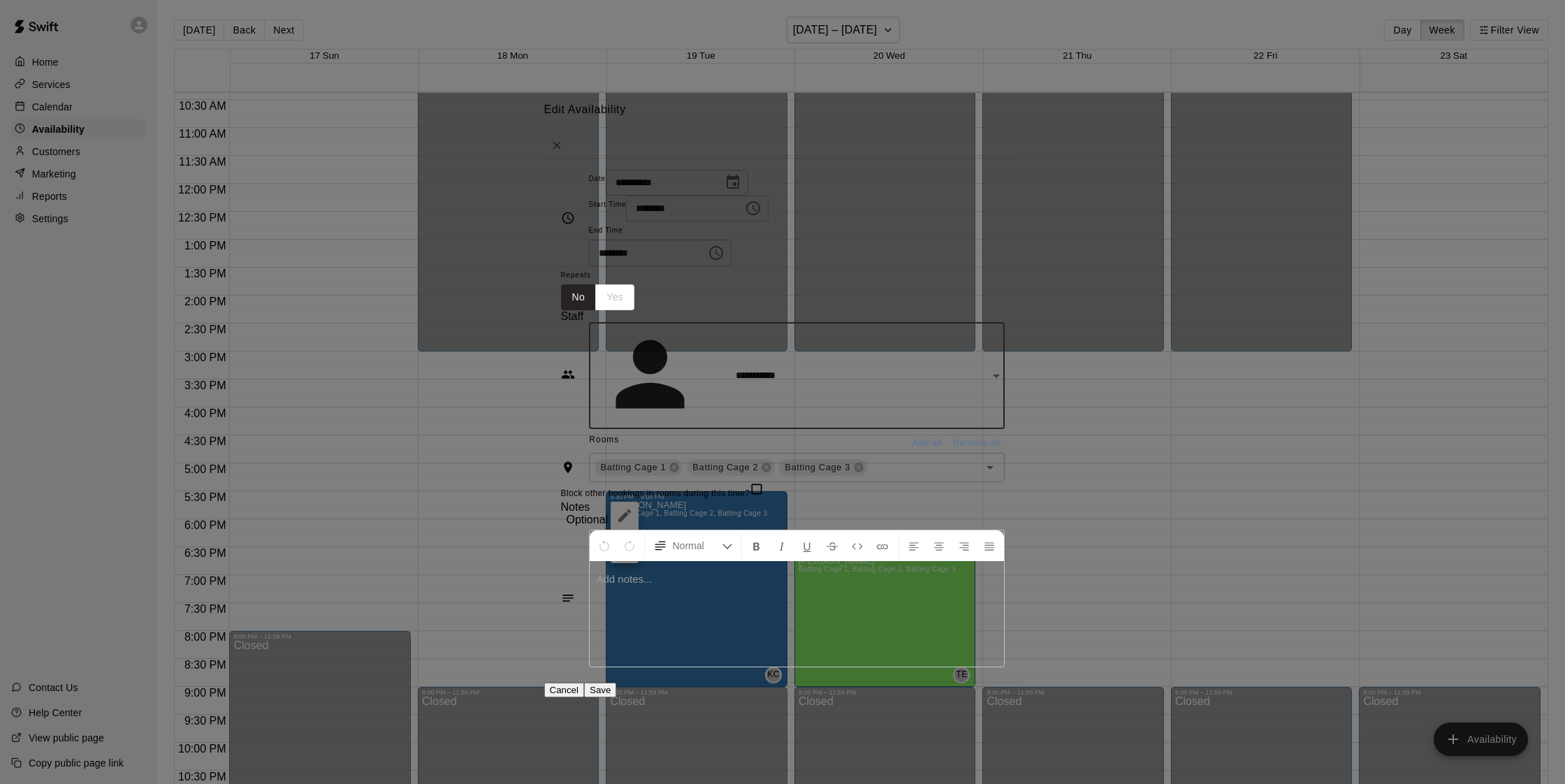
click at [616, 683] on button "Save" at bounding box center [600, 690] width 32 height 15
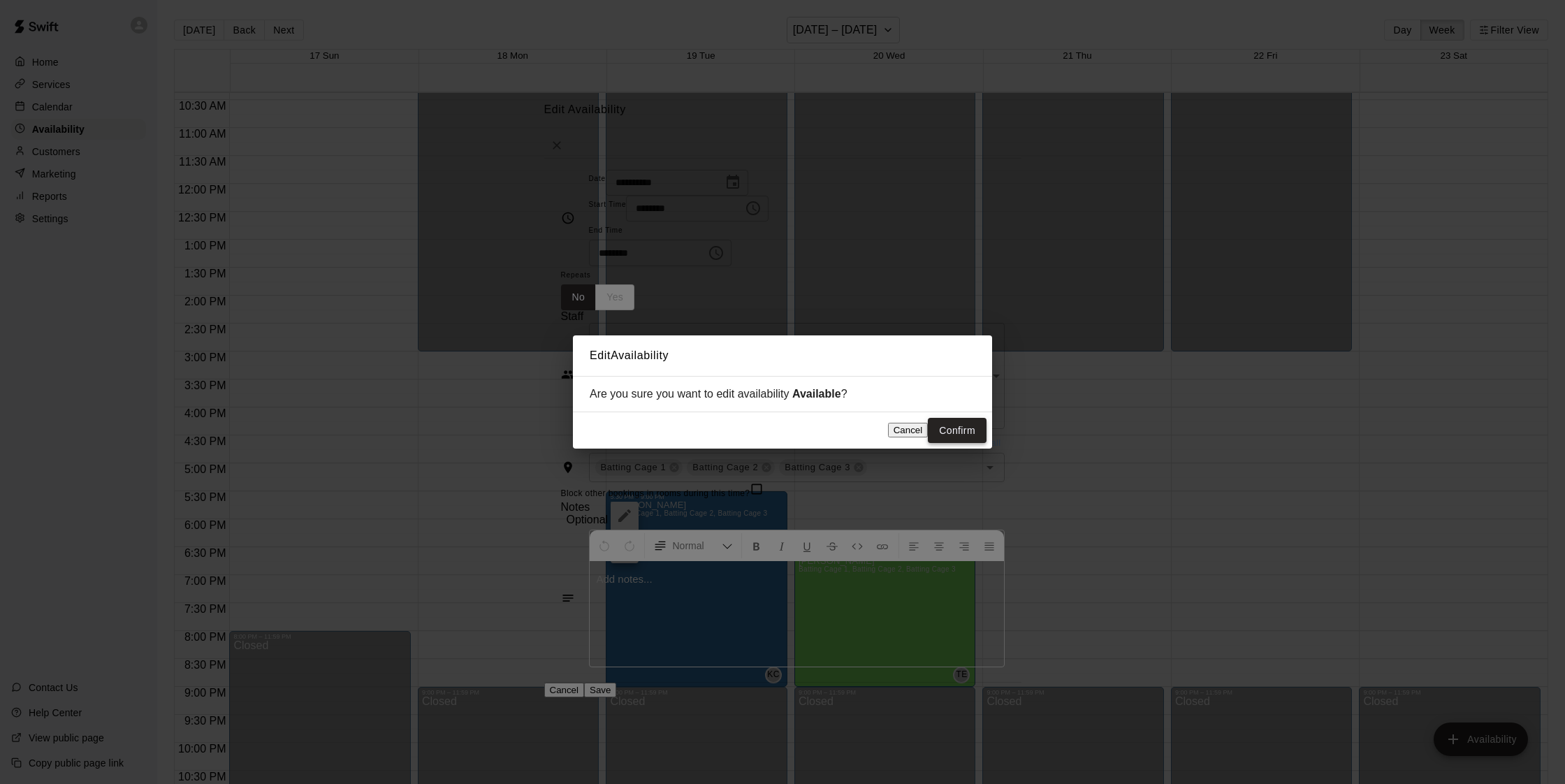
click at [970, 431] on button "Confirm" at bounding box center [957, 430] width 59 height 26
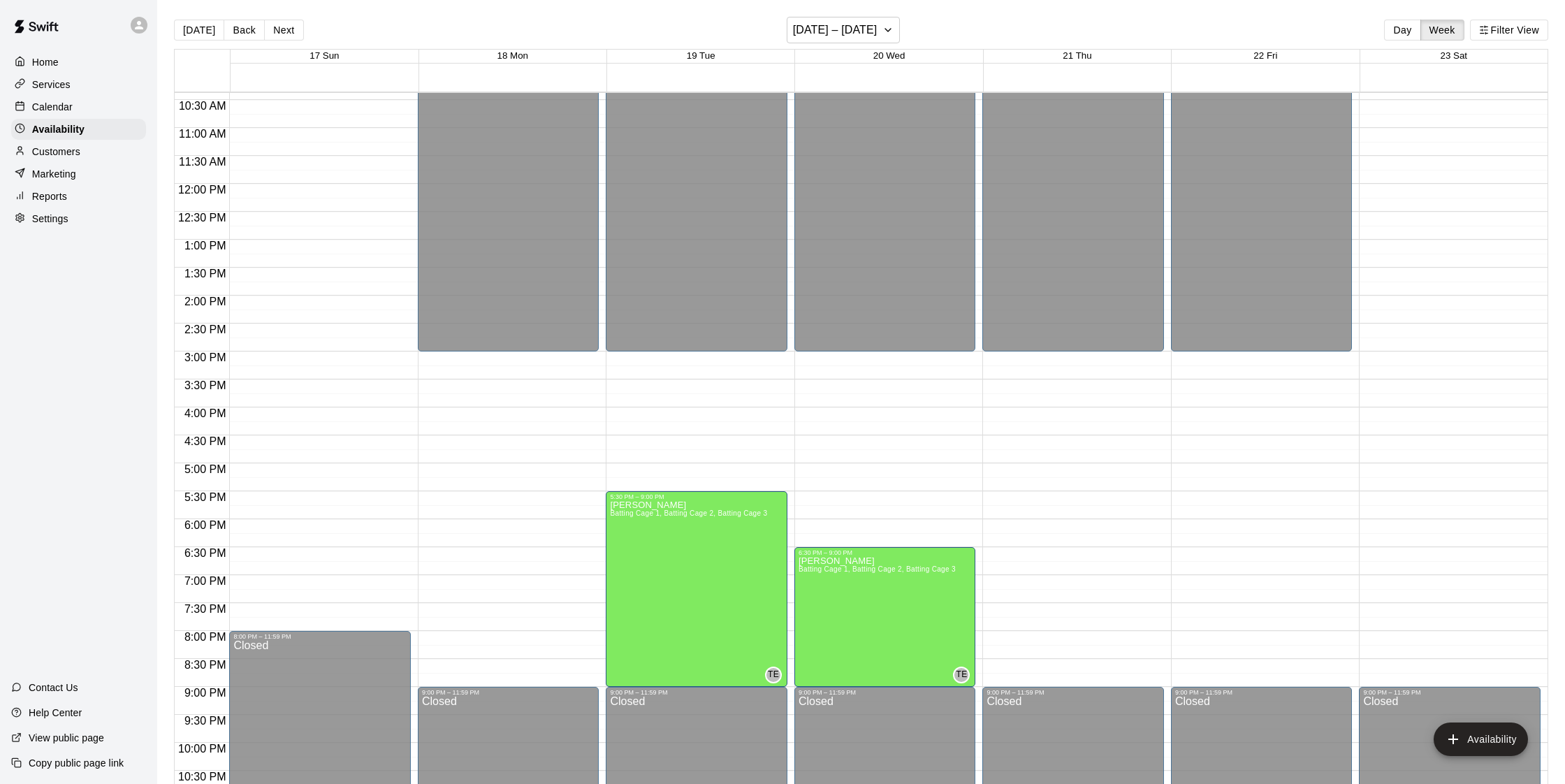
click at [62, 79] on p "Services" at bounding box center [51, 84] width 38 height 14
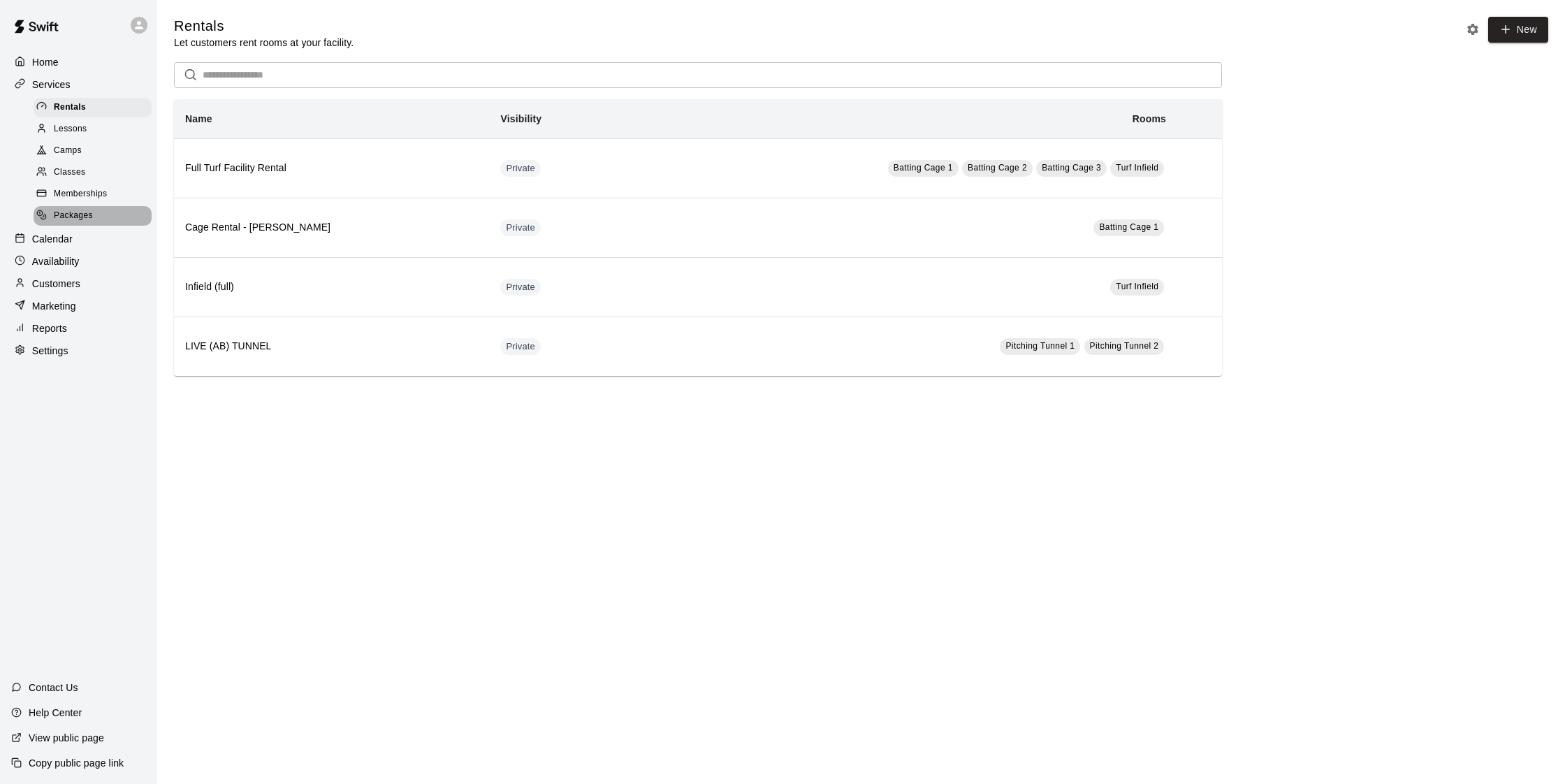
click at [76, 212] on span "Packages" at bounding box center [74, 216] width 39 height 14
